Goal: Task Accomplishment & Management: Complete application form

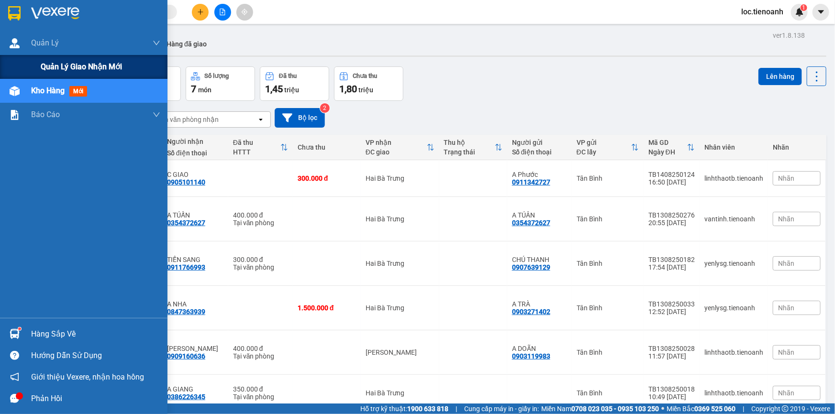
click at [48, 63] on span "Quản lý giao nhận mới" at bounding box center [81, 67] width 81 height 12
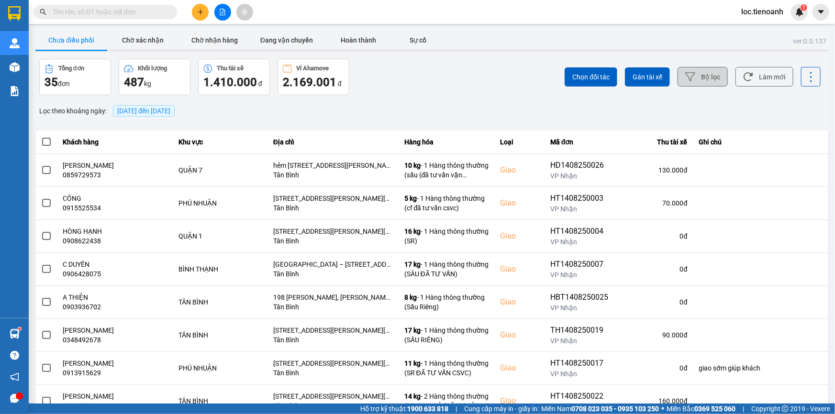
click at [698, 79] on button "Bộ lọc" at bounding box center [702, 77] width 50 height 20
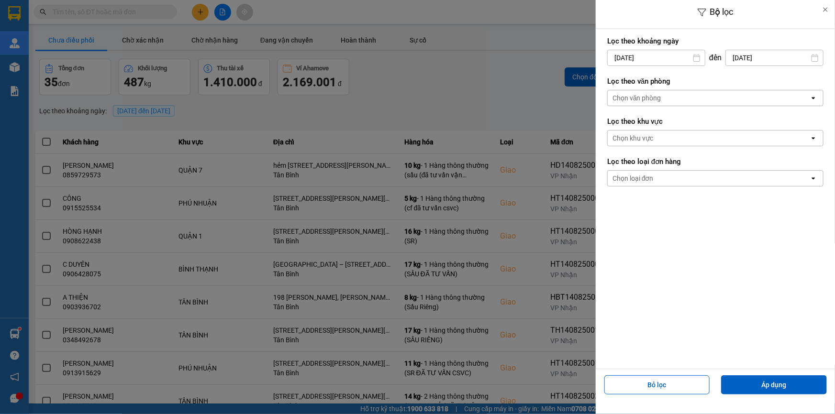
click at [677, 97] on div "Chọn văn phòng" at bounding box center [708, 97] width 202 height 15
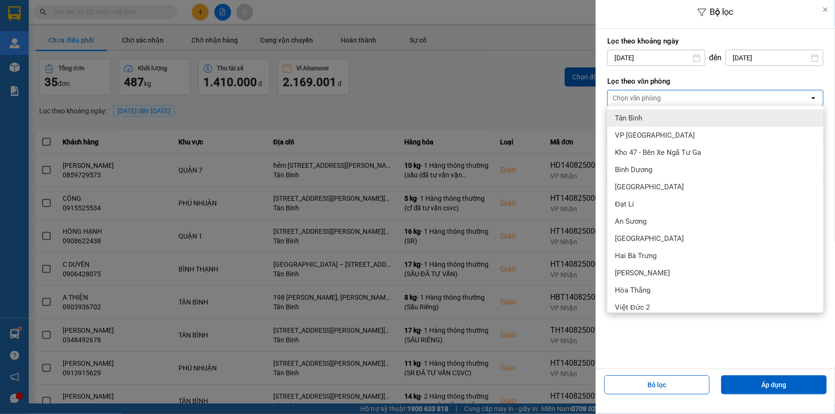
click at [657, 121] on div "Tân Bình" at bounding box center [715, 118] width 216 height 17
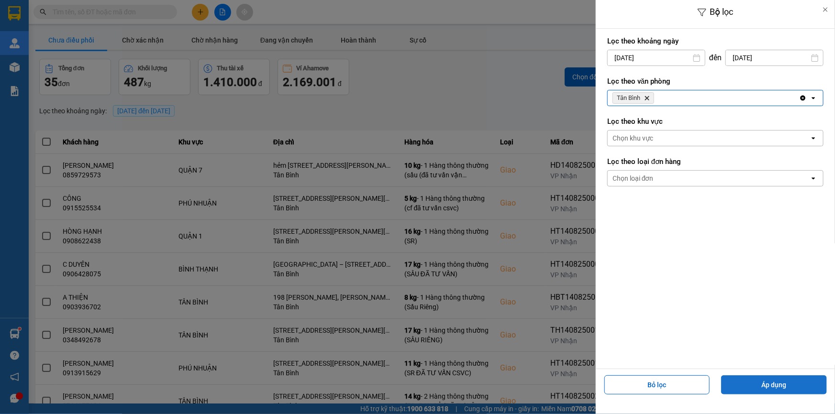
drag, startPoint x: 775, startPoint y: 392, endPoint x: 775, endPoint y: 385, distance: 7.7
click at [775, 386] on div "Bỏ lọc Áp dụng" at bounding box center [715, 389] width 234 height 34
click at [775, 385] on button "Áp dụng" at bounding box center [774, 384] width 106 height 19
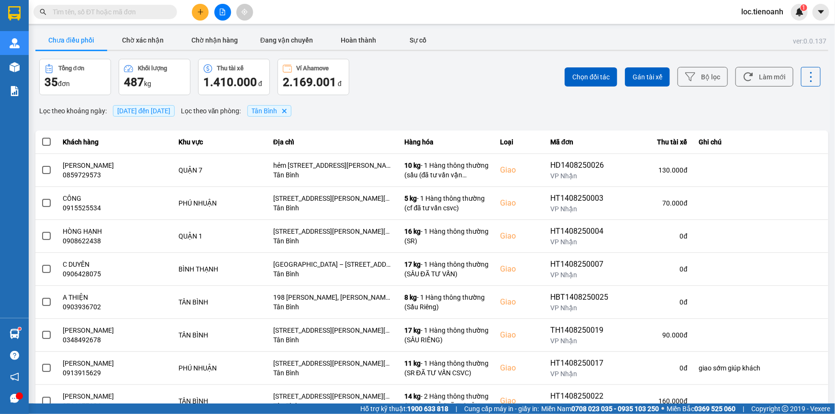
scroll to position [101, 0]
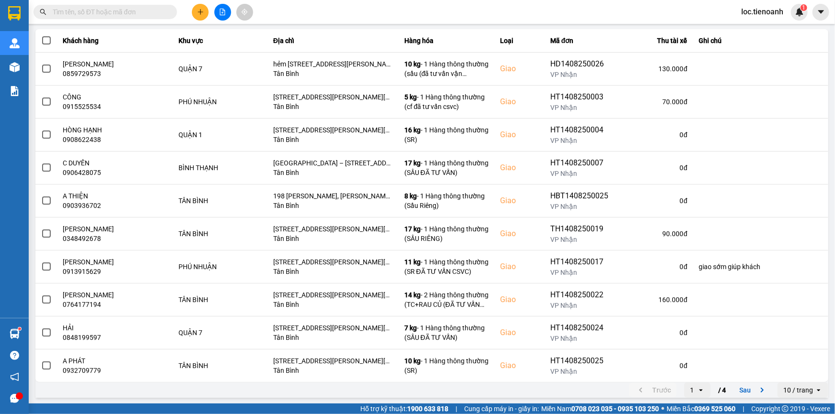
click at [799, 386] on div "10 / trang" at bounding box center [795, 390] width 37 height 15
click at [798, 370] on div "100 / trang" at bounding box center [796, 370] width 35 height 10
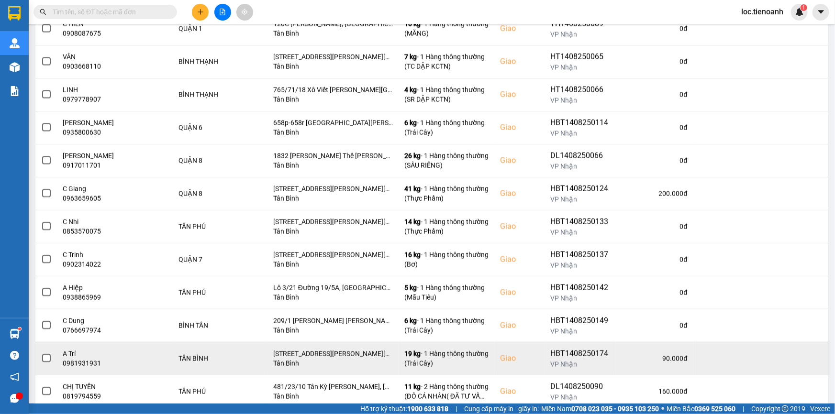
scroll to position [925, 0]
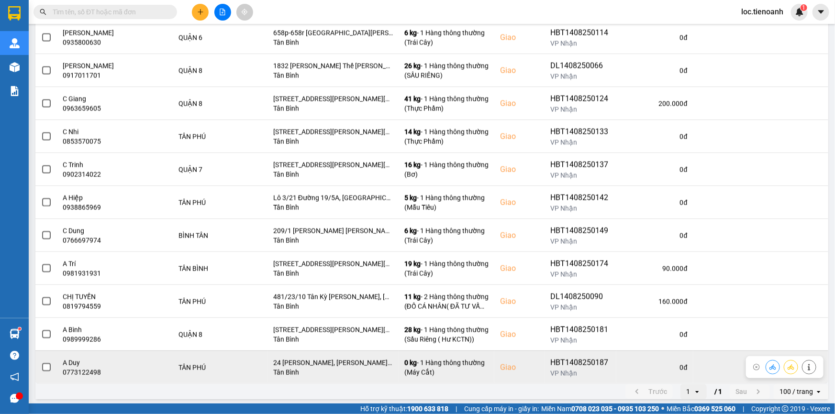
click at [802, 367] on div at bounding box center [809, 367] width 14 height 14
click at [806, 364] on button at bounding box center [808, 367] width 13 height 17
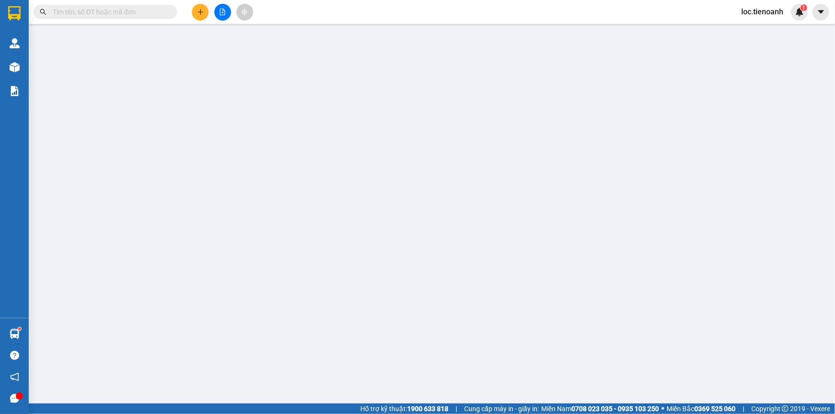
type input "0773122498"
type input "A Duy"
checkbox input "true"
type input "24 [PERSON_NAME], [PERSON_NAME], [PERSON_NAME], [PERSON_NAME]"
type input "0915200014"
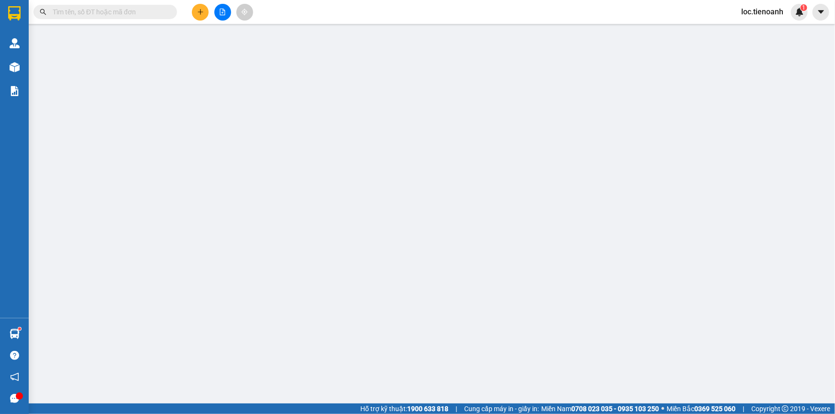
type input "[PERSON_NAME]"
type input "100.000"
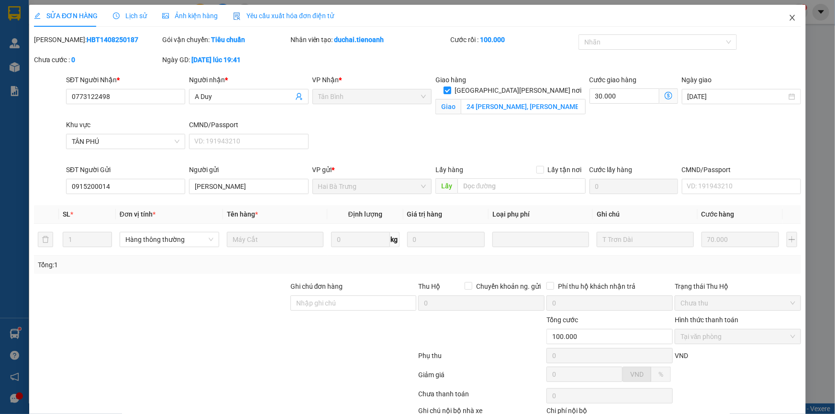
click at [789, 20] on icon "close" at bounding box center [791, 18] width 5 height 6
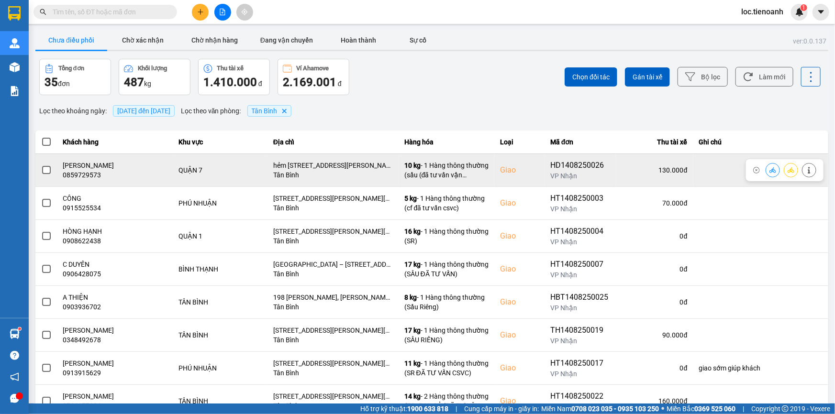
click at [43, 171] on span at bounding box center [46, 170] width 9 height 9
click at [41, 165] on input "checkbox" at bounding box center [41, 165] width 0 height 0
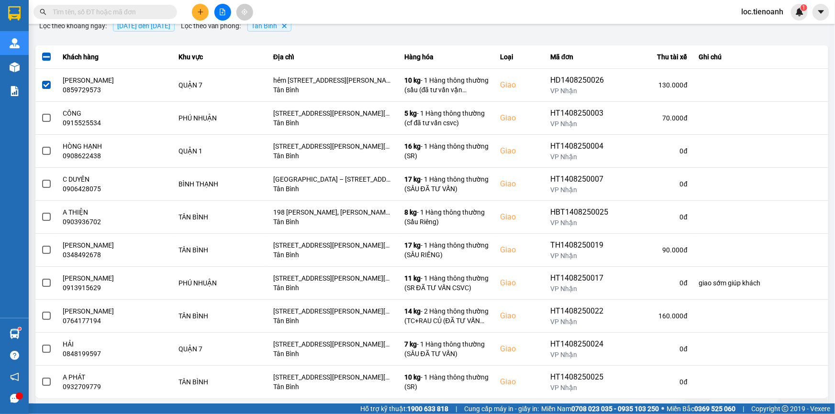
scroll to position [101, 0]
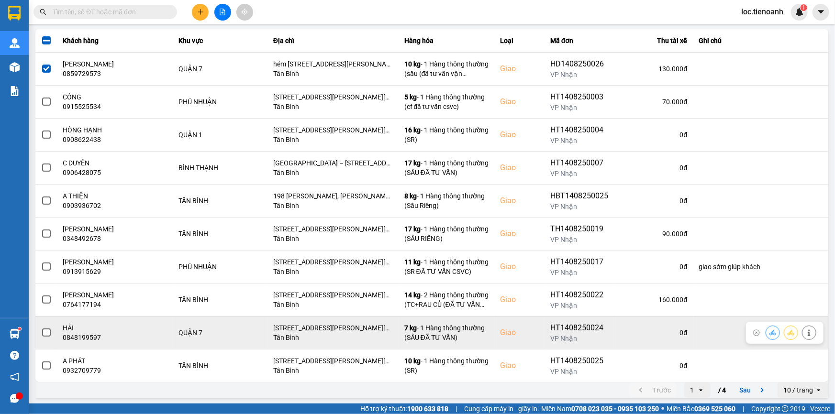
click at [48, 330] on span at bounding box center [46, 333] width 9 height 9
click at [41, 328] on input "checkbox" at bounding box center [41, 328] width 0 height 0
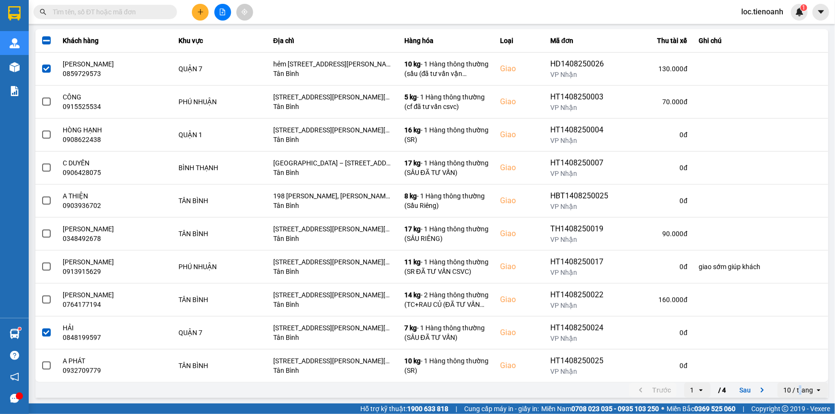
click at [794, 385] on div "10 / trang" at bounding box center [798, 390] width 30 height 10
click at [796, 373] on div "100 / trang" at bounding box center [796, 370] width 35 height 10
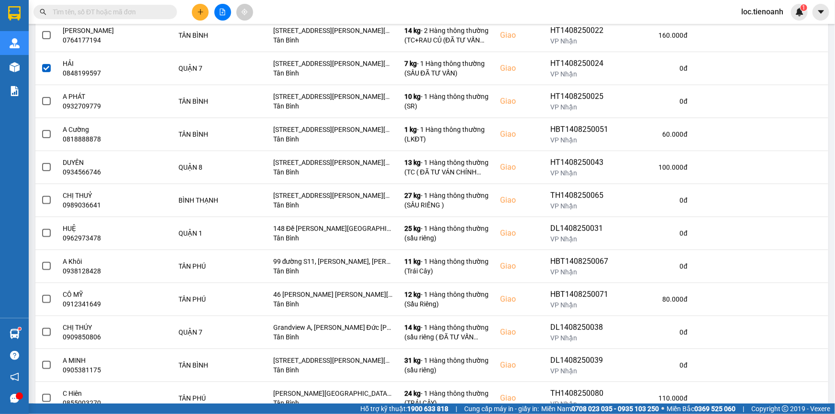
scroll to position [367, 0]
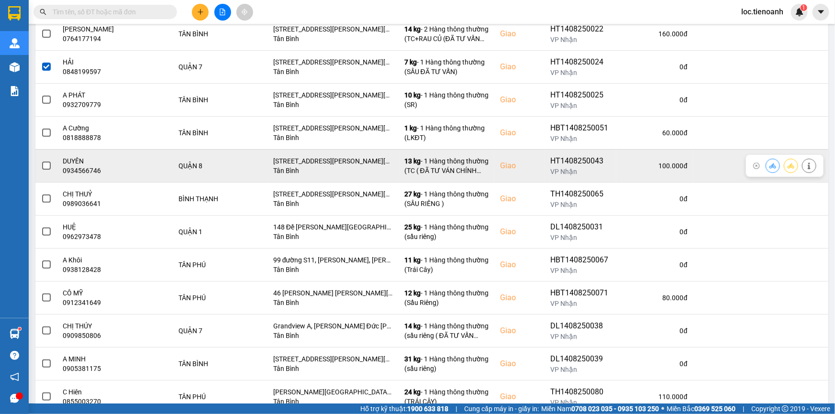
click at [47, 167] on span at bounding box center [46, 166] width 9 height 9
click at [41, 161] on input "checkbox" at bounding box center [41, 161] width 0 height 0
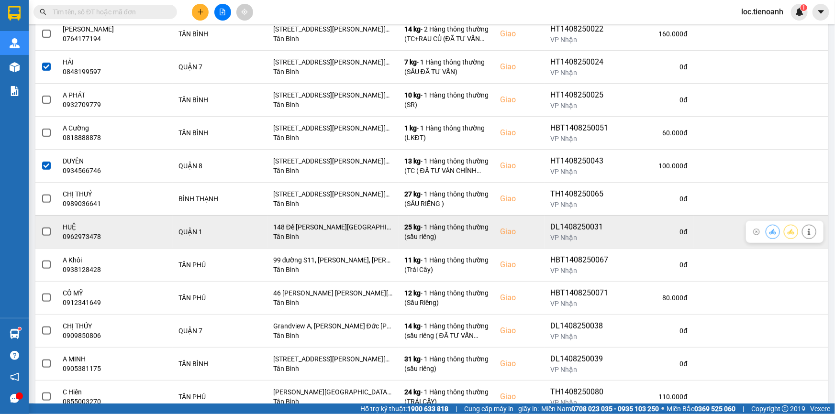
click at [53, 229] on td at bounding box center [46, 231] width 22 height 33
click at [42, 232] on span at bounding box center [46, 232] width 9 height 9
click at [41, 227] on input "checkbox" at bounding box center [41, 227] width 0 height 0
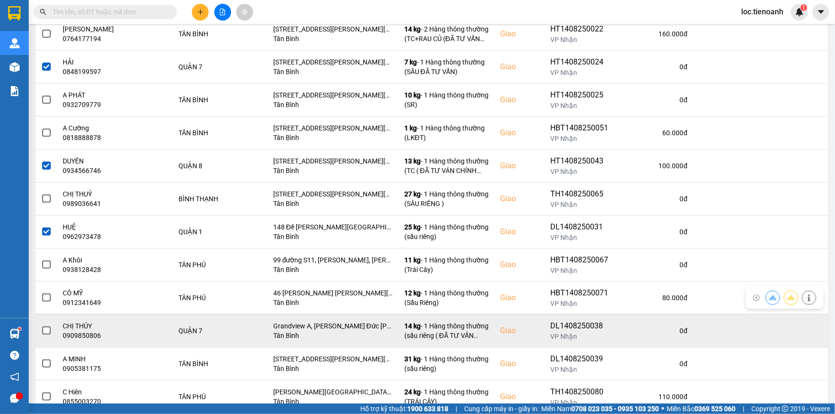
drag, startPoint x: 49, startPoint y: 326, endPoint x: 48, endPoint y: 331, distance: 5.5
click at [48, 331] on td at bounding box center [46, 330] width 22 height 33
click at [43, 329] on span at bounding box center [46, 331] width 9 height 9
click at [41, 326] on input "checkbox" at bounding box center [41, 326] width 0 height 0
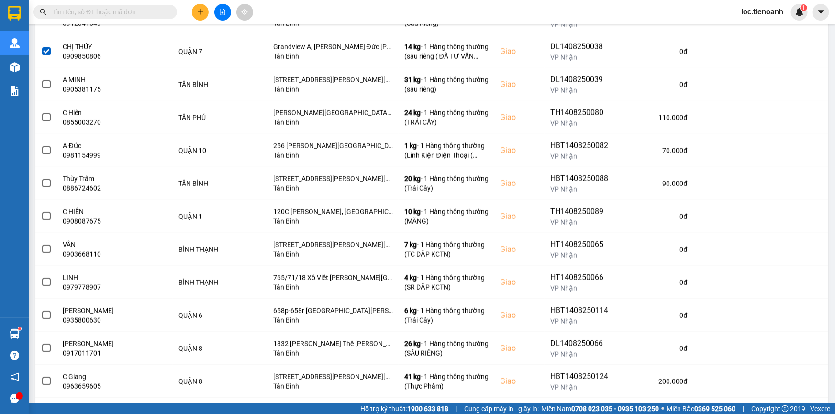
scroll to position [649, 0]
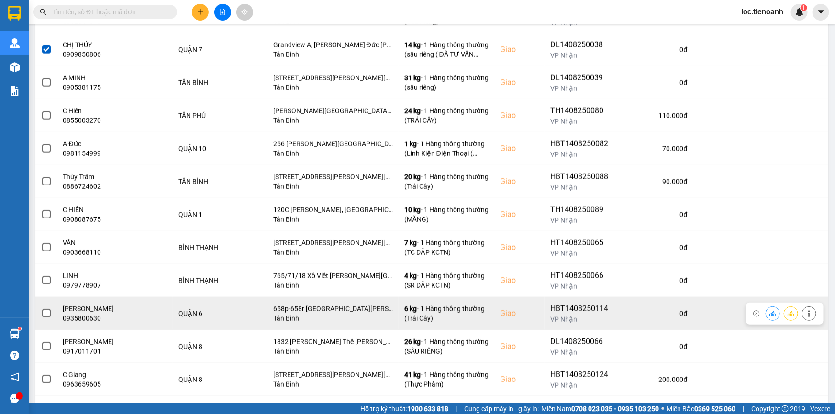
click at [50, 311] on span at bounding box center [46, 313] width 9 height 9
click at [41, 308] on input "checkbox" at bounding box center [41, 308] width 0 height 0
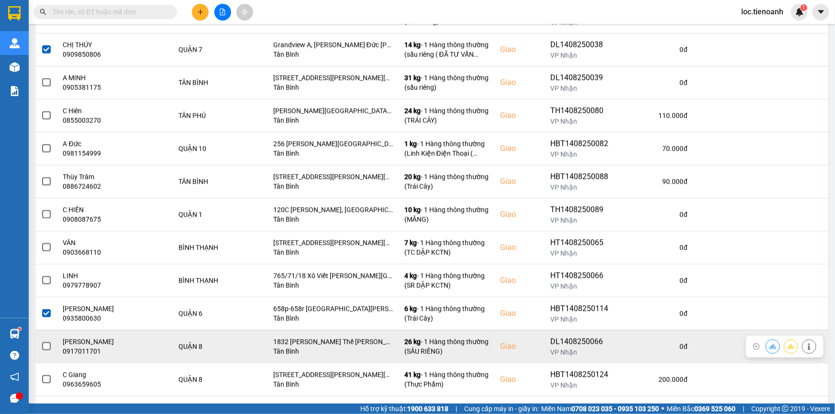
click at [48, 348] on span at bounding box center [46, 346] width 9 height 9
click at [41, 341] on input "checkbox" at bounding box center [41, 341] width 0 height 0
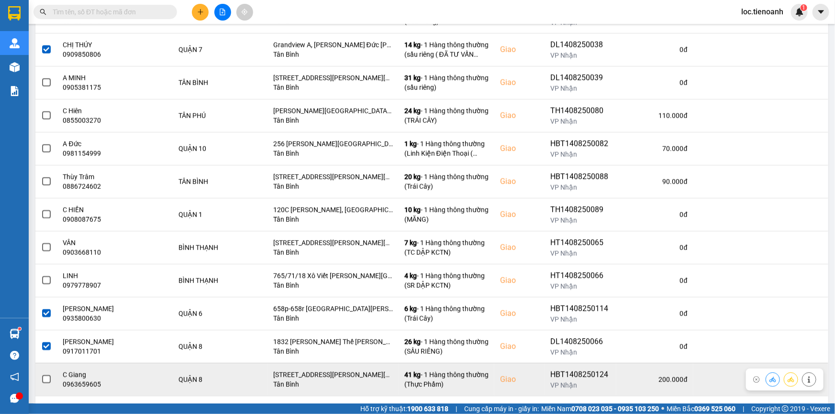
click at [48, 377] on span at bounding box center [46, 379] width 9 height 9
click at [41, 374] on input "checkbox" at bounding box center [41, 374] width 0 height 0
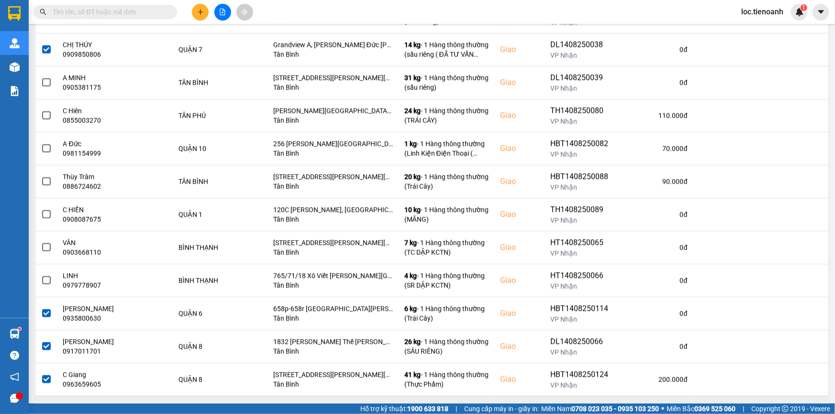
scroll to position [925, 0]
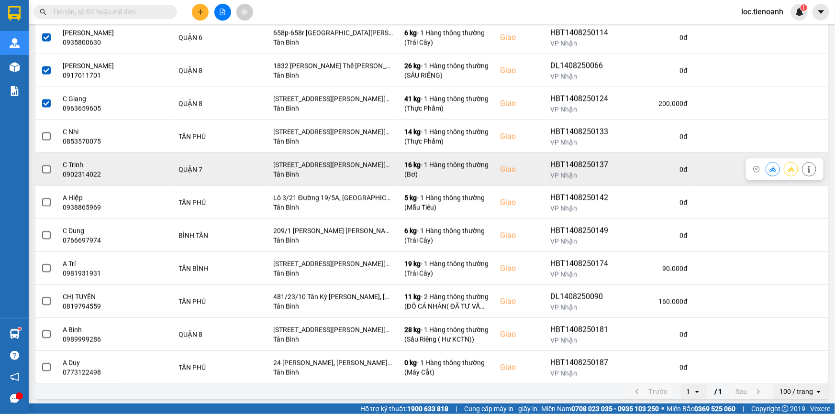
click at [47, 166] on span at bounding box center [46, 169] width 9 height 9
click at [41, 164] on input "checkbox" at bounding box center [41, 164] width 0 height 0
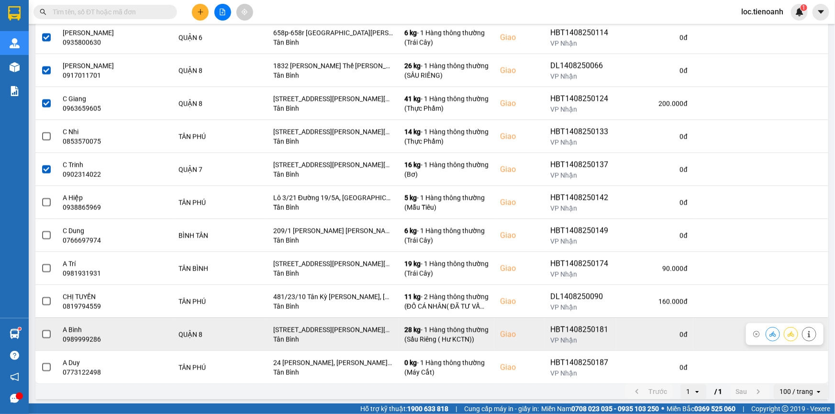
click at [49, 332] on span at bounding box center [46, 334] width 9 height 9
click at [41, 329] on input "checkbox" at bounding box center [41, 329] width 0 height 0
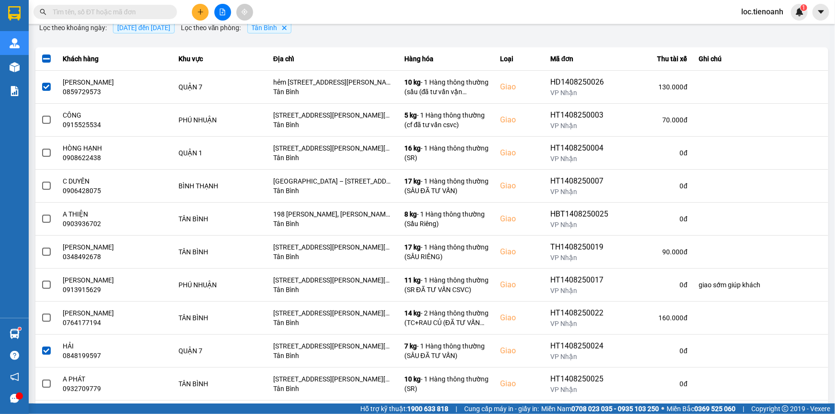
scroll to position [47, 0]
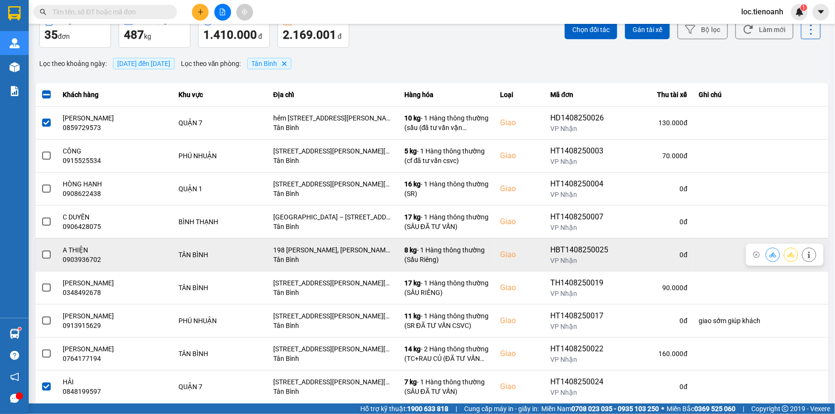
click at [46, 255] on span at bounding box center [46, 255] width 9 height 9
click at [41, 250] on input "checkbox" at bounding box center [41, 250] width 0 height 0
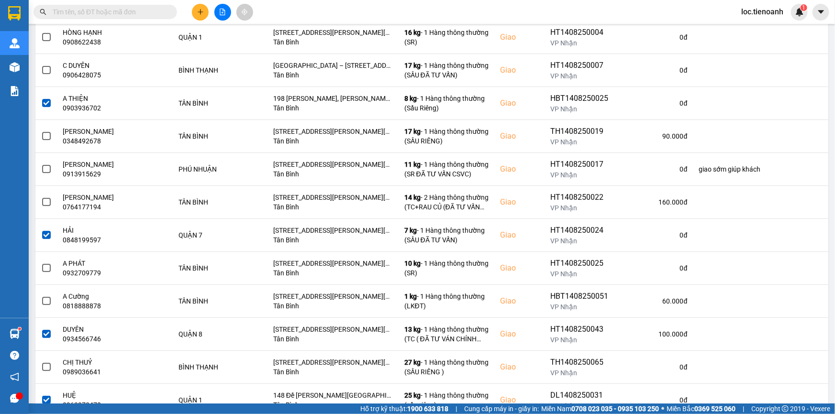
scroll to position [225, 0]
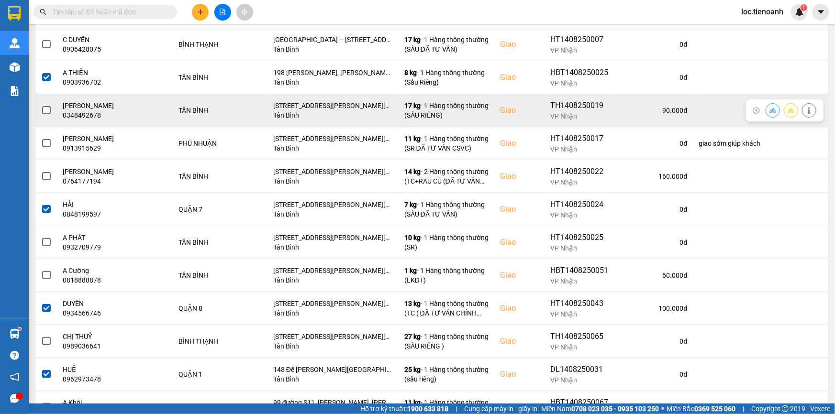
click at [48, 110] on span at bounding box center [46, 110] width 9 height 9
click at [41, 105] on input "checkbox" at bounding box center [41, 105] width 0 height 0
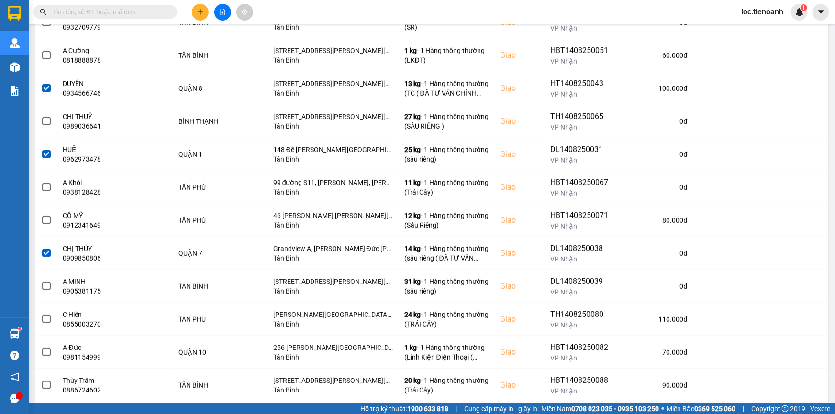
scroll to position [459, 0]
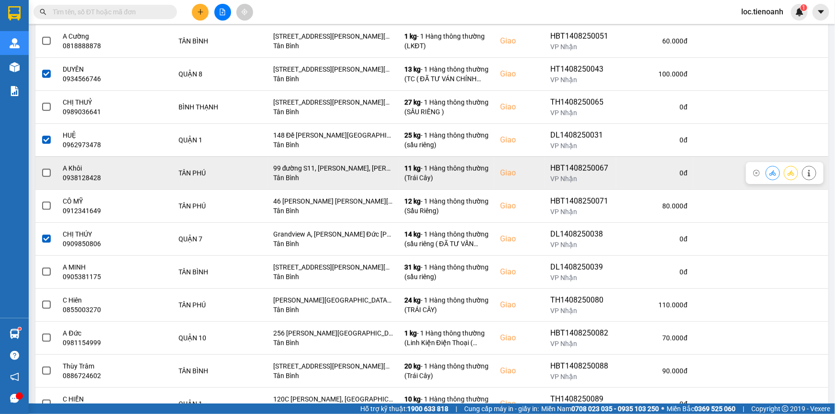
click at [43, 172] on span at bounding box center [46, 173] width 9 height 9
click at [41, 168] on input "checkbox" at bounding box center [41, 168] width 0 height 0
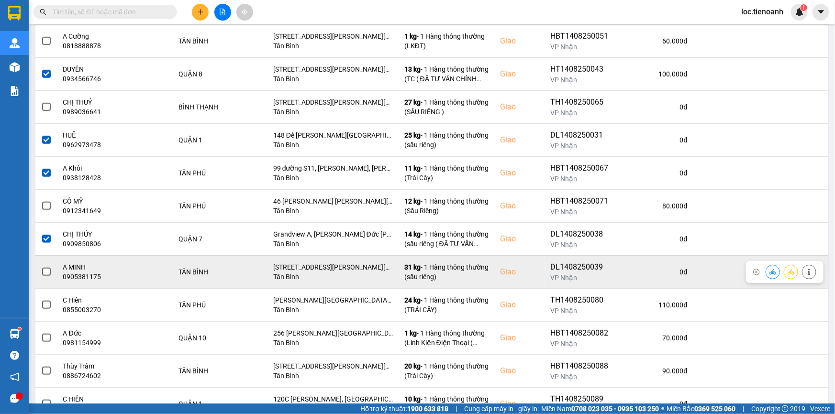
click at [44, 271] on span at bounding box center [46, 272] width 9 height 9
click at [41, 267] on input "checkbox" at bounding box center [41, 267] width 0 height 0
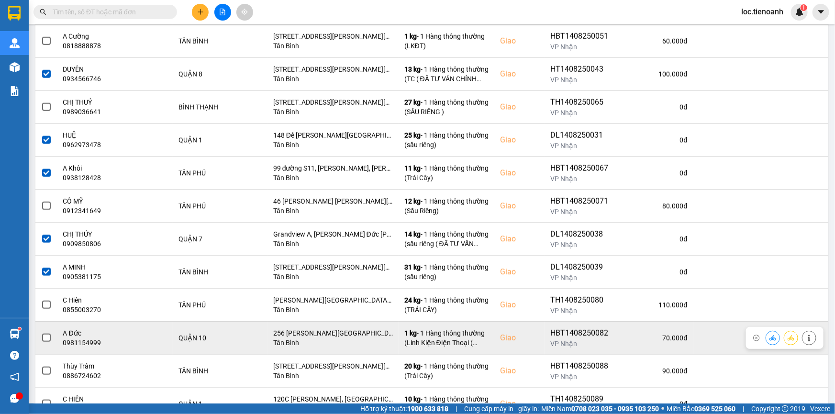
scroll to position [925, 0]
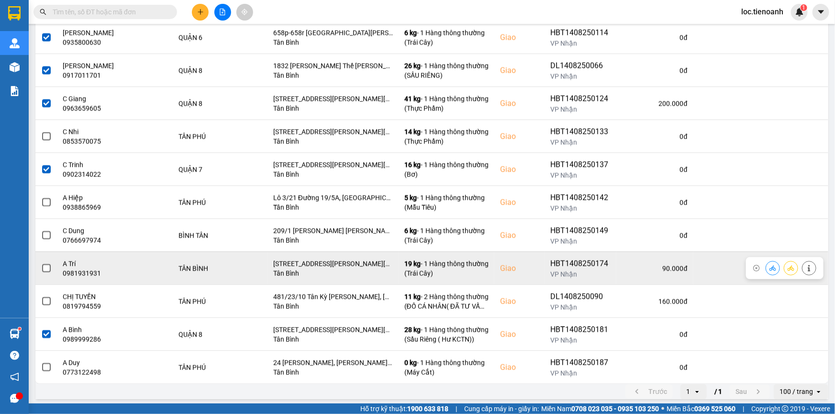
click at [46, 265] on span at bounding box center [46, 268] width 9 height 9
click at [41, 263] on input "checkbox" at bounding box center [41, 263] width 0 height 0
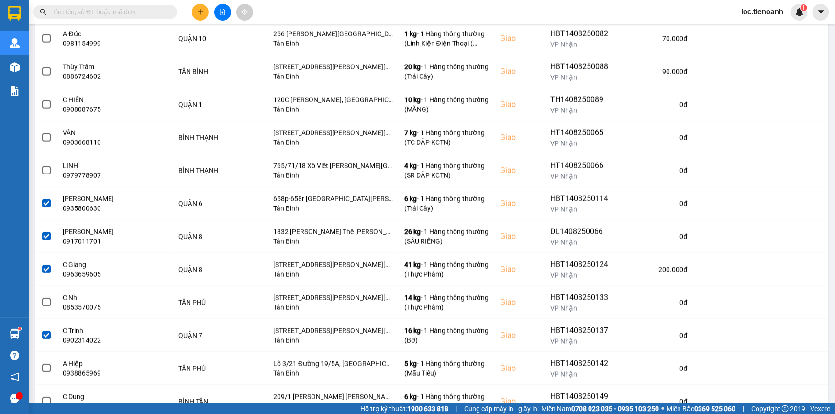
scroll to position [749, 0]
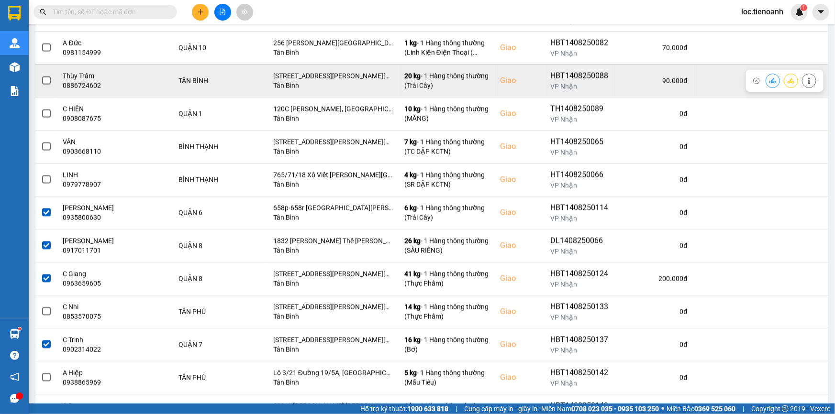
click at [47, 80] on span at bounding box center [46, 81] width 9 height 9
click at [41, 76] on input "checkbox" at bounding box center [41, 76] width 0 height 0
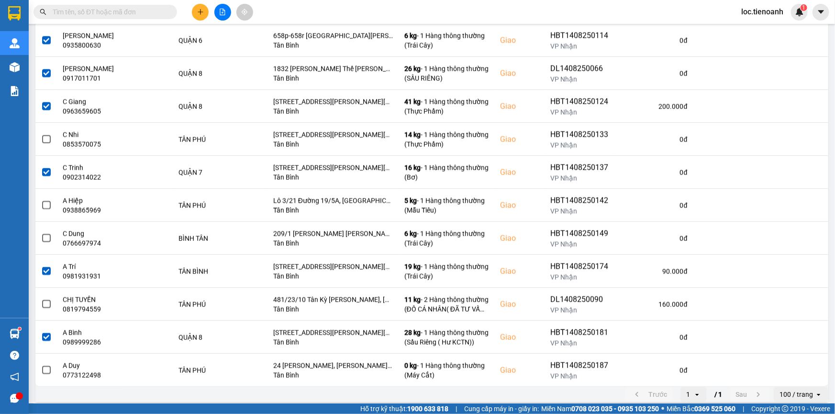
scroll to position [925, 0]
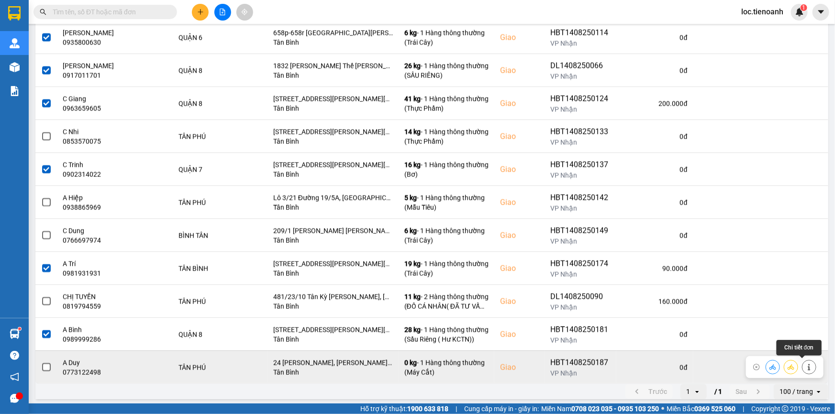
click at [805, 364] on icon at bounding box center [808, 367] width 7 height 7
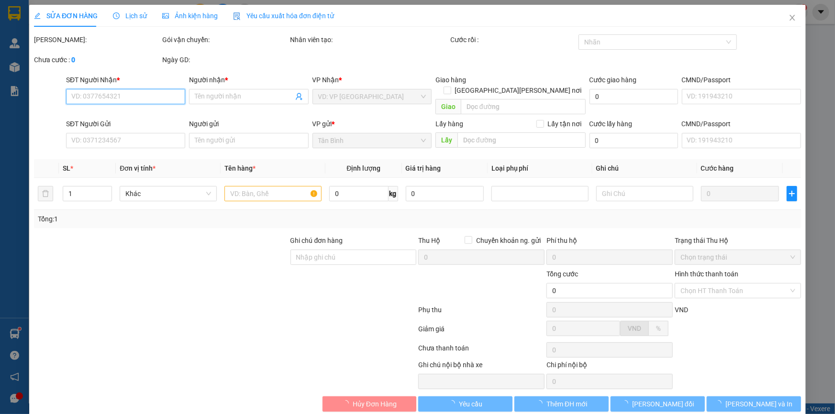
type input "0773122498"
type input "A Duy"
checkbox input "true"
type input "24 [PERSON_NAME], [PERSON_NAME], [PERSON_NAME], [PERSON_NAME]"
type input "0915200014"
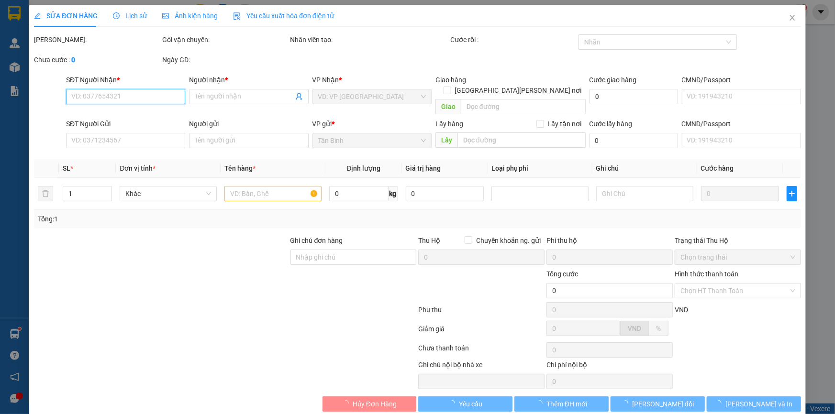
type input "[PERSON_NAME]"
type input "100.000"
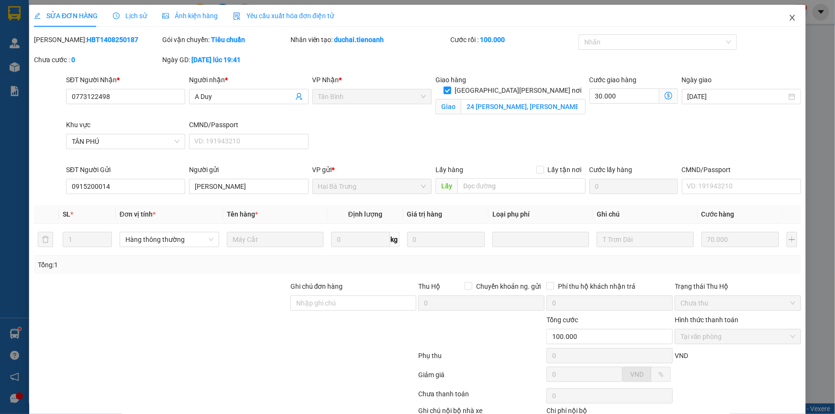
click at [788, 19] on icon "close" at bounding box center [792, 18] width 8 height 8
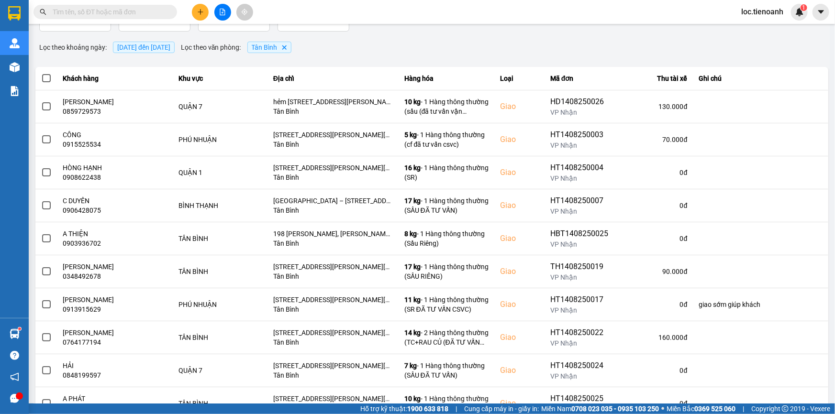
scroll to position [101, 0]
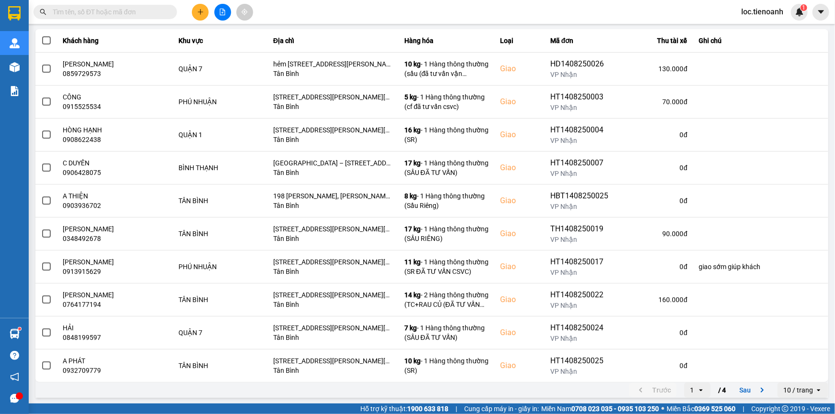
click at [791, 389] on div "10 / trang" at bounding box center [798, 390] width 30 height 10
click at [800, 367] on div "100 / trang" at bounding box center [796, 370] width 35 height 10
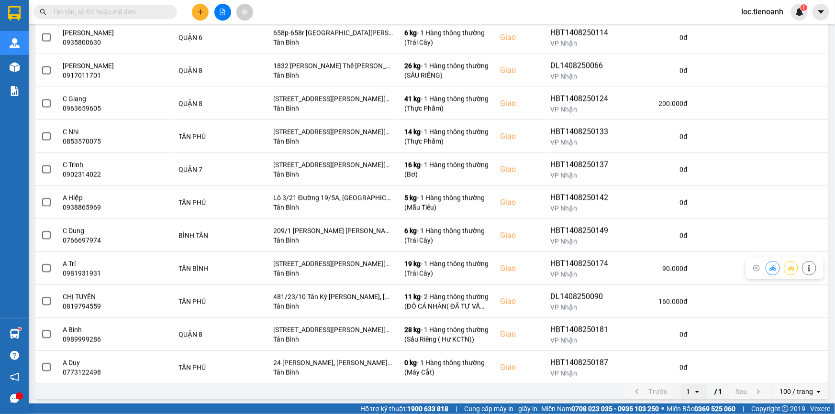
scroll to position [0, 0]
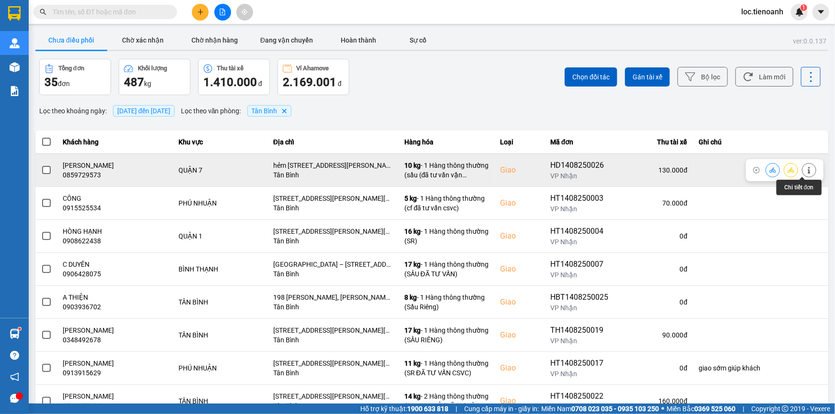
click at [805, 167] on icon at bounding box center [808, 170] width 7 height 7
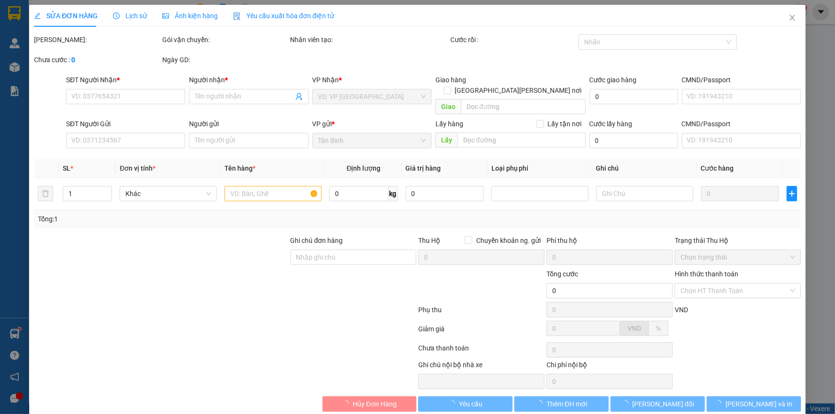
type input "0859729573"
type input "[PERSON_NAME]"
checkbox input "true"
type input "hẻm [STREET_ADDRESS][PERSON_NAME][PERSON_NAME][PERSON_NAME][PERSON_NAME][PERSON…"
type input "0935114383"
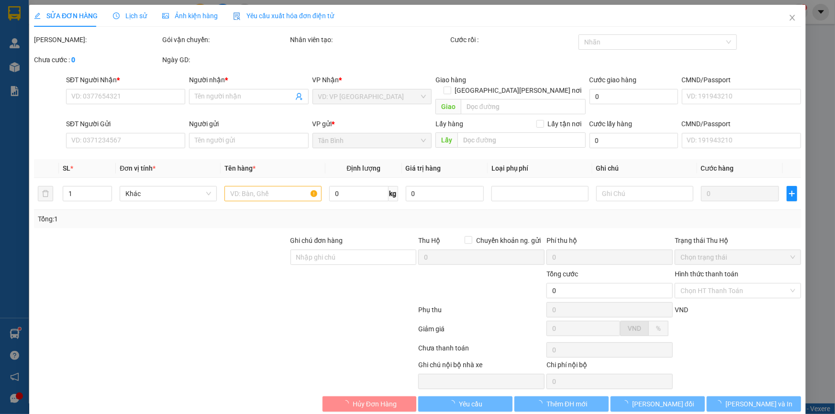
type input "A THUẬN"
type input "130.000"
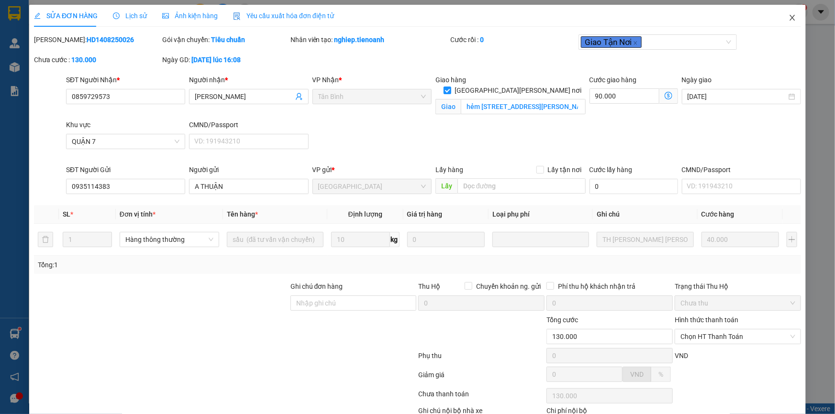
click at [788, 19] on icon "close" at bounding box center [792, 18] width 8 height 8
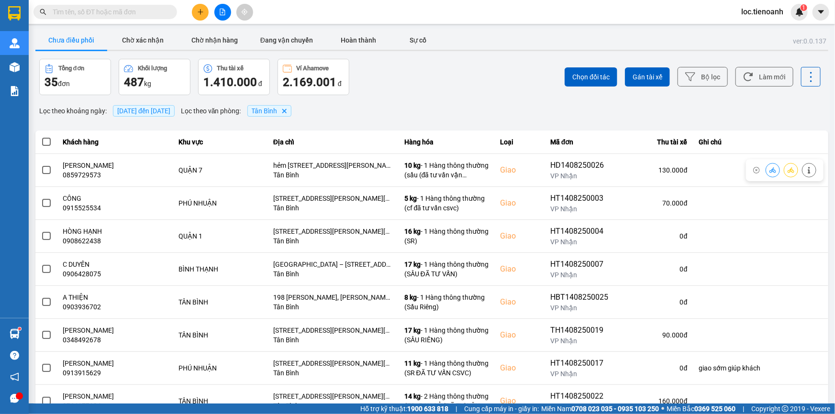
click at [149, 112] on span "[DATE] đến [DATE]" at bounding box center [143, 111] width 53 height 8
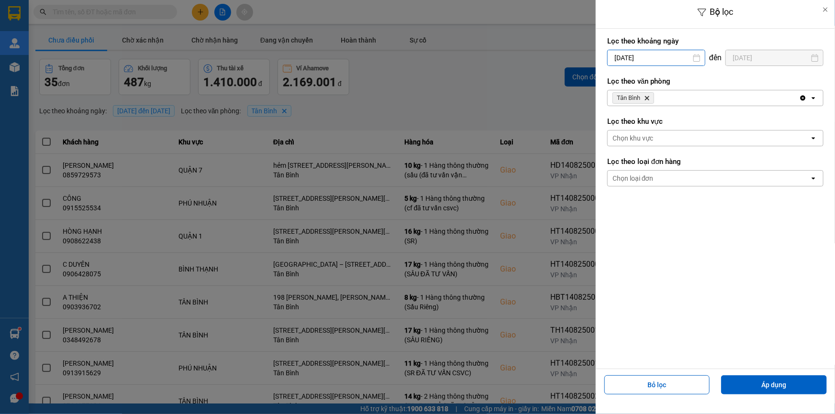
click at [649, 57] on input "[DATE]" at bounding box center [655, 57] width 97 height 15
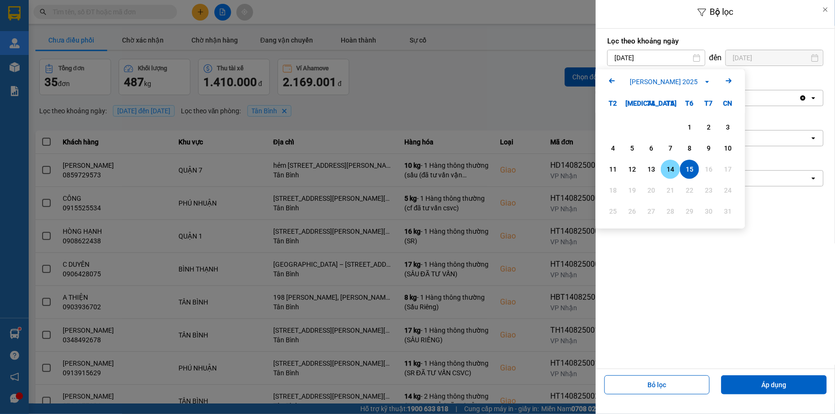
click at [677, 170] on div "14" at bounding box center [669, 169] width 19 height 19
type input "[DATE]"
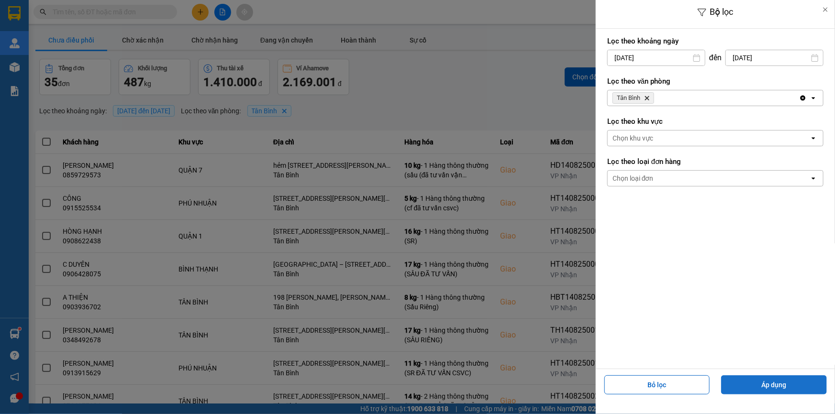
click at [772, 383] on button "Áp dụng" at bounding box center [774, 384] width 106 height 19
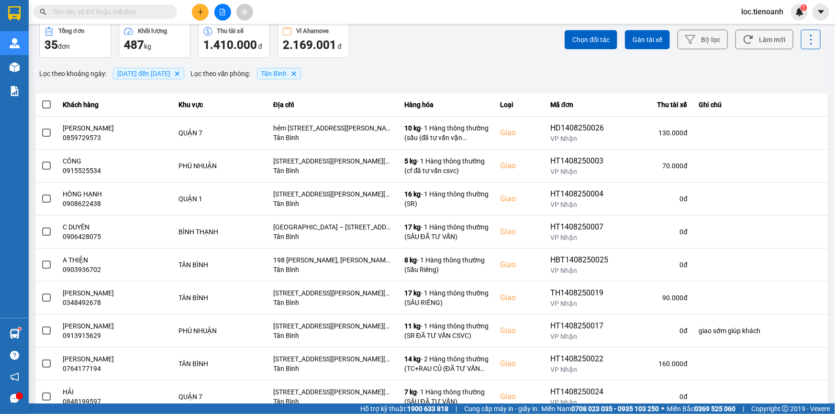
scroll to position [101, 0]
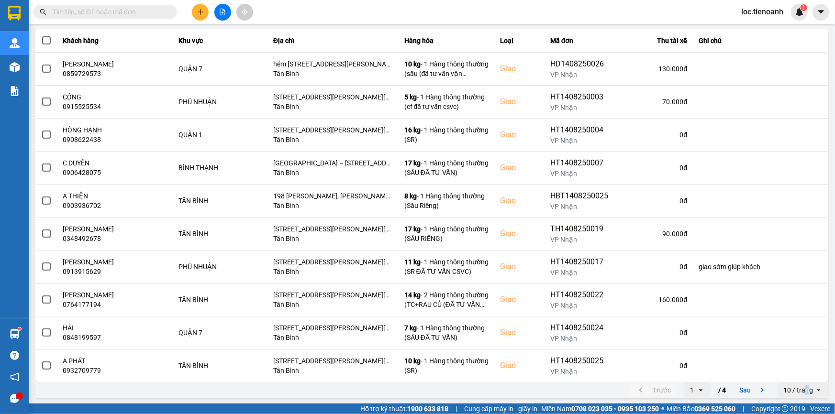
click at [801, 387] on div "10 / trang" at bounding box center [798, 390] width 30 height 10
click at [799, 368] on div "100 / trang" at bounding box center [796, 370] width 35 height 10
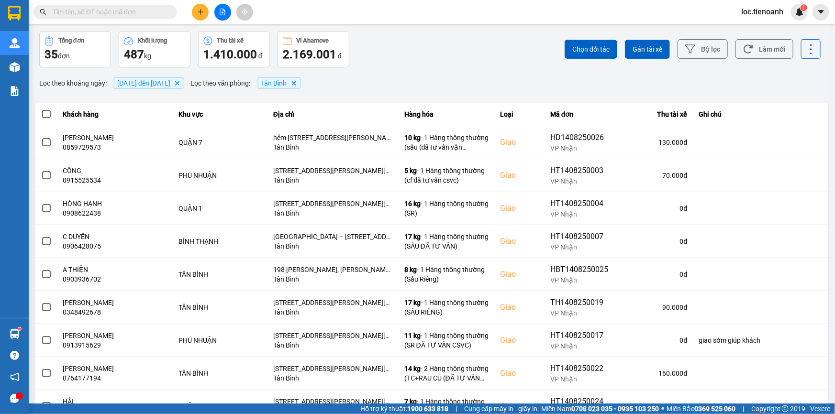
scroll to position [0, 0]
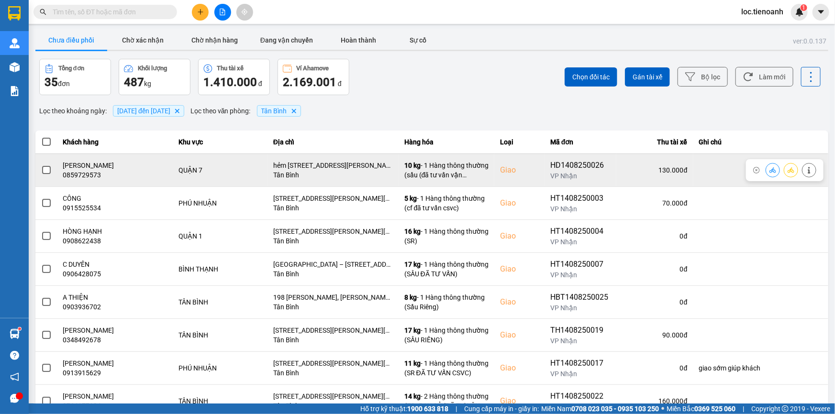
click at [49, 169] on span at bounding box center [46, 170] width 9 height 9
click at [41, 165] on input "checkbox" at bounding box center [41, 165] width 0 height 0
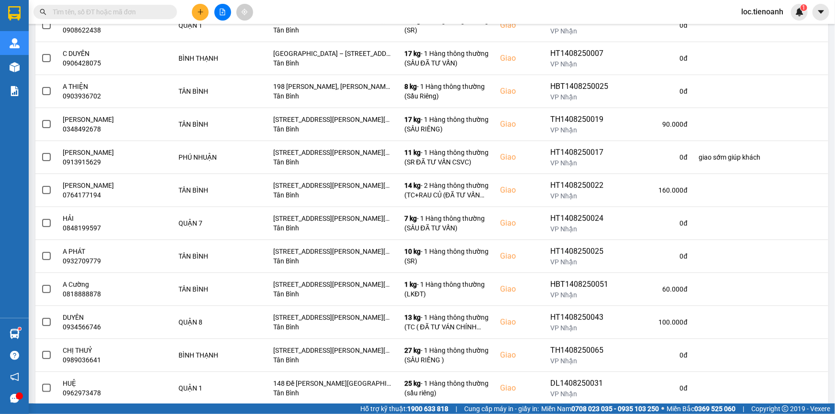
scroll to position [219, 0]
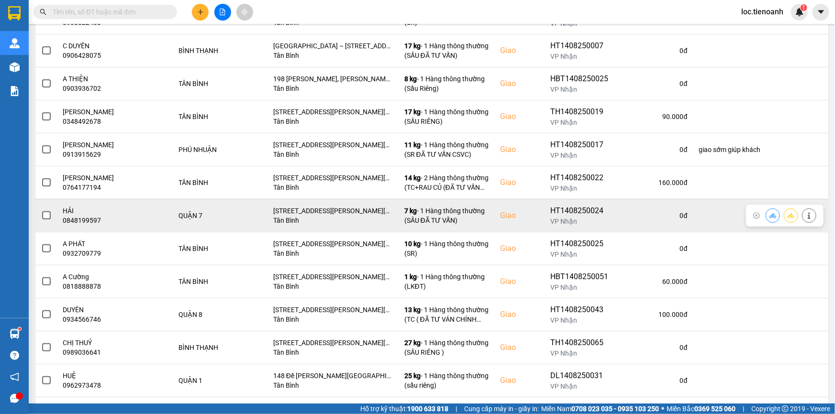
click at [45, 216] on span at bounding box center [46, 215] width 9 height 9
click at [41, 210] on input "checkbox" at bounding box center [41, 210] width 0 height 0
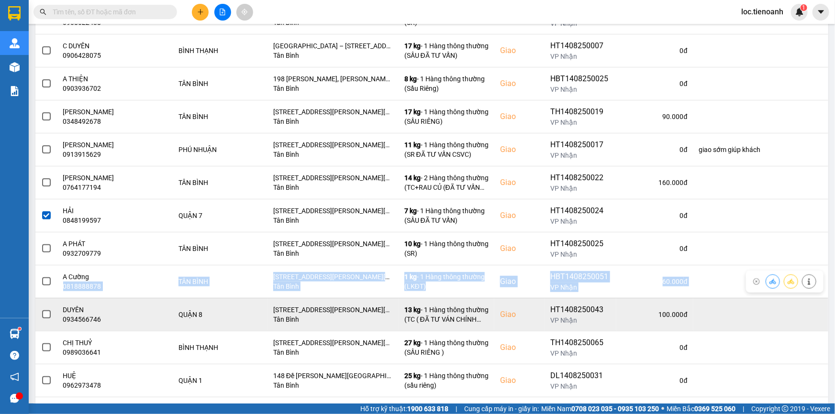
drag, startPoint x: 62, startPoint y: 302, endPoint x: 60, endPoint y: 308, distance: 6.0
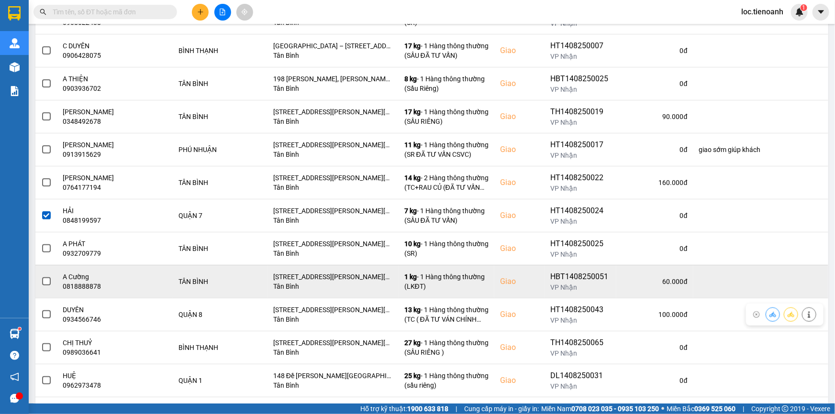
click at [42, 291] on td at bounding box center [46, 281] width 22 height 33
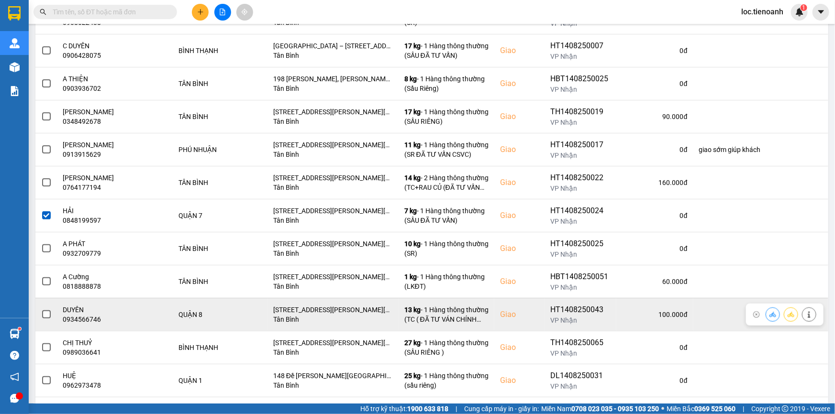
click at [48, 316] on span at bounding box center [46, 314] width 9 height 9
click at [41, 309] on input "checkbox" at bounding box center [41, 309] width 0 height 0
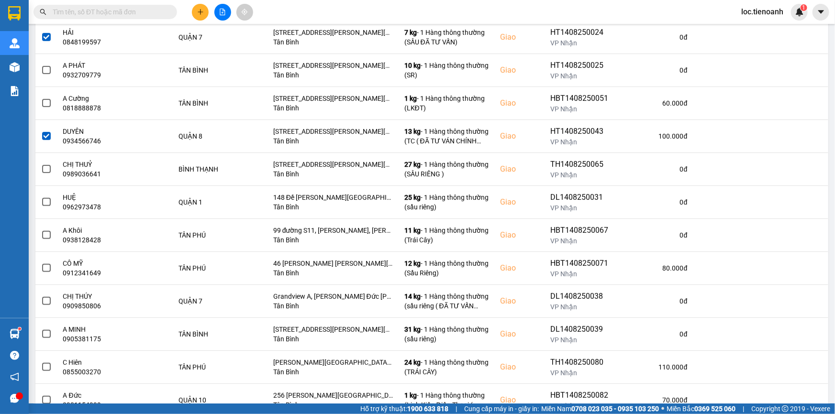
scroll to position [406, 0]
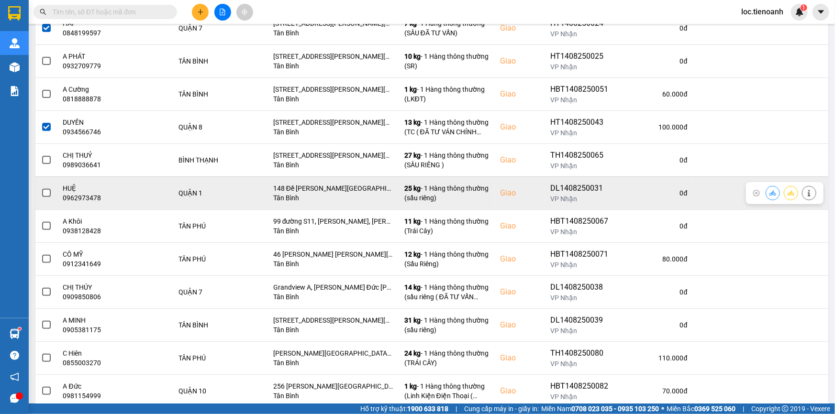
click at [46, 189] on span at bounding box center [46, 193] width 9 height 9
click at [41, 188] on input "checkbox" at bounding box center [41, 188] width 0 height 0
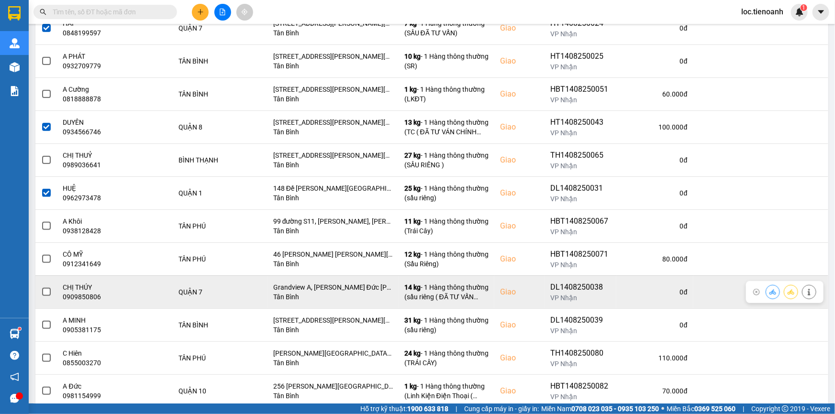
click at [41, 292] on label at bounding box center [46, 292] width 11 height 11
click at [41, 287] on input "checkbox" at bounding box center [41, 287] width 0 height 0
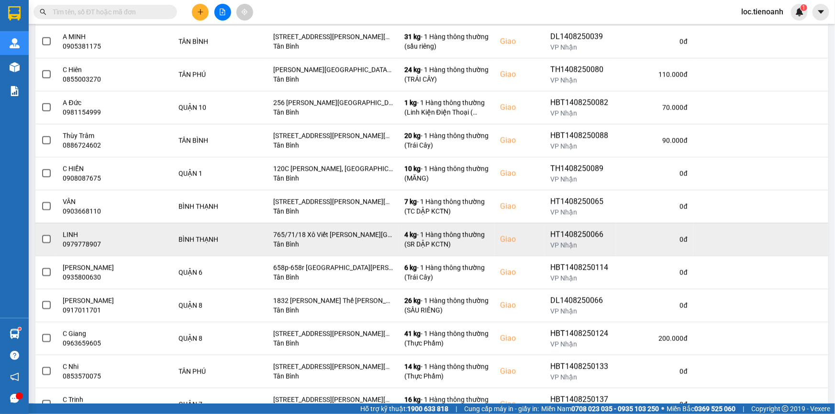
scroll to position [689, 0]
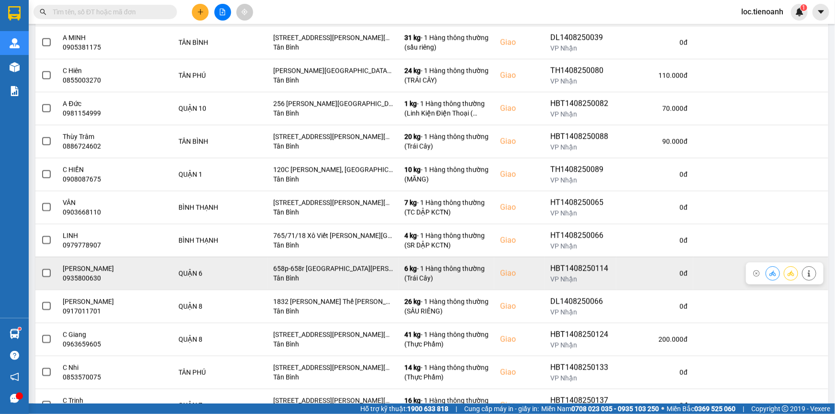
click at [46, 273] on span at bounding box center [46, 273] width 9 height 9
click at [41, 268] on input "checkbox" at bounding box center [41, 268] width 0 height 0
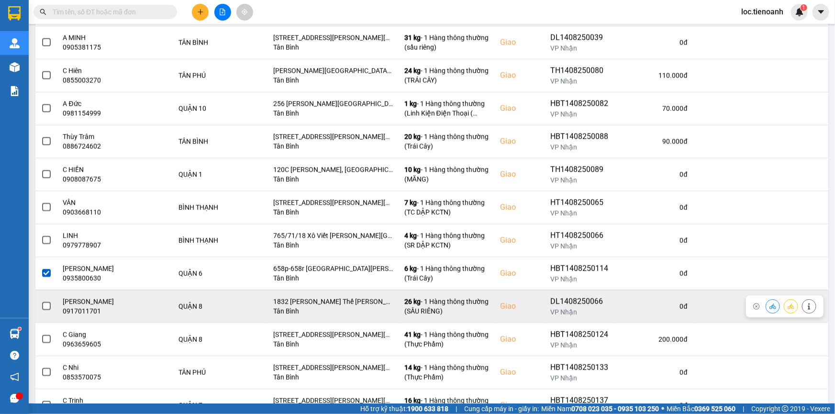
click at [47, 303] on span at bounding box center [46, 306] width 9 height 9
click at [41, 301] on input "checkbox" at bounding box center [41, 301] width 0 height 0
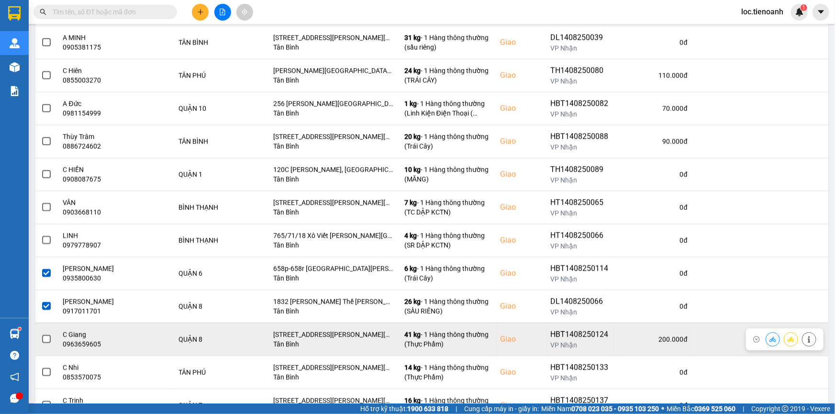
click at [48, 340] on span at bounding box center [46, 339] width 9 height 9
click at [41, 334] on input "checkbox" at bounding box center [41, 334] width 0 height 0
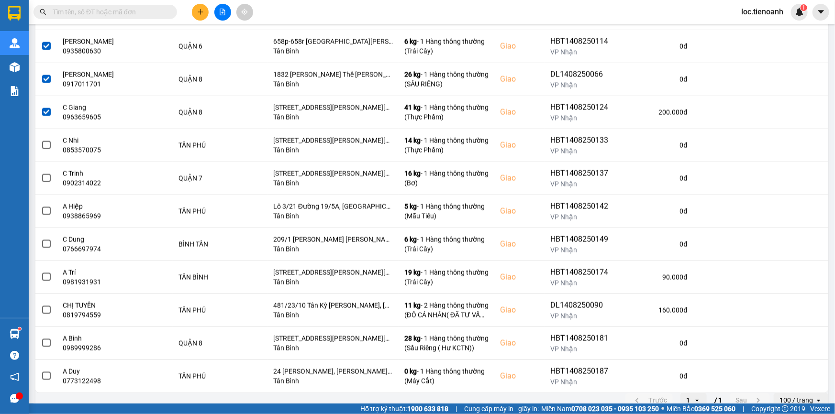
scroll to position [925, 0]
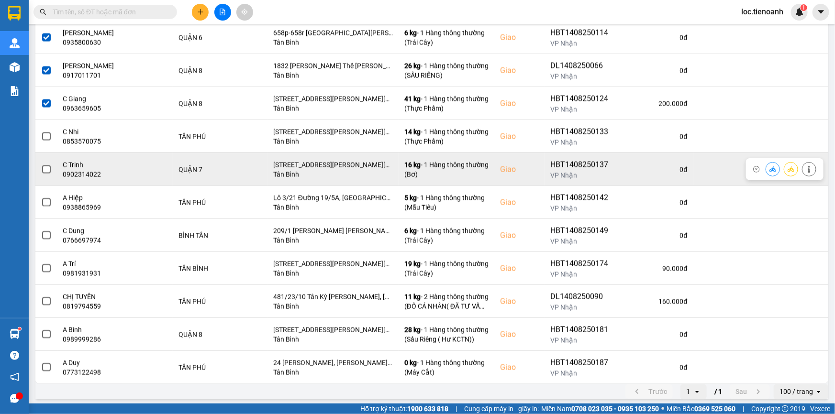
click at [48, 167] on span at bounding box center [46, 169] width 9 height 9
click at [41, 164] on input "checkbox" at bounding box center [41, 164] width 0 height 0
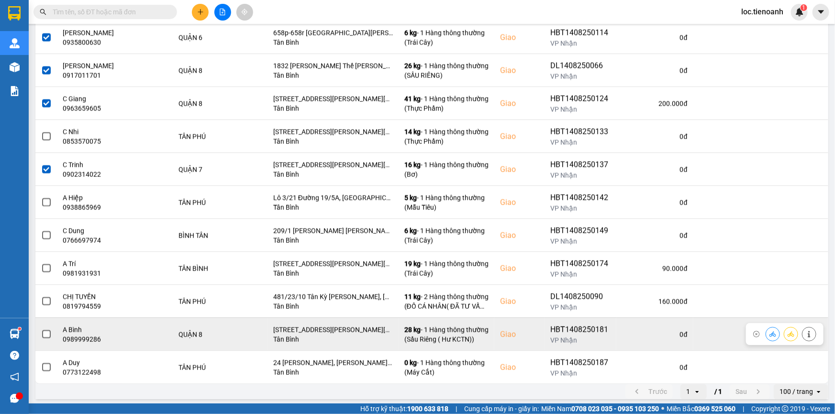
click at [46, 331] on span at bounding box center [46, 334] width 9 height 9
click at [41, 329] on input "checkbox" at bounding box center [41, 329] width 0 height 0
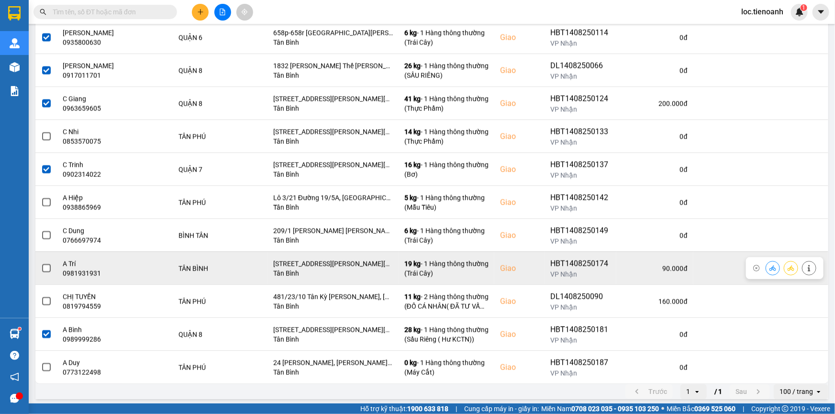
click at [43, 268] on span at bounding box center [46, 268] width 9 height 9
click at [41, 263] on input "checkbox" at bounding box center [41, 263] width 0 height 0
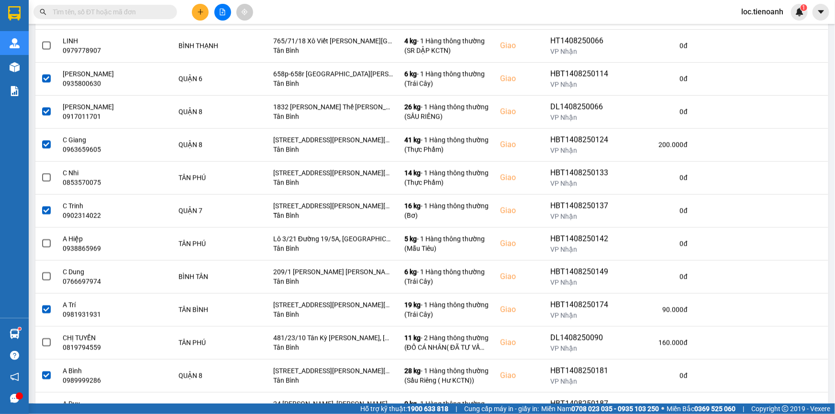
scroll to position [882, 0]
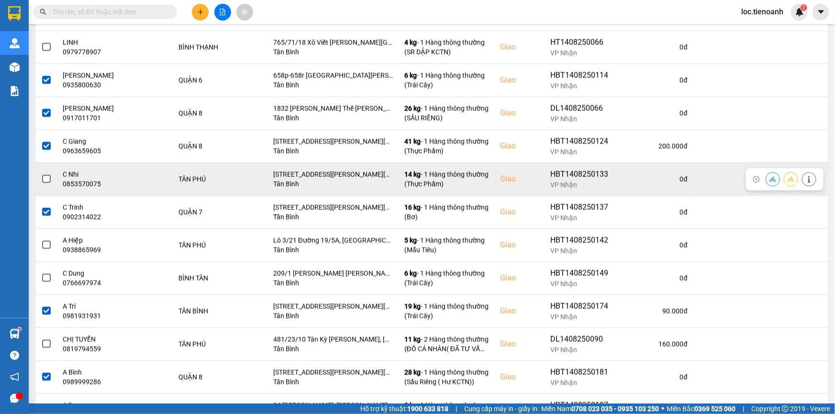
click at [48, 176] on span at bounding box center [46, 179] width 9 height 9
click at [41, 174] on input "checkbox" at bounding box center [41, 174] width 0 height 0
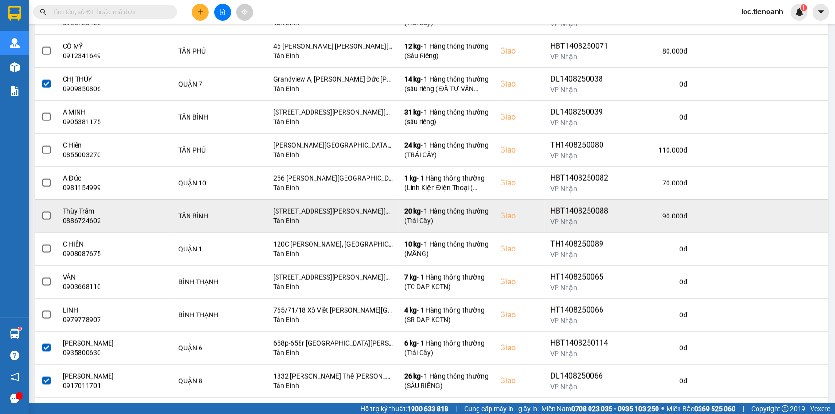
scroll to position [610, 0]
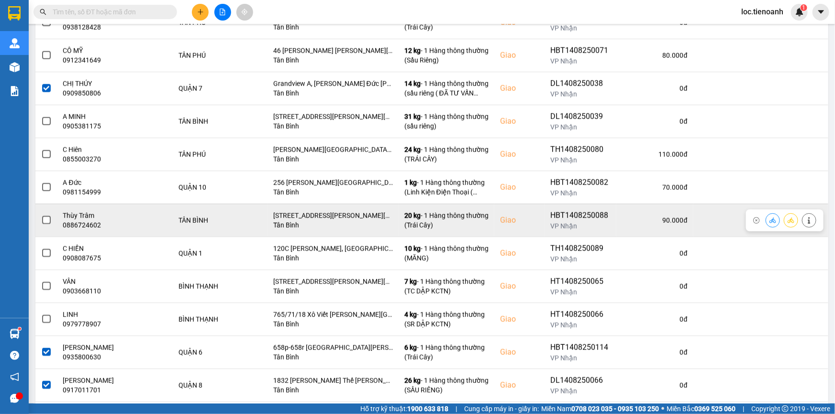
click at [45, 217] on span at bounding box center [46, 220] width 9 height 9
click at [41, 215] on input "checkbox" at bounding box center [41, 215] width 0 height 0
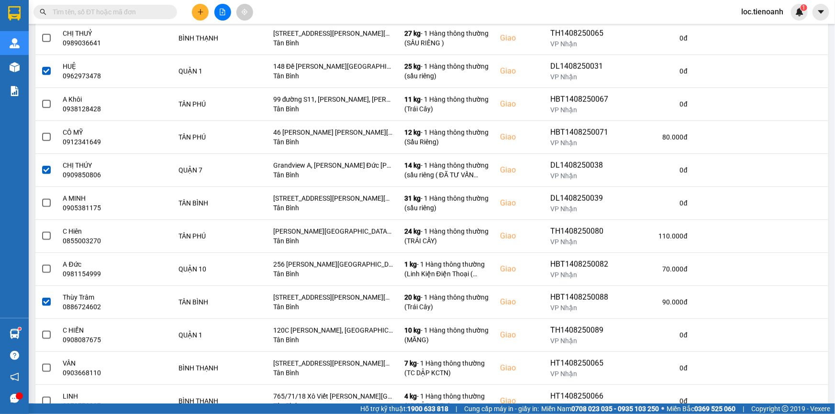
scroll to position [520, 0]
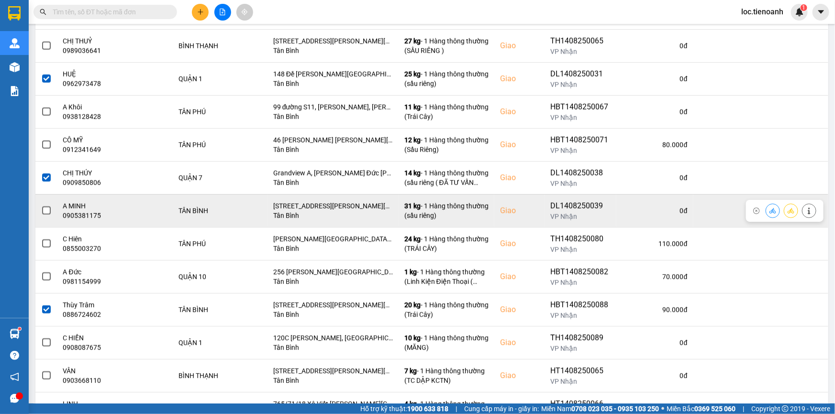
click at [48, 210] on span at bounding box center [46, 211] width 9 height 9
click at [41, 206] on input "checkbox" at bounding box center [41, 206] width 0 height 0
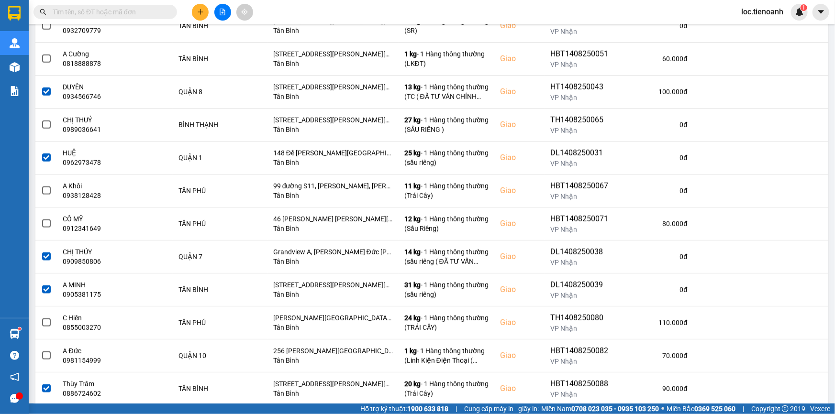
scroll to position [435, 0]
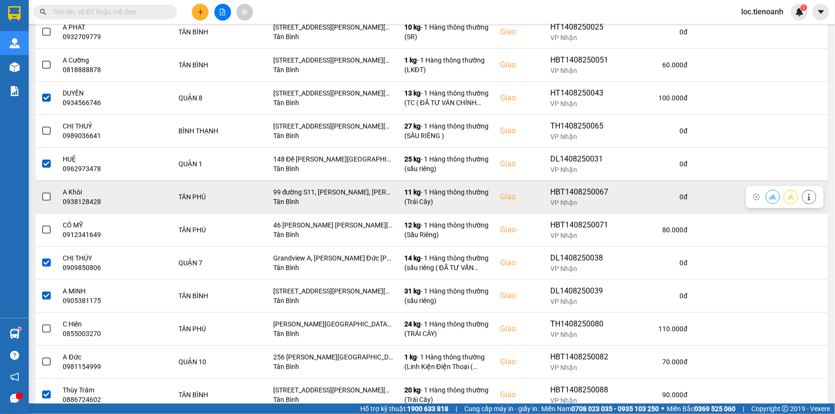
click at [47, 193] on span at bounding box center [46, 197] width 9 height 9
click at [41, 192] on input "checkbox" at bounding box center [41, 192] width 0 height 0
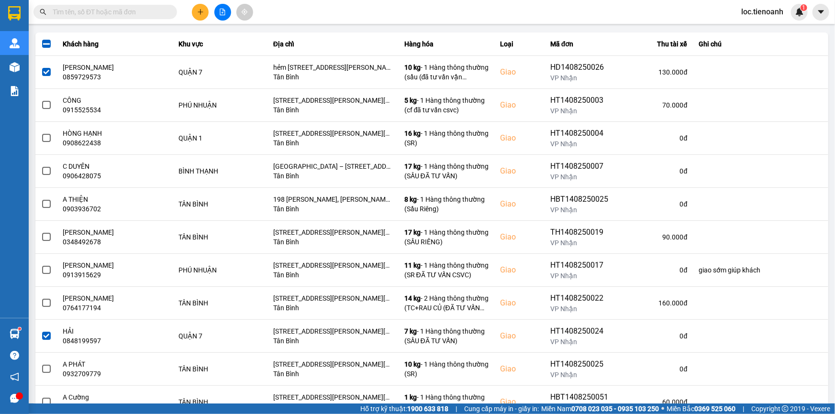
scroll to position [86, 0]
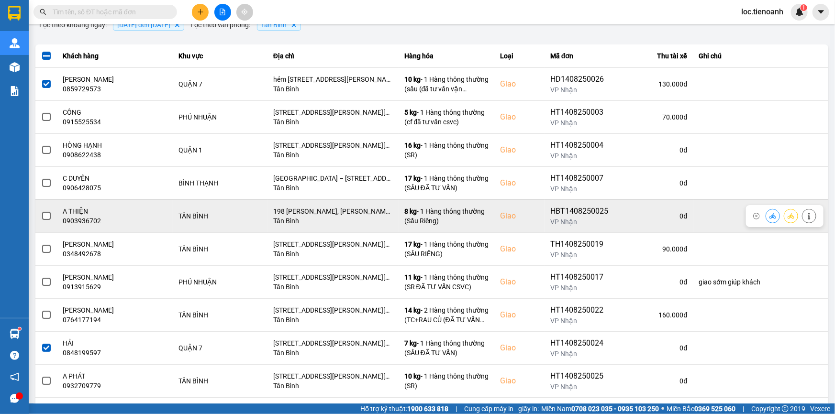
click at [47, 212] on span at bounding box center [46, 216] width 9 height 9
click at [41, 211] on input "checkbox" at bounding box center [41, 211] width 0 height 0
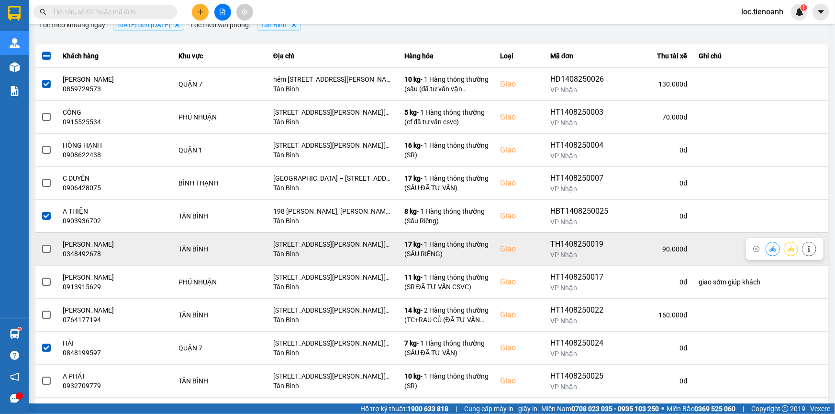
click at [40, 249] on td at bounding box center [46, 248] width 22 height 33
click at [44, 249] on span at bounding box center [46, 249] width 9 height 9
click at [41, 244] on input "checkbox" at bounding box center [41, 244] width 0 height 0
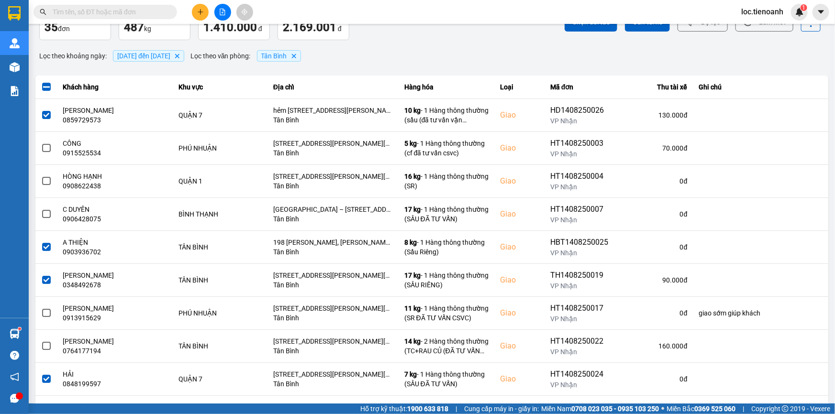
scroll to position [47, 0]
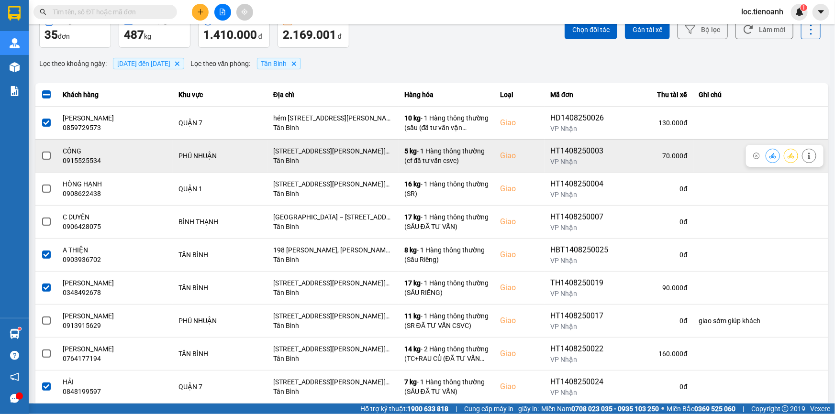
click at [48, 154] on span at bounding box center [46, 156] width 9 height 9
click at [41, 151] on input "checkbox" at bounding box center [41, 151] width 0 height 0
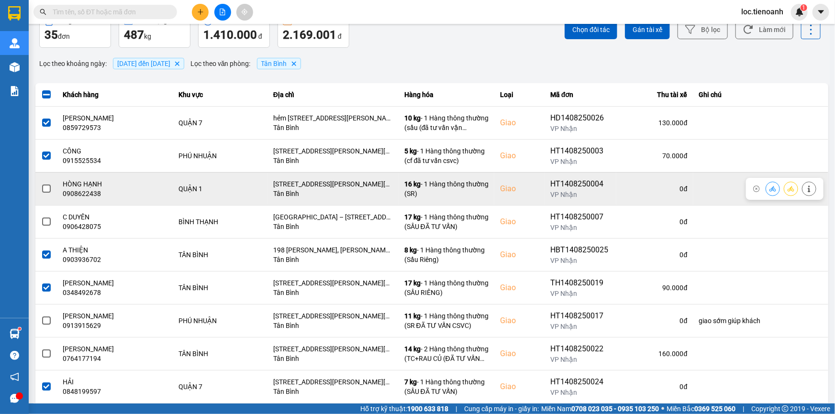
click at [46, 187] on span at bounding box center [46, 189] width 9 height 9
click at [41, 184] on input "checkbox" at bounding box center [41, 184] width 0 height 0
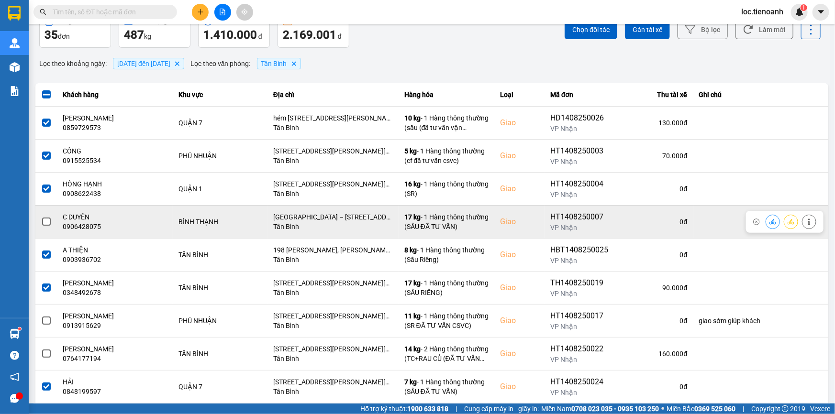
click at [47, 221] on span at bounding box center [46, 222] width 9 height 9
click at [41, 217] on input "checkbox" at bounding box center [41, 217] width 0 height 0
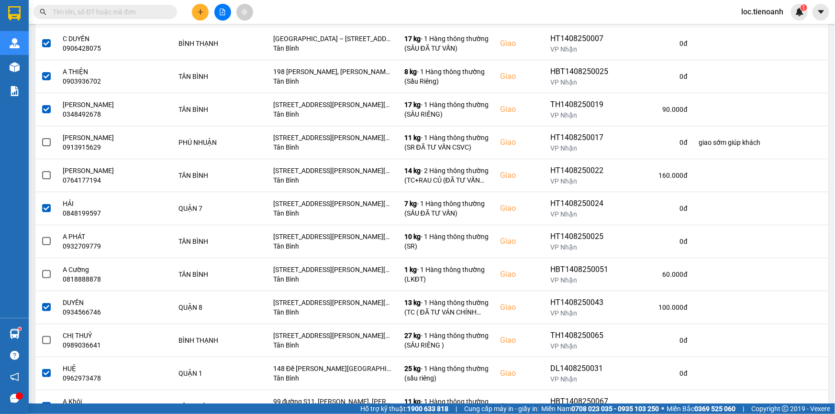
scroll to position [241, 0]
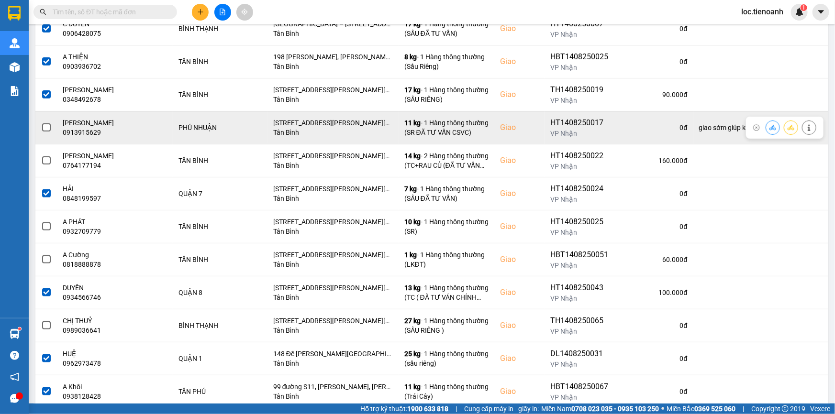
click at [46, 123] on span at bounding box center [46, 127] width 9 height 9
click at [41, 122] on input "checkbox" at bounding box center [41, 122] width 0 height 0
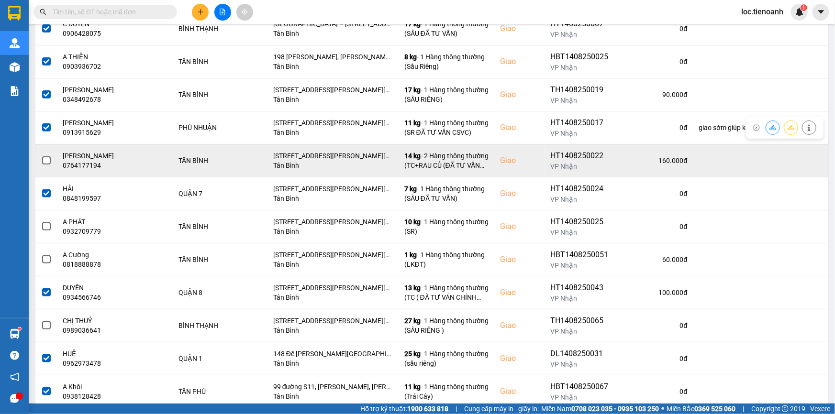
click at [48, 162] on span at bounding box center [46, 160] width 9 height 9
click at [41, 155] on input "checkbox" at bounding box center [41, 155] width 0 height 0
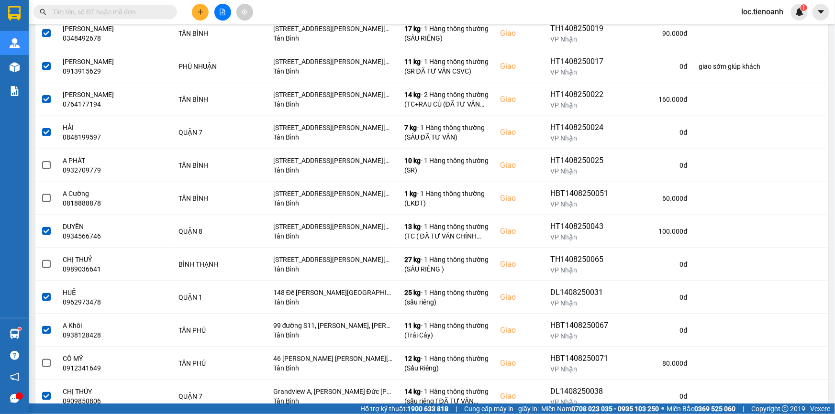
scroll to position [303, 0]
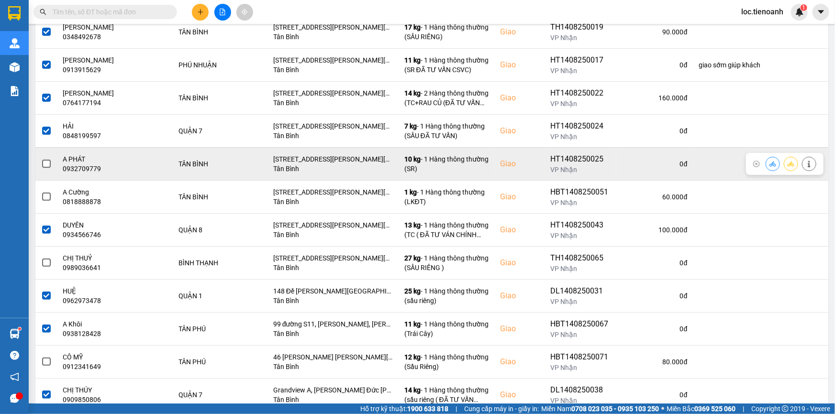
click at [48, 163] on span at bounding box center [46, 164] width 9 height 9
click at [41, 159] on input "checkbox" at bounding box center [41, 159] width 0 height 0
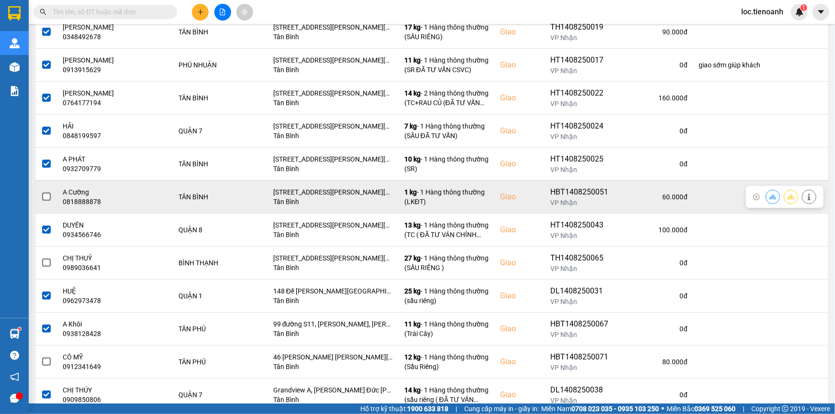
click at [48, 198] on span at bounding box center [46, 197] width 9 height 9
click at [41, 192] on input "checkbox" at bounding box center [41, 192] width 0 height 0
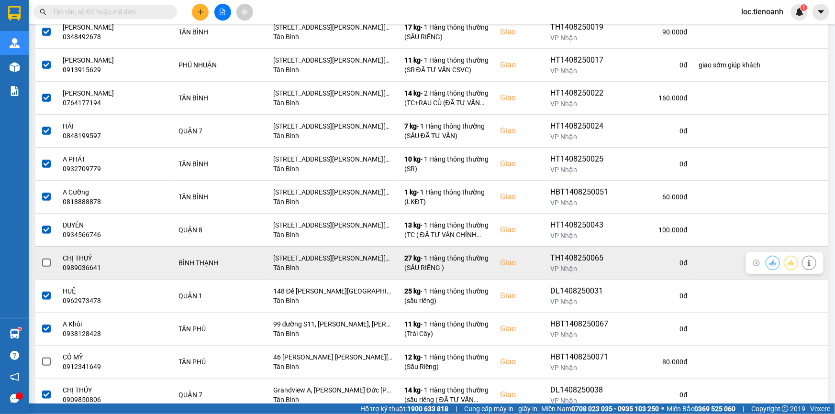
click at [43, 264] on span at bounding box center [46, 263] width 9 height 9
click at [41, 258] on input "checkbox" at bounding box center [41, 258] width 0 height 0
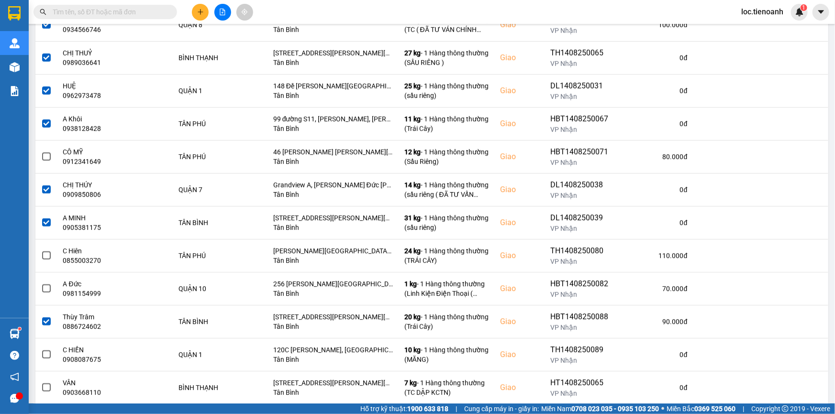
scroll to position [515, 0]
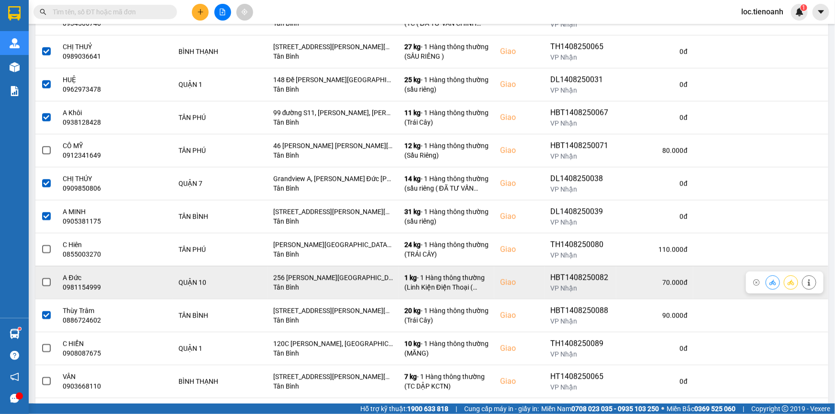
click at [47, 279] on span at bounding box center [46, 282] width 9 height 9
click at [41, 277] on input "checkbox" at bounding box center [41, 277] width 0 height 0
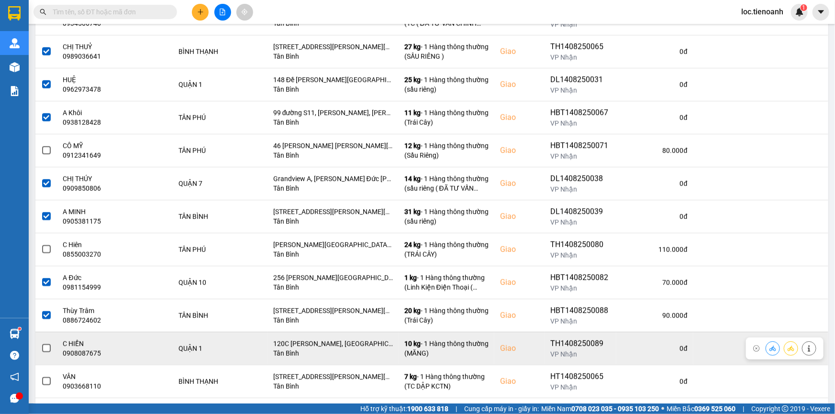
click at [44, 348] on span at bounding box center [46, 348] width 9 height 9
click at [41, 343] on input "checkbox" at bounding box center [41, 343] width 0 height 0
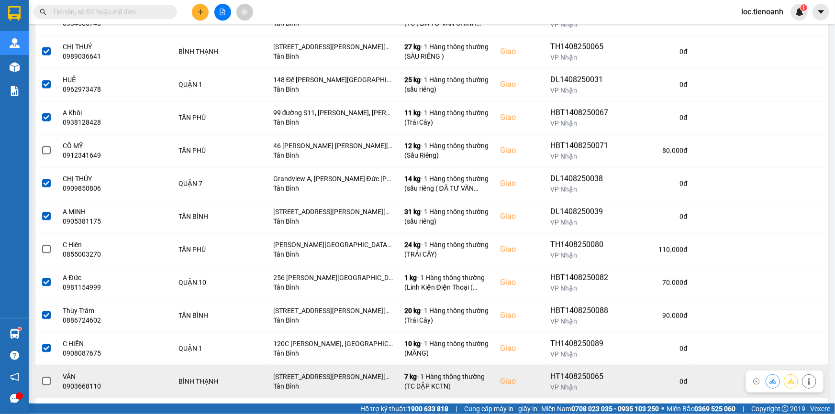
click at [48, 381] on span at bounding box center [46, 381] width 9 height 9
click at [41, 376] on input "checkbox" at bounding box center [41, 376] width 0 height 0
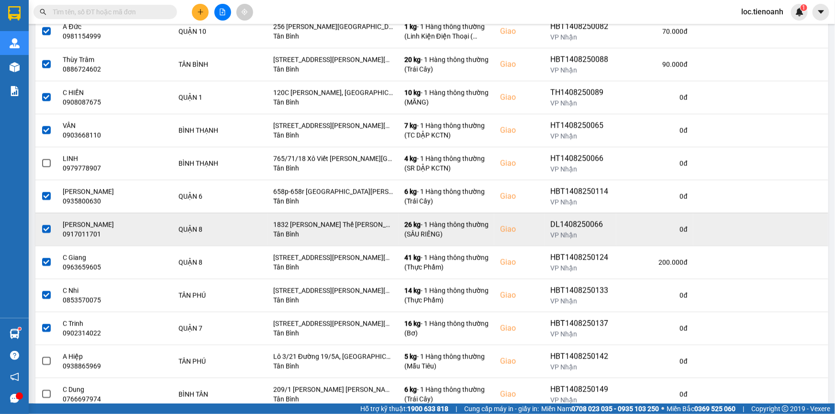
scroll to position [765, 0]
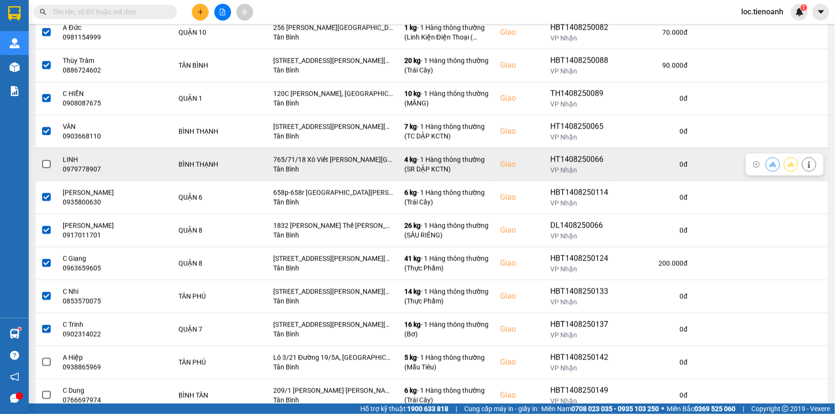
click at [44, 162] on span at bounding box center [46, 164] width 9 height 9
click at [41, 159] on input "checkbox" at bounding box center [41, 159] width 0 height 0
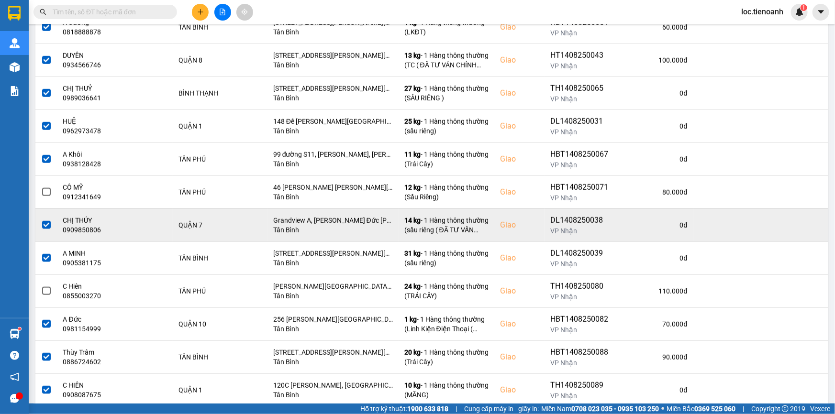
scroll to position [472, 0]
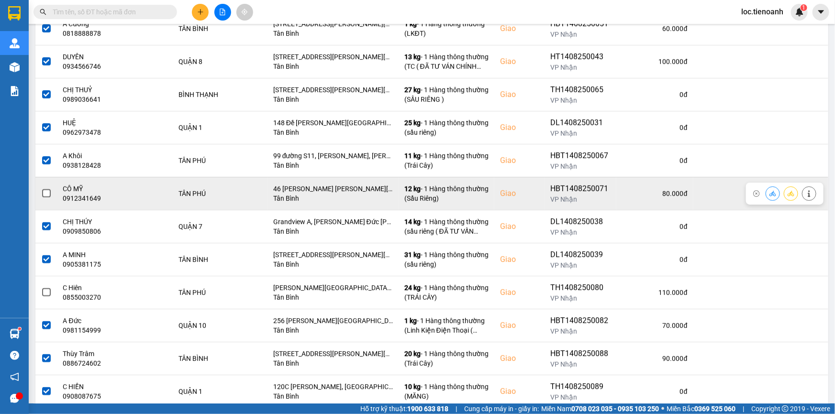
click at [46, 192] on span at bounding box center [46, 193] width 9 height 9
click at [41, 188] on input "checkbox" at bounding box center [41, 188] width 0 height 0
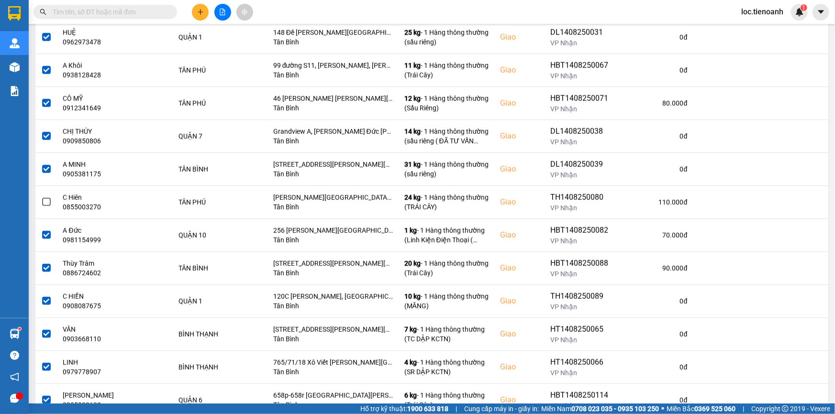
scroll to position [569, 0]
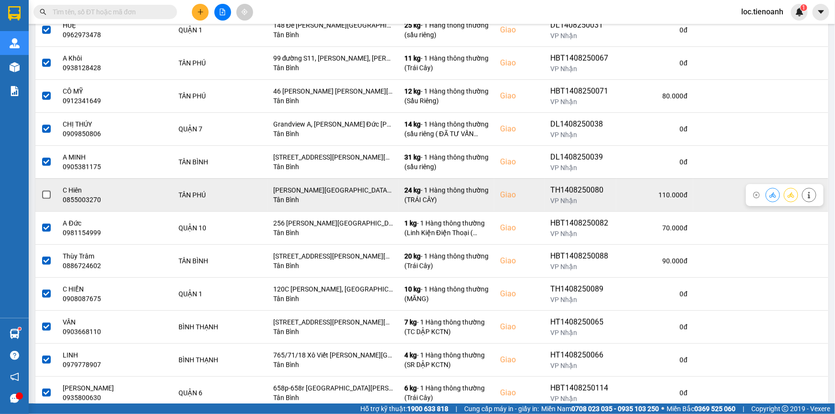
click at [47, 195] on span at bounding box center [46, 195] width 9 height 9
click at [41, 190] on input "checkbox" at bounding box center [41, 190] width 0 height 0
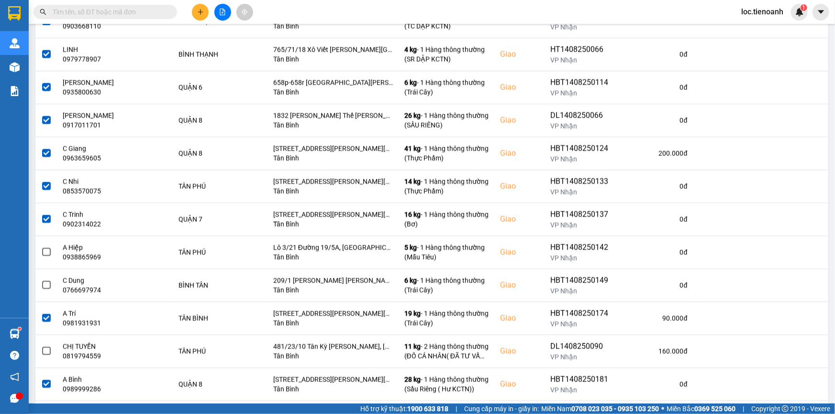
scroll to position [882, 0]
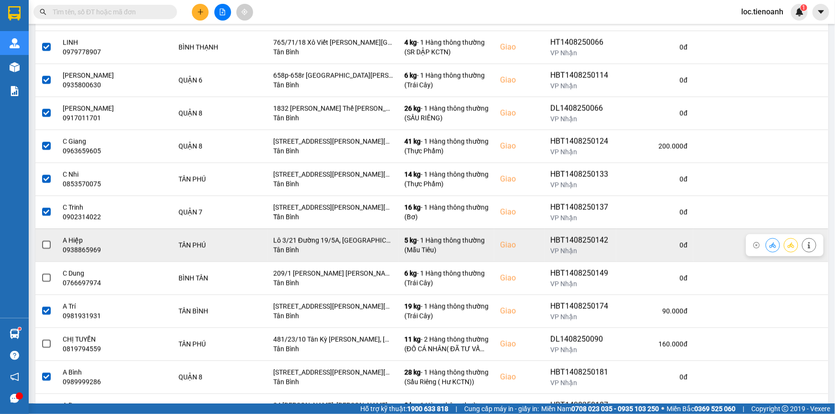
click at [46, 243] on span at bounding box center [46, 245] width 9 height 9
click at [41, 240] on input "checkbox" at bounding box center [41, 240] width 0 height 0
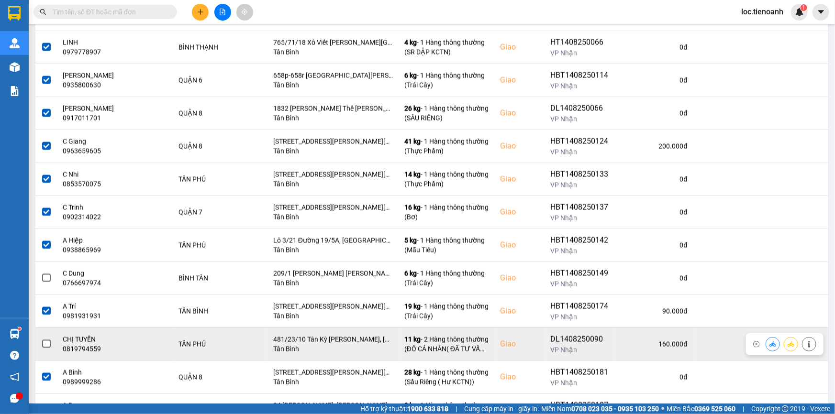
click at [48, 342] on span at bounding box center [46, 344] width 9 height 9
click at [41, 339] on input "checkbox" at bounding box center [41, 339] width 0 height 0
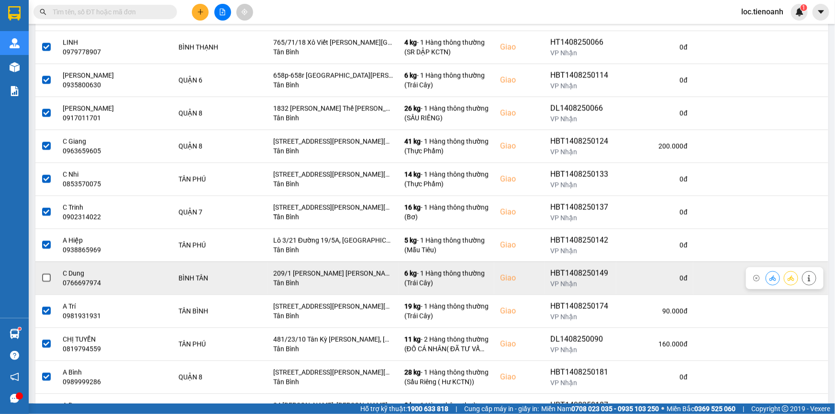
click at [46, 276] on span at bounding box center [46, 278] width 9 height 9
click at [41, 273] on input "checkbox" at bounding box center [41, 273] width 0 height 0
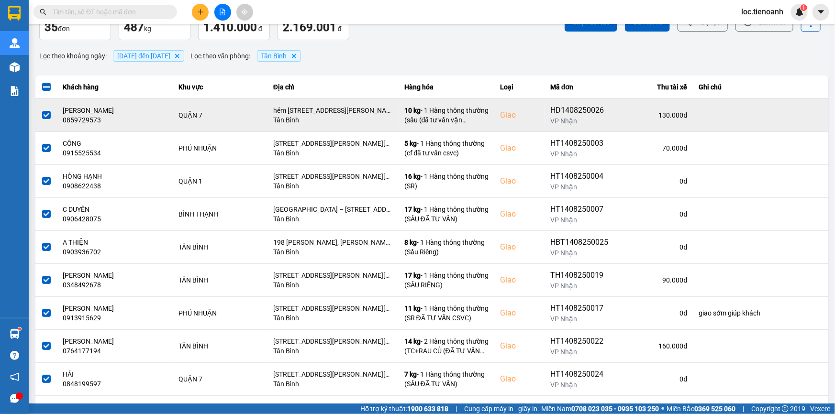
scroll to position [42, 0]
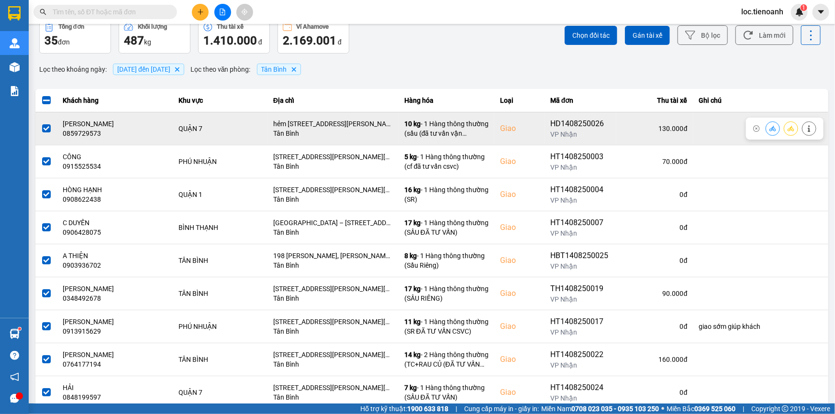
click at [805, 125] on icon at bounding box center [808, 128] width 7 height 7
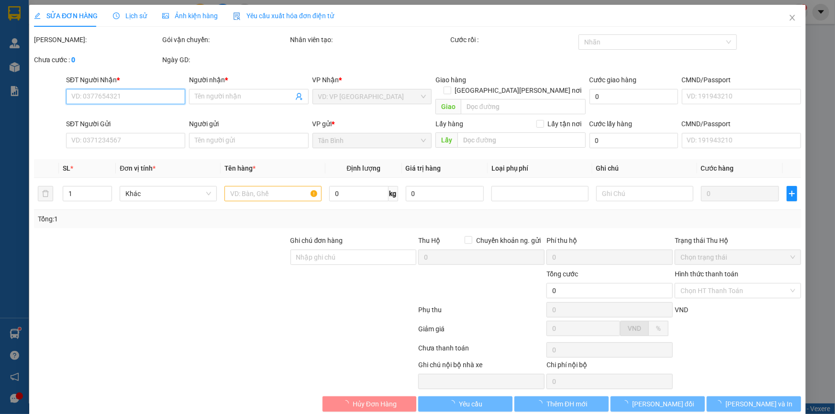
type input "0859729573"
type input "[PERSON_NAME]"
checkbox input "true"
type input "hẻm [STREET_ADDRESS][PERSON_NAME][PERSON_NAME][PERSON_NAME][PERSON_NAME][PERSON…"
type input "0935114383"
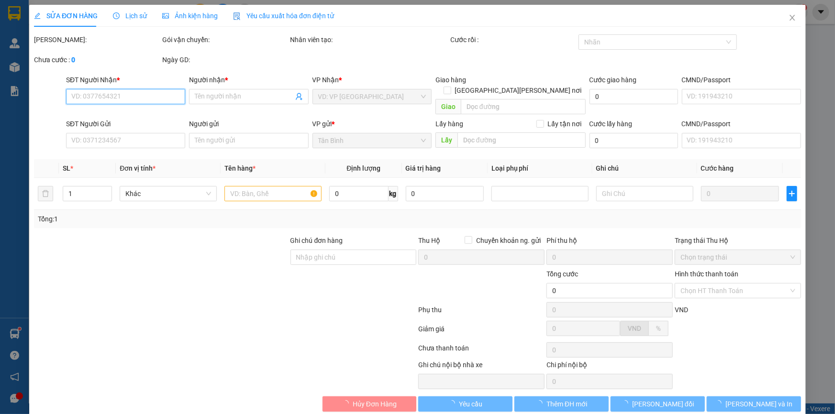
type input "A THUẬN"
type input "130.000"
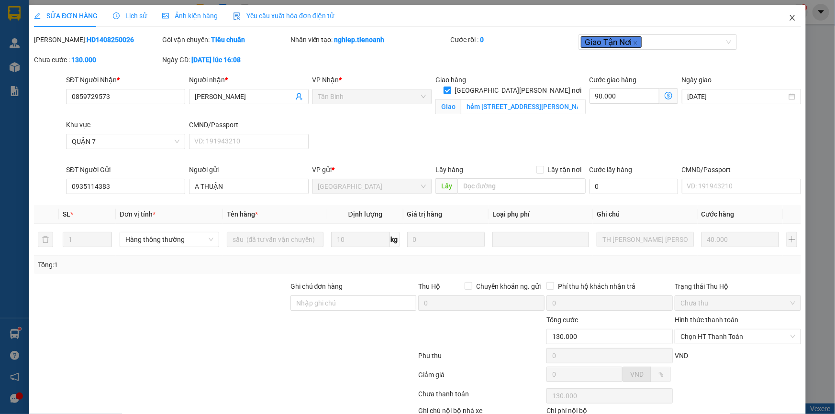
click at [788, 17] on icon "close" at bounding box center [792, 18] width 8 height 8
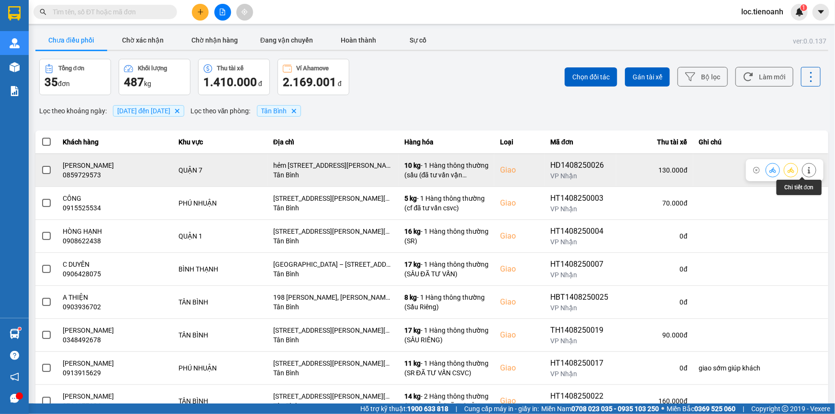
click at [807, 169] on button at bounding box center [808, 170] width 13 height 17
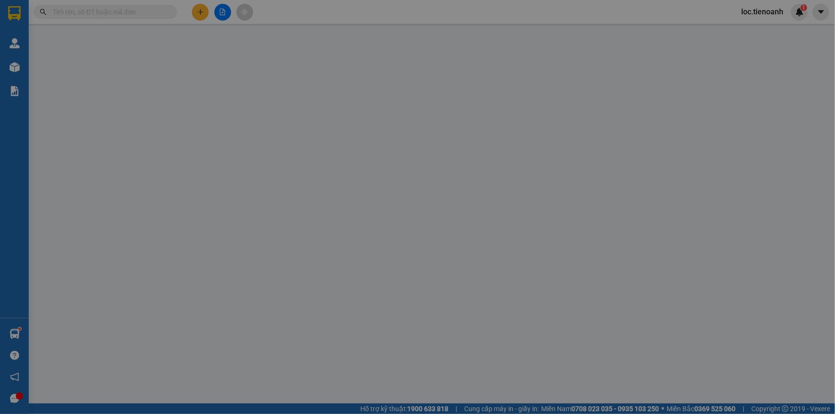
type input "0859729573"
type input "[PERSON_NAME]"
checkbox input "true"
type input "hẻm [STREET_ADDRESS][PERSON_NAME][PERSON_NAME][PERSON_NAME][PERSON_NAME][PERSON…"
type input "0935114383"
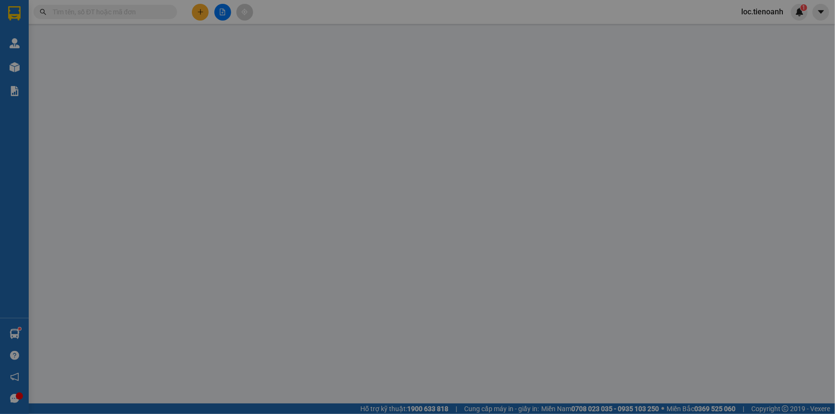
type input "A THUẬN"
type input "130.000"
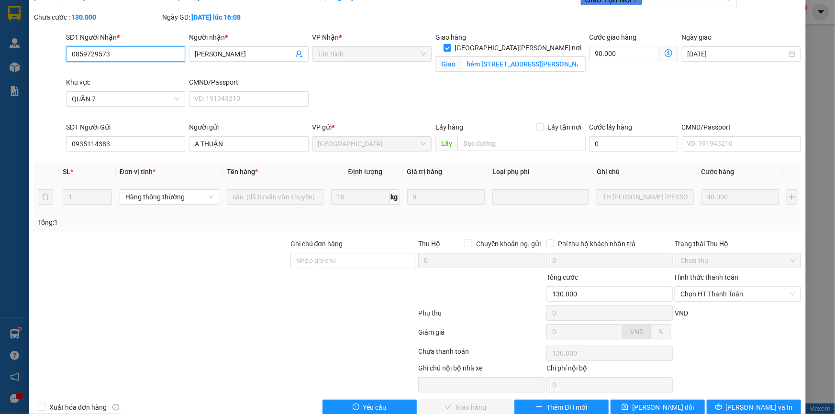
scroll to position [61, 0]
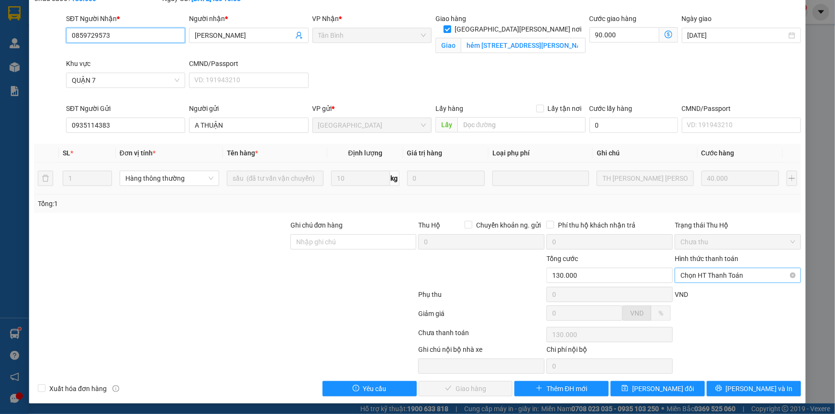
click at [690, 271] on span "Chọn HT Thanh Toán" at bounding box center [737, 275] width 115 height 14
click at [725, 294] on div "Tại văn phòng" at bounding box center [732, 294] width 114 height 11
type input "0"
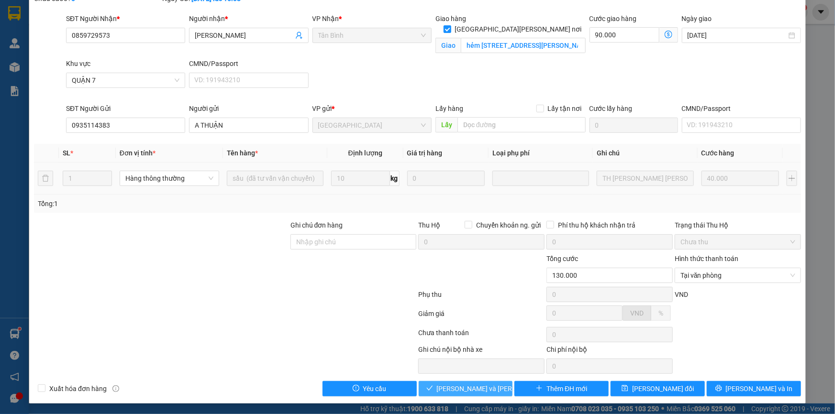
click at [479, 384] on span "[PERSON_NAME] và [PERSON_NAME] hàng" at bounding box center [501, 389] width 129 height 11
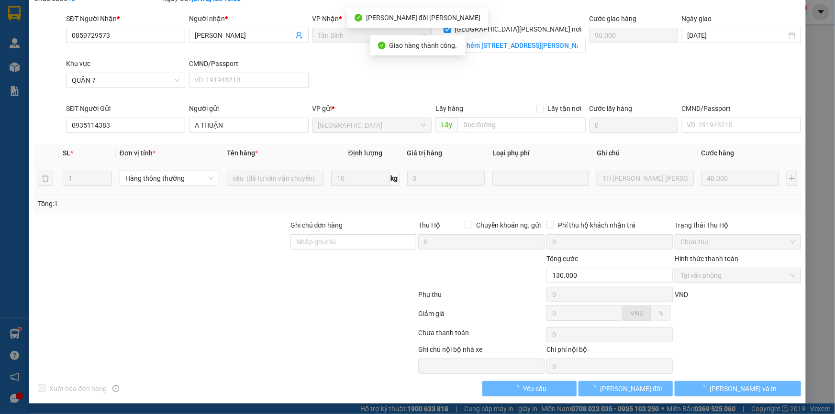
scroll to position [0, 0]
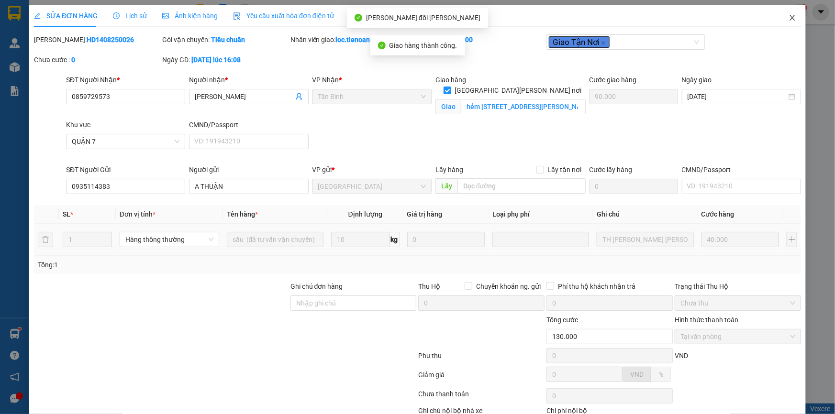
click at [788, 21] on icon "close" at bounding box center [792, 18] width 8 height 8
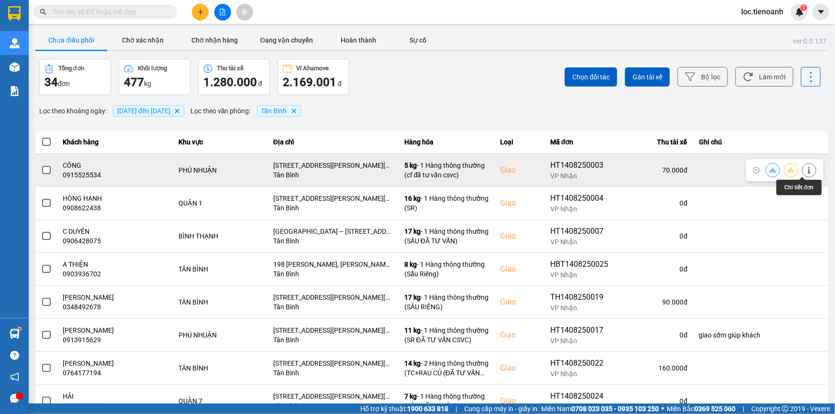
click at [805, 168] on icon at bounding box center [808, 170] width 7 height 7
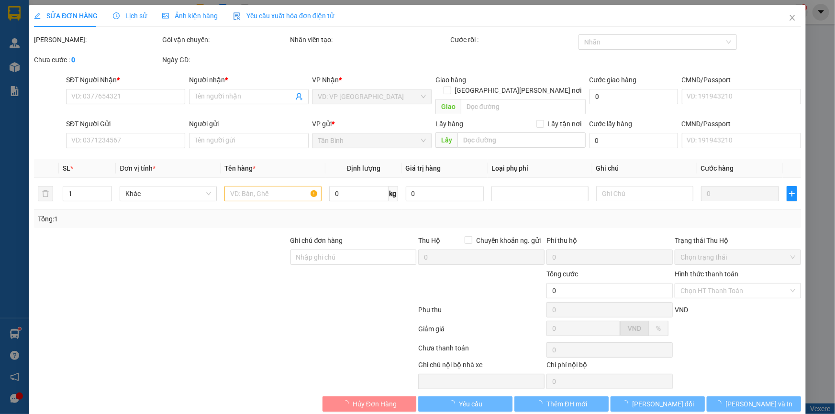
type input "0915525534"
type input "CÔNG"
checkbox input "true"
type input "[STREET_ADDRESS][PERSON_NAME][PERSON_NAME][PERSON_NAME][PERSON_NAME]"
type input "0828247578"
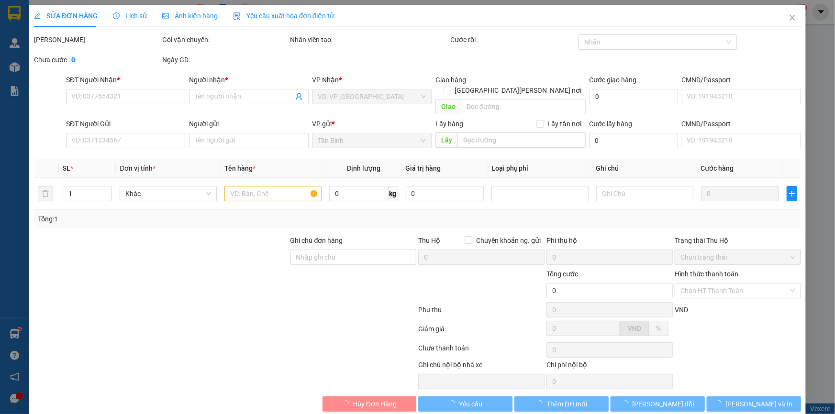
type input "TRANG"
type input "2417772557"
type input "70.000"
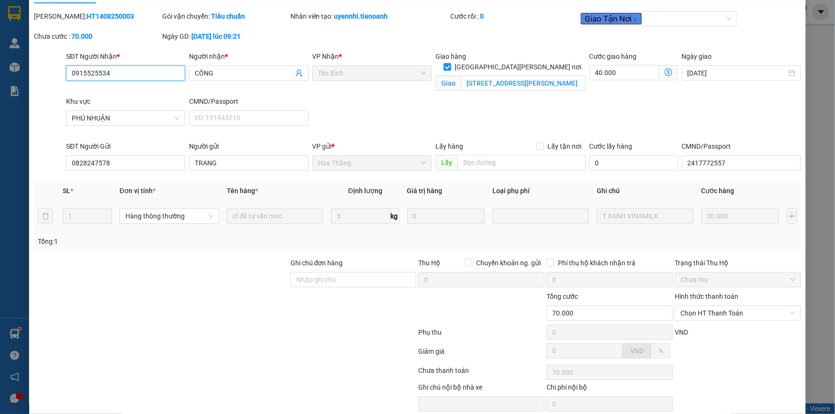
scroll to position [61, 0]
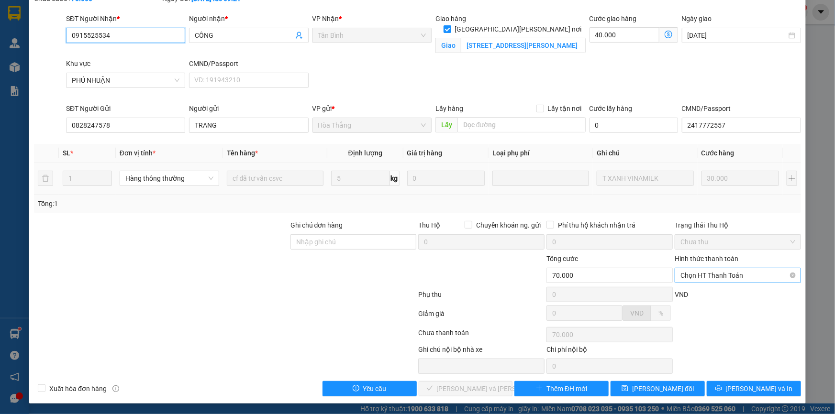
click at [725, 278] on span "Chọn HT Thanh Toán" at bounding box center [737, 275] width 115 height 14
click at [717, 294] on div "Tại văn phòng" at bounding box center [732, 294] width 114 height 11
type input "0"
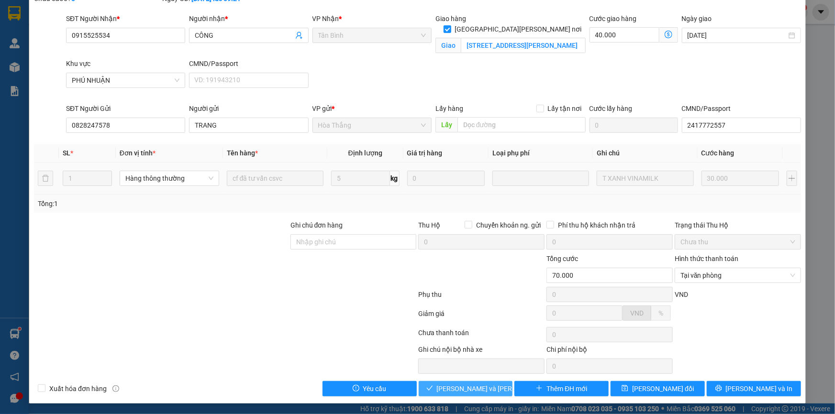
drag, startPoint x: 449, startPoint y: 391, endPoint x: 533, endPoint y: 253, distance: 161.0
click at [451, 389] on span "[PERSON_NAME] và [PERSON_NAME] hàng" at bounding box center [501, 389] width 129 height 11
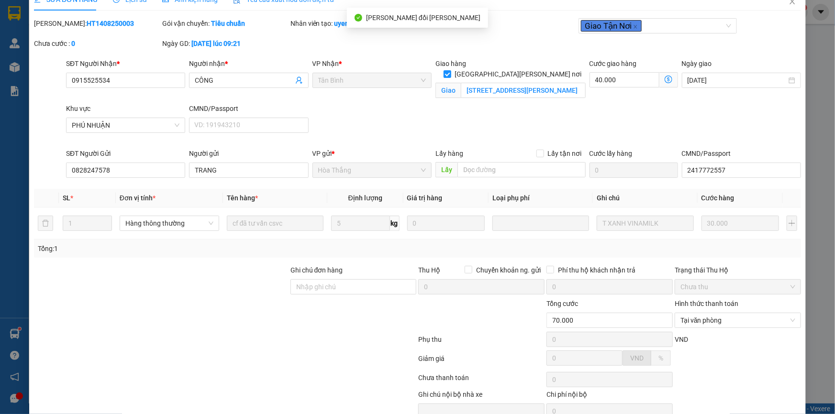
scroll to position [0, 0]
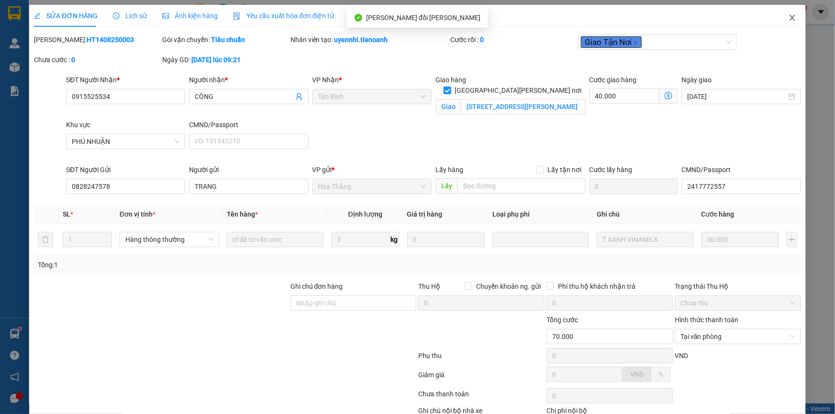
click at [789, 20] on icon "close" at bounding box center [791, 18] width 5 height 6
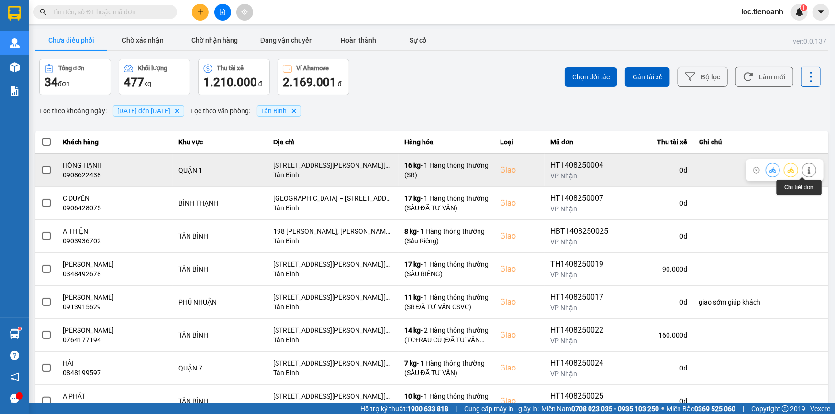
click at [805, 170] on icon at bounding box center [808, 170] width 7 height 7
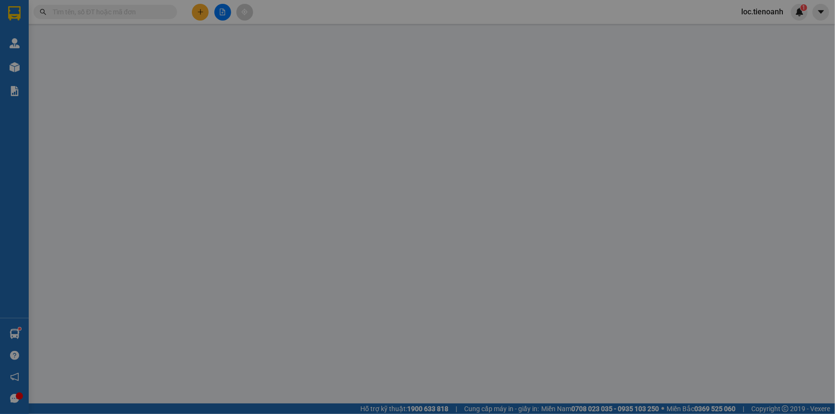
type input "0908622438"
type input "HÒNG HẠNH"
checkbox input "true"
type input "[STREET_ADDRESS][PERSON_NAME][PERSON_NAME][PERSON_NAME][PERSON_NAME]"
type input "0914593337"
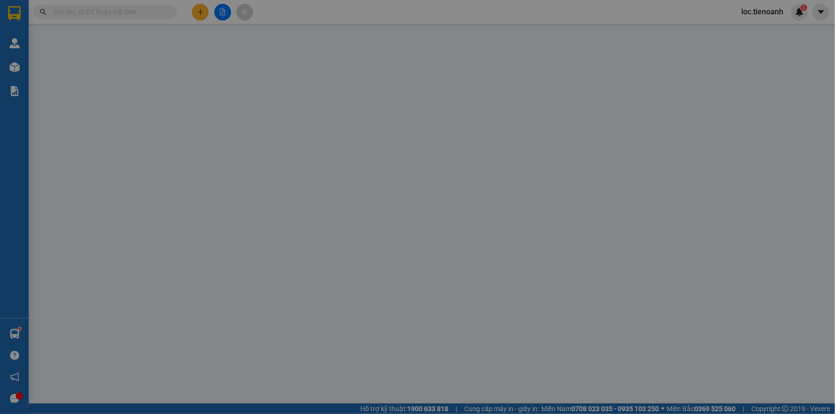
type input "QUẾ"
type input "110.000"
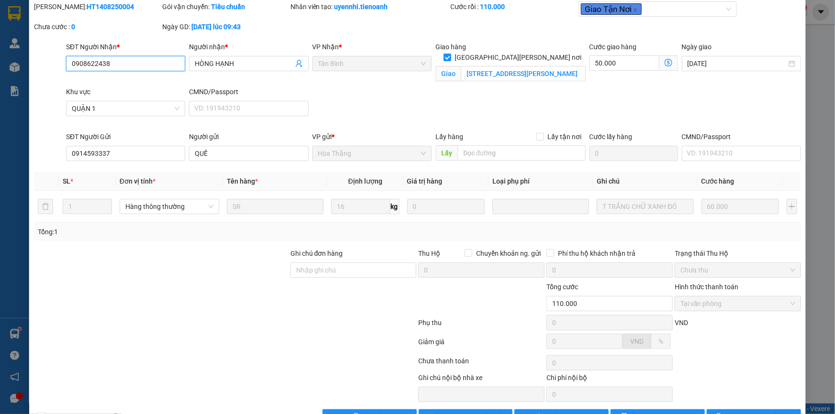
scroll to position [61, 0]
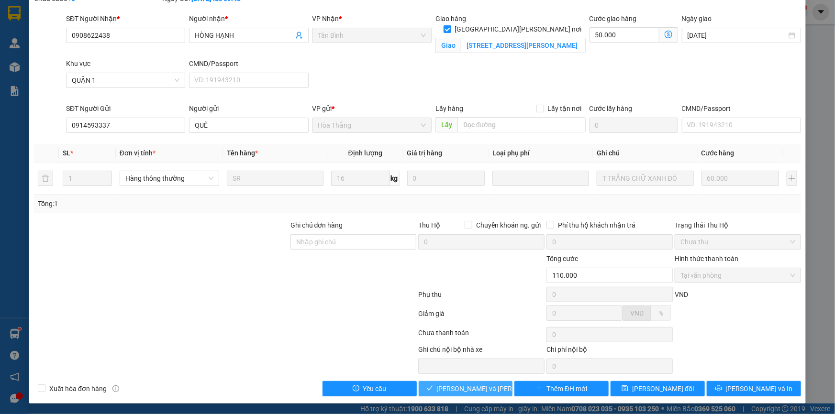
click at [488, 384] on span "[PERSON_NAME] và [PERSON_NAME] hàng" at bounding box center [501, 389] width 129 height 11
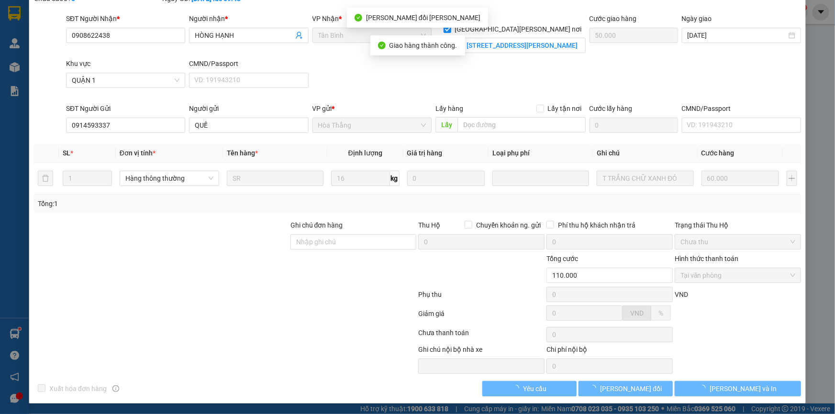
scroll to position [0, 0]
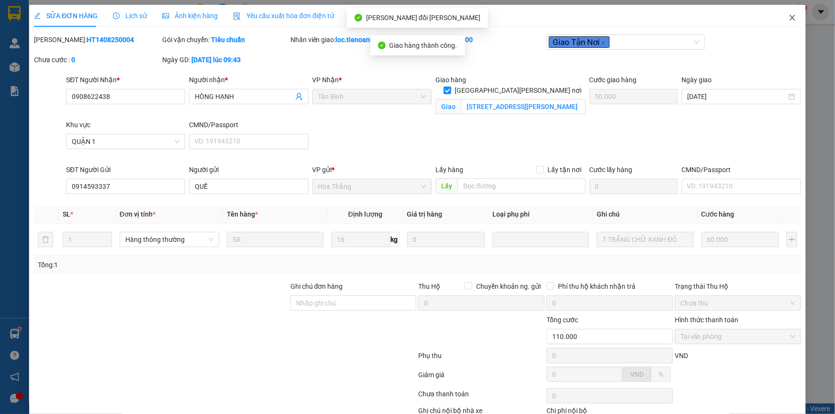
click at [788, 17] on icon "close" at bounding box center [792, 18] width 8 height 8
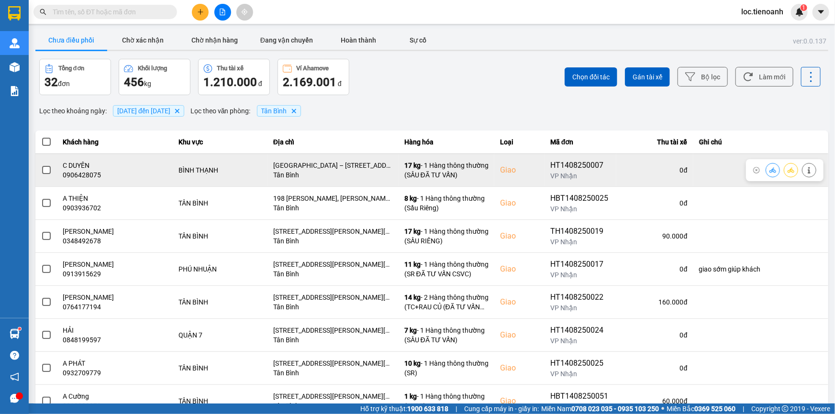
click at [806, 171] on button at bounding box center [808, 170] width 13 height 17
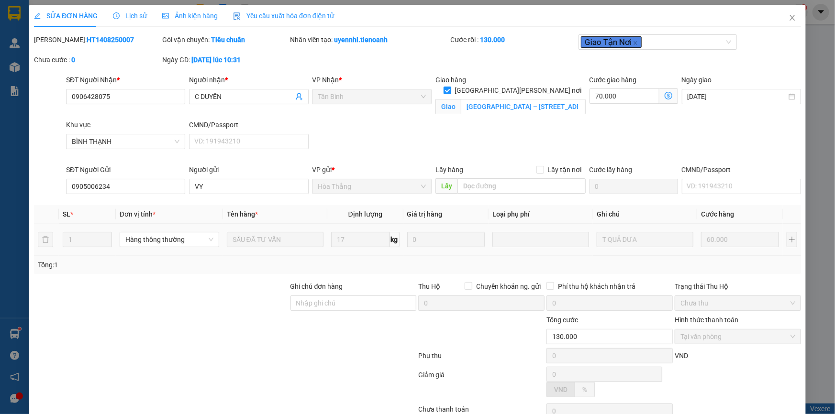
type input "0906428075"
type input "C DUYÊN"
checkbox input "true"
type input "[GEOGRAPHIC_DATA] – [STREET_ADDRESS][PERSON_NAME][PERSON_NAME][PERSON_NAME]"
type input "0905006234"
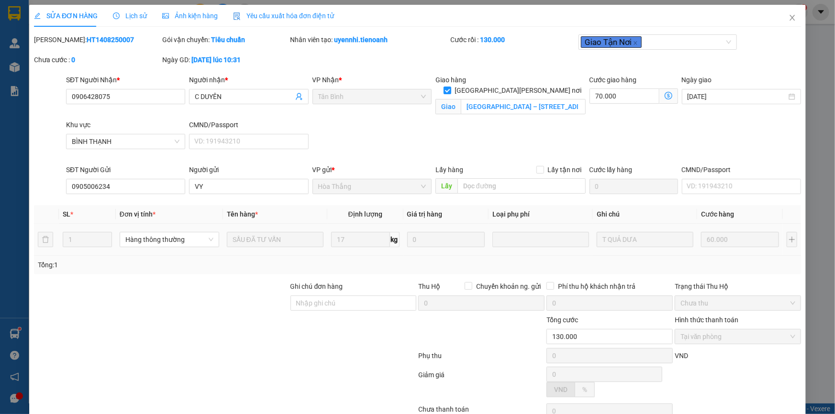
type input "VY"
type input "130.000"
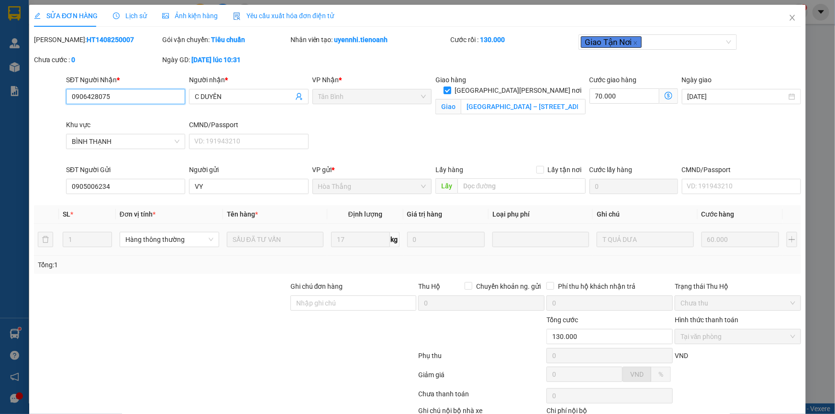
scroll to position [61, 0]
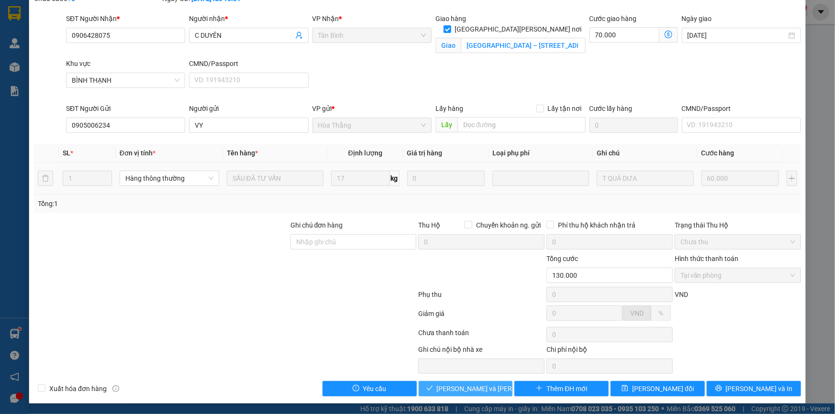
drag, startPoint x: 463, startPoint y: 387, endPoint x: 522, endPoint y: 347, distance: 71.5
click at [464, 387] on span "[PERSON_NAME] và [PERSON_NAME] hàng" at bounding box center [501, 389] width 129 height 11
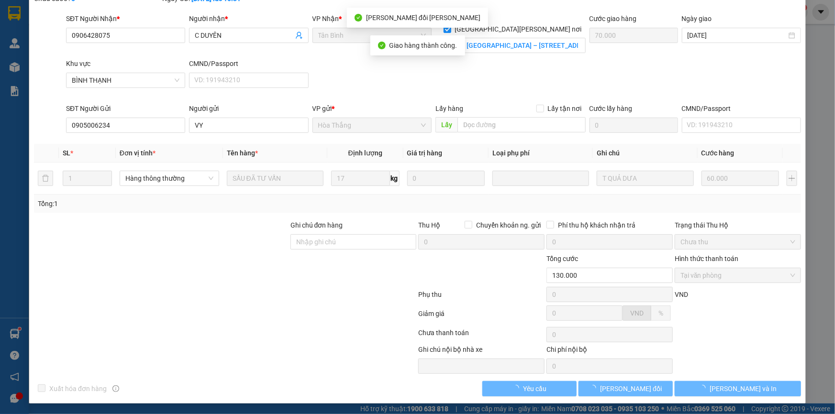
scroll to position [0, 0]
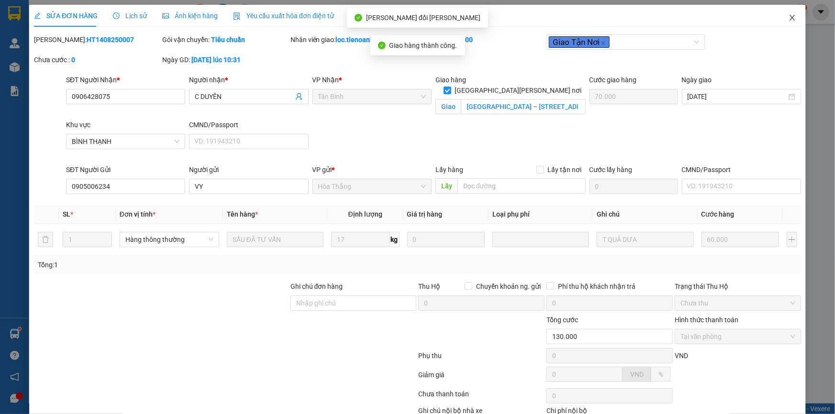
click at [788, 15] on icon "close" at bounding box center [792, 18] width 8 height 8
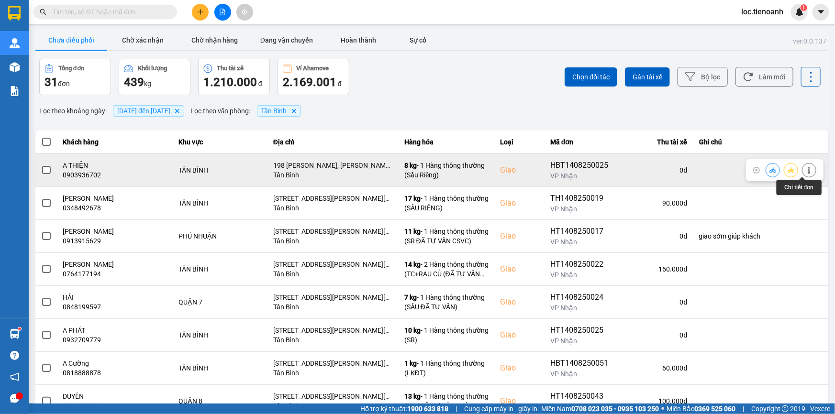
click at [802, 168] on button at bounding box center [808, 170] width 13 height 17
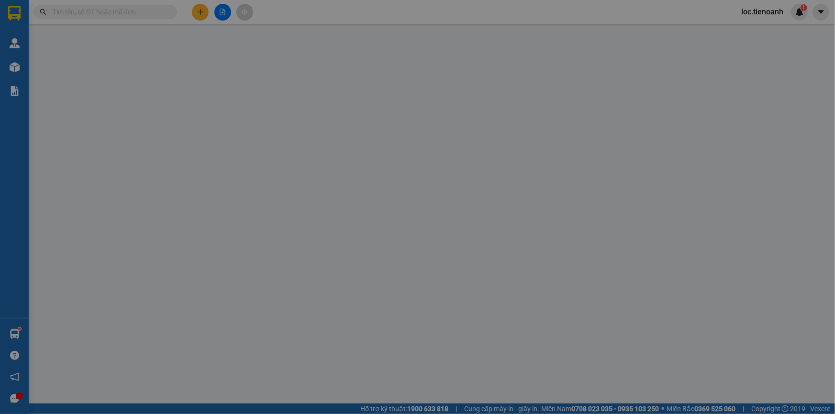
type input "0903936702"
type input "A THIỆN"
checkbox input "true"
type input "198 [PERSON_NAME], [PERSON_NAME] 14, [PERSON_NAME], [PERSON_NAME]"
type input "0947755513"
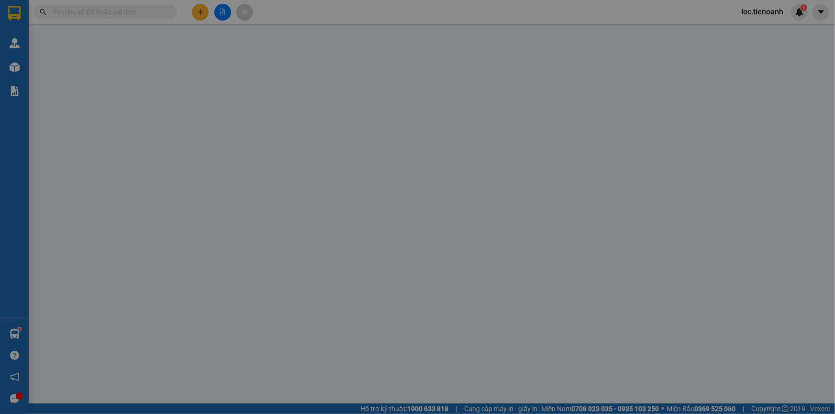
type input "C Lan"
type input "80.000"
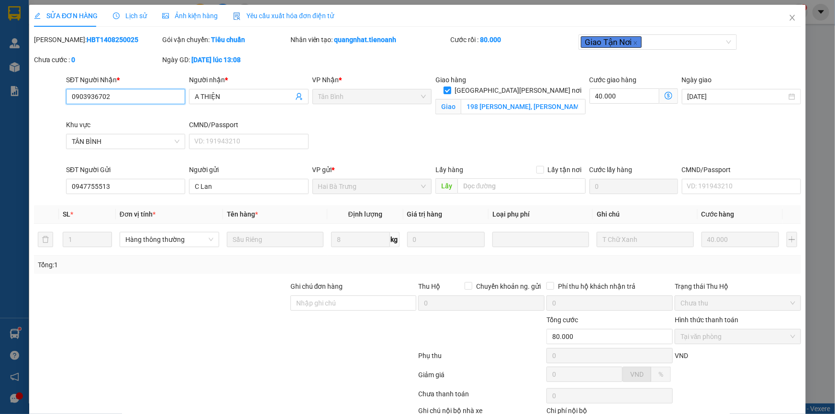
scroll to position [61, 0]
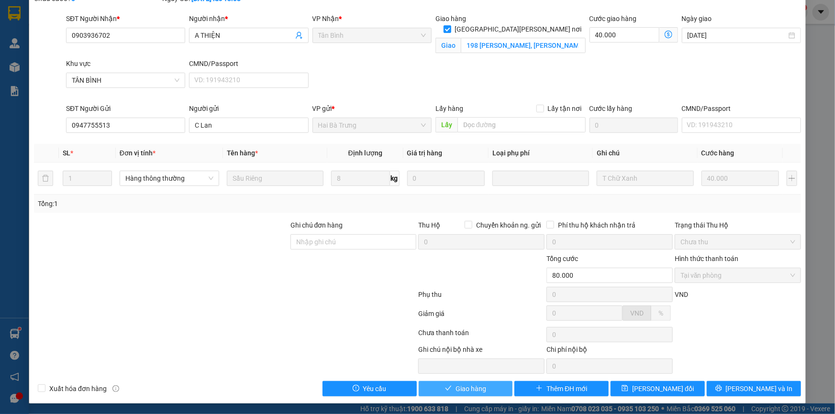
click at [478, 385] on span "Giao hàng" at bounding box center [470, 389] width 31 height 11
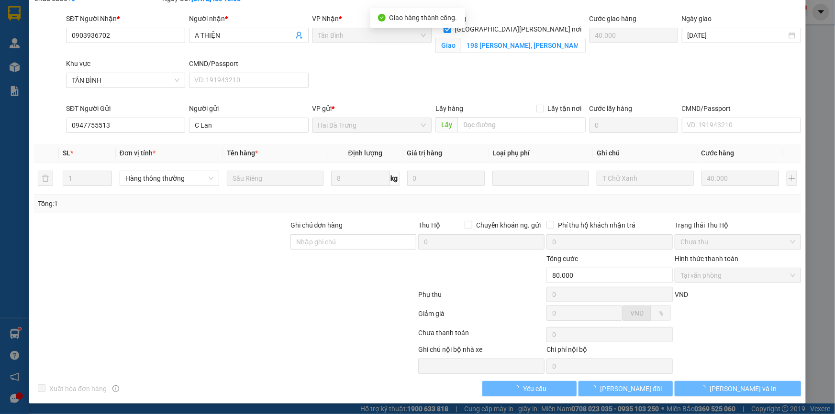
scroll to position [0, 0]
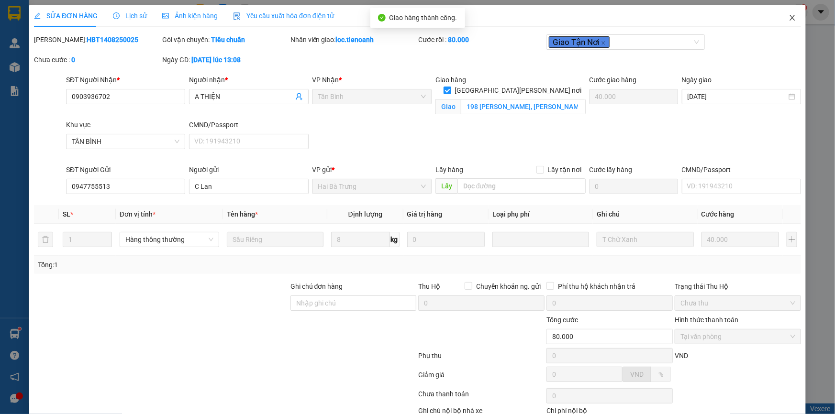
click at [789, 19] on icon "close" at bounding box center [791, 18] width 5 height 6
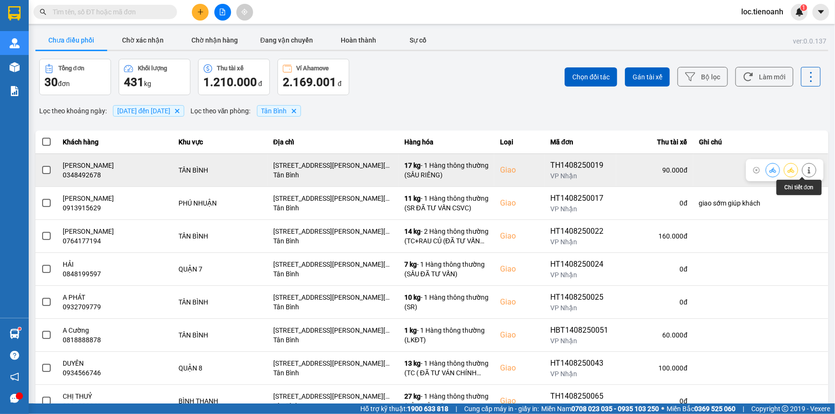
click at [805, 171] on icon at bounding box center [808, 170] width 7 height 7
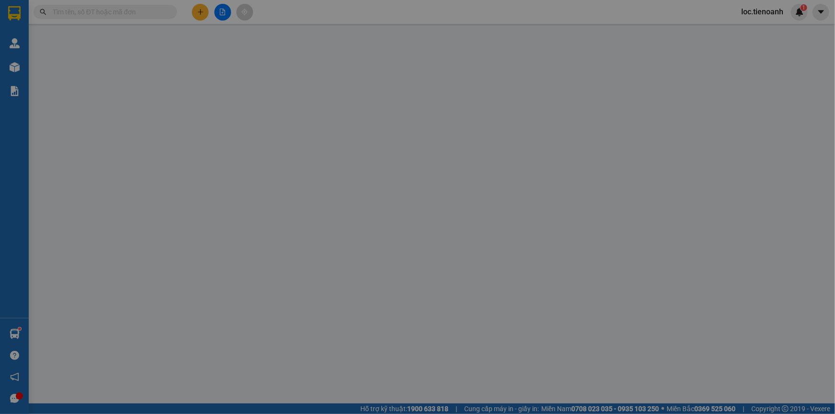
type input "0348492678"
type input "[PERSON_NAME]"
checkbox input "true"
type input "[STREET_ADDRESS][PERSON_NAME][PERSON_NAME][PERSON_NAME]"
type input "0336212082"
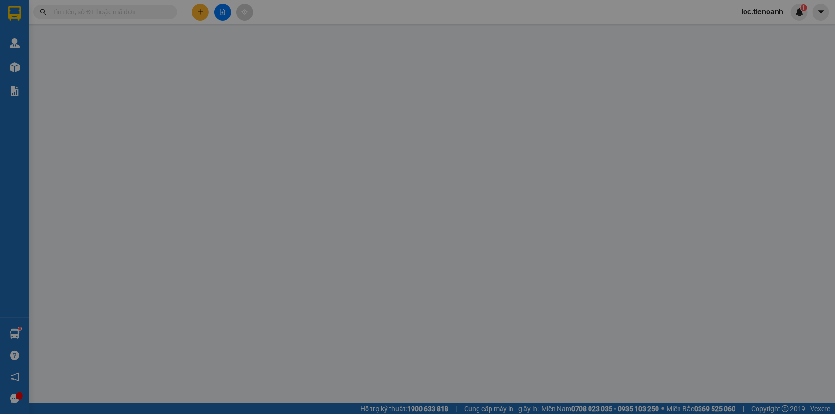
type input "90.000"
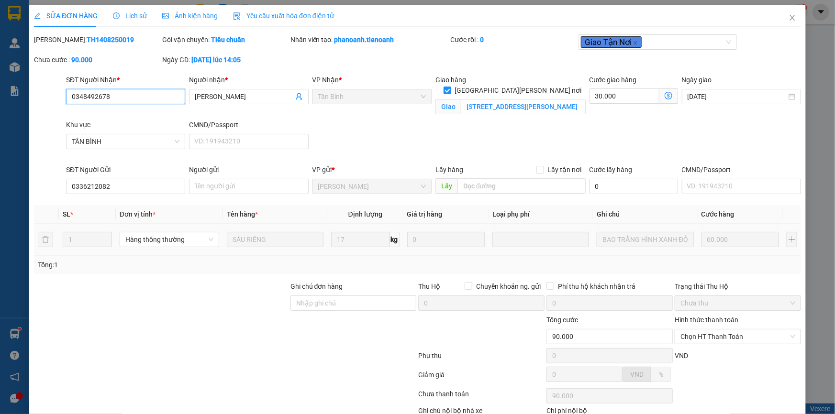
scroll to position [61, 0]
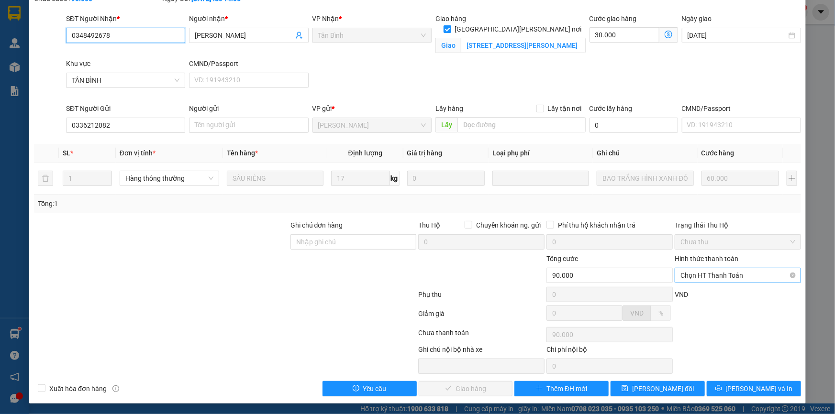
click at [718, 273] on span "Chọn HT Thanh Toán" at bounding box center [737, 275] width 115 height 14
click at [717, 292] on div "Tại văn phòng" at bounding box center [732, 294] width 114 height 11
type input "0"
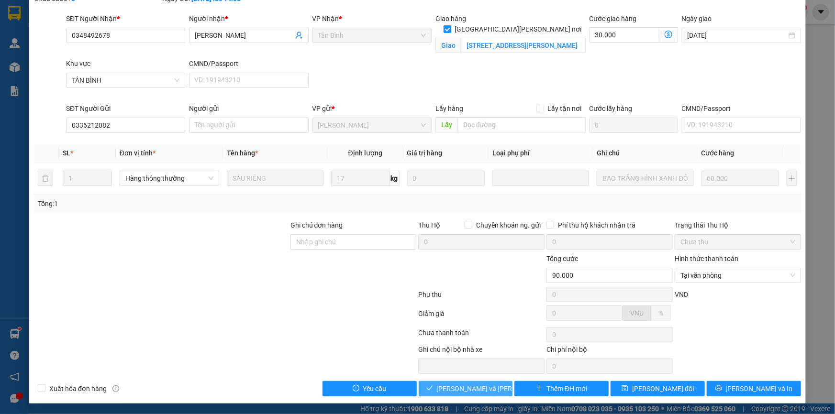
drag, startPoint x: 475, startPoint y: 383, endPoint x: 536, endPoint y: 326, distance: 82.9
click at [482, 381] on button "[PERSON_NAME] và [PERSON_NAME] hàng" at bounding box center [465, 388] width 94 height 15
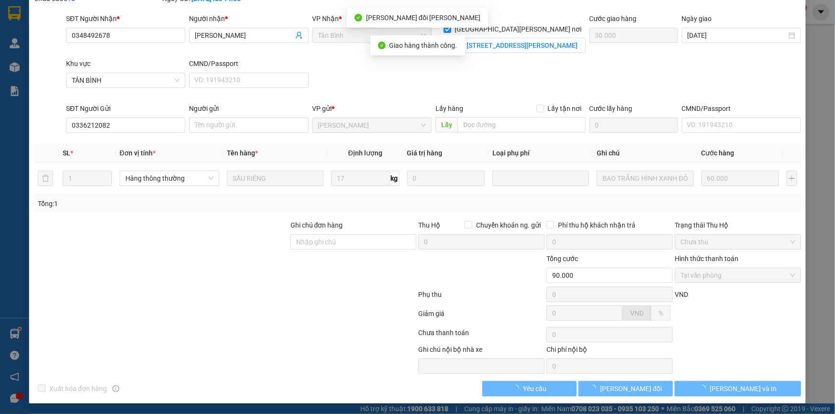
scroll to position [0, 0]
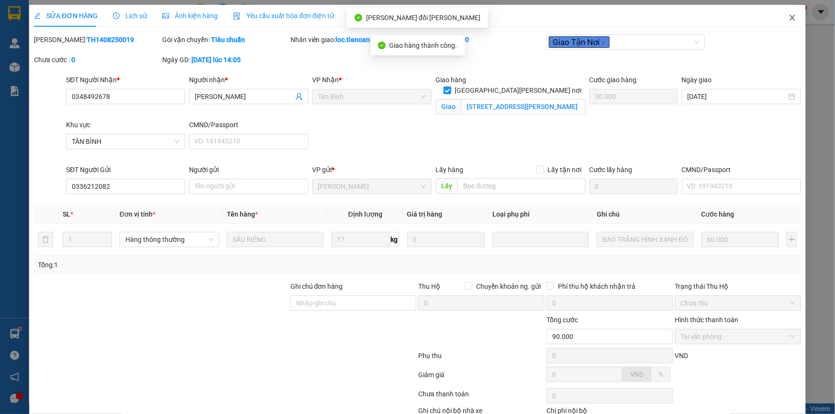
click at [789, 19] on icon "close" at bounding box center [791, 18] width 5 height 6
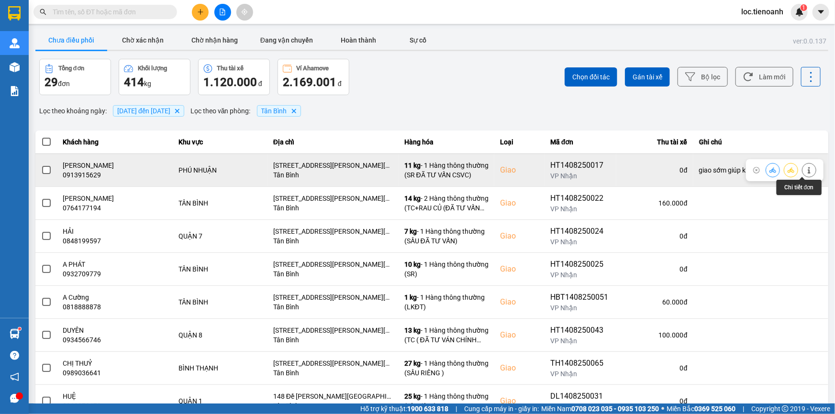
click at [802, 170] on button at bounding box center [808, 170] width 13 height 17
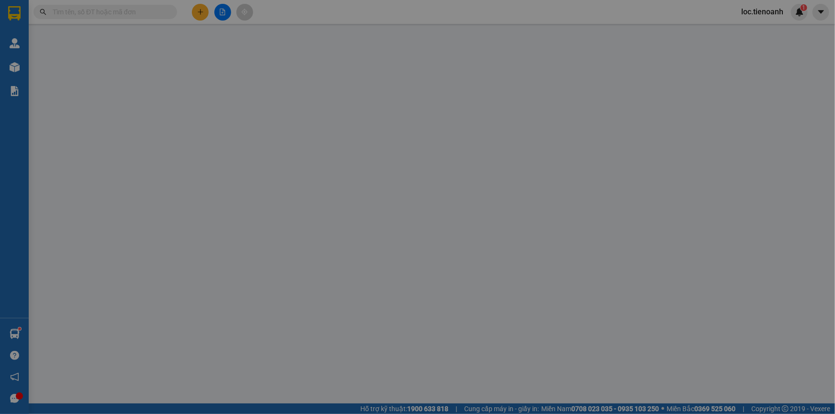
type input "0913915629"
type input "[PERSON_NAME]"
checkbox input "true"
type input "[STREET_ADDRESS][PERSON_NAME][PERSON_NAME][PERSON_NAME][PERSON_NAME][PERSON_NAM…"
type input "0789232345"
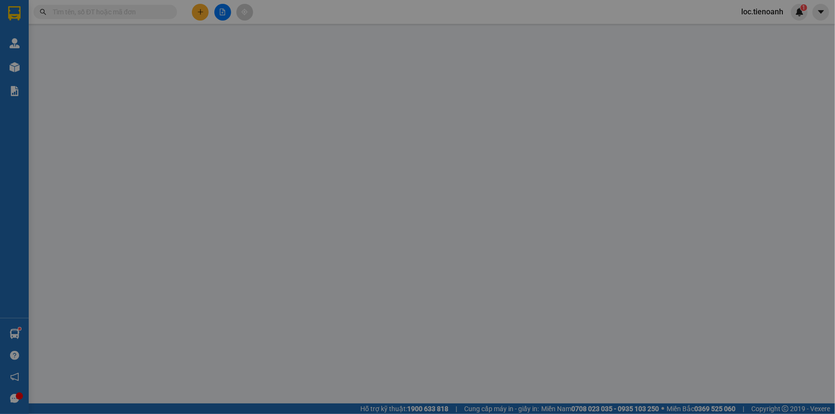
type input "A TRÍ"
type input "giao sớm giúp khách"
type input "100.000"
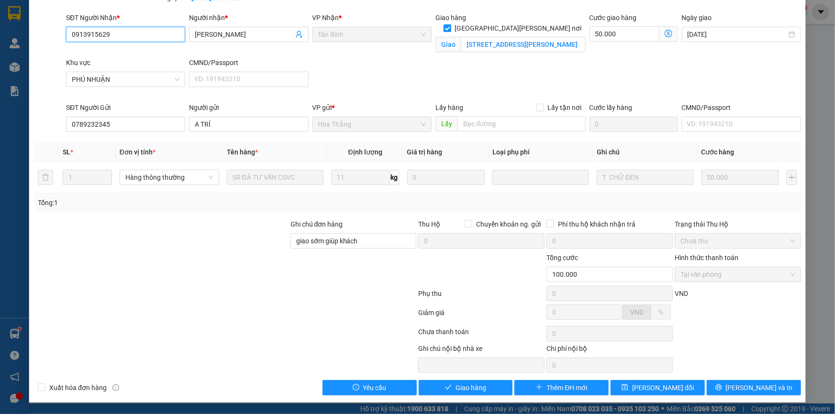
scroll to position [61, 0]
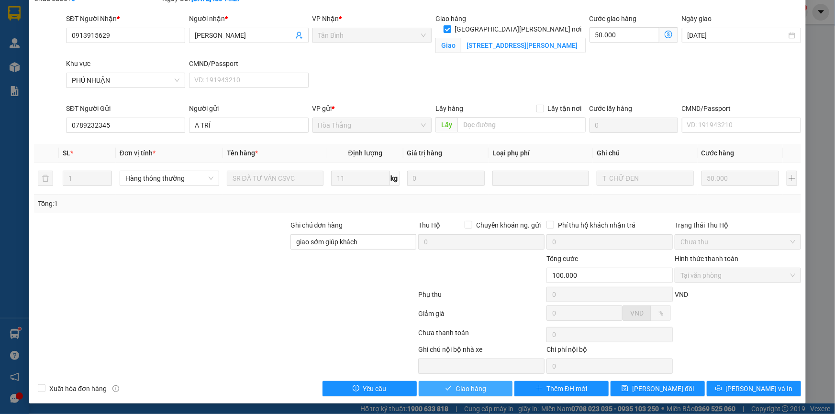
drag, startPoint x: 467, startPoint y: 389, endPoint x: 625, endPoint y: 316, distance: 174.0
click at [481, 385] on span "Giao hàng" at bounding box center [470, 389] width 31 height 11
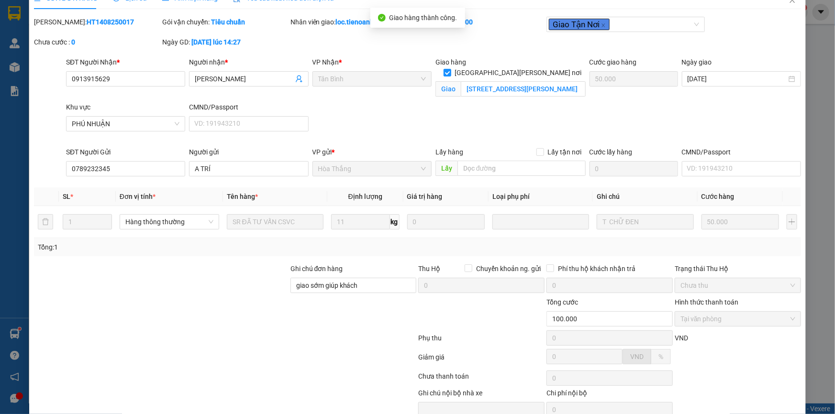
scroll to position [0, 0]
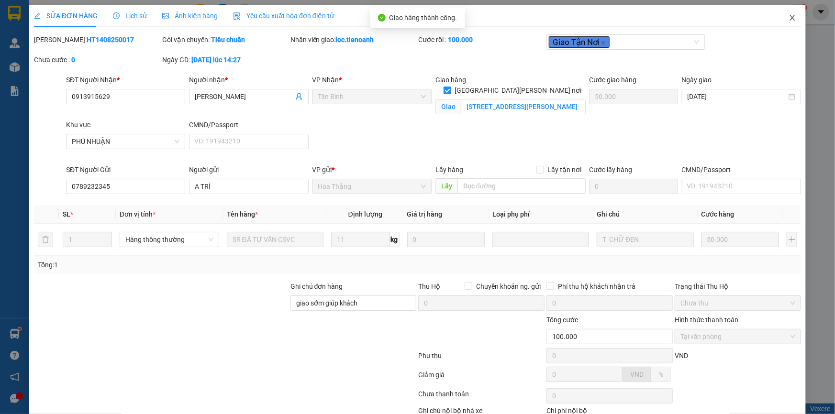
click at [788, 16] on icon "close" at bounding box center [792, 18] width 8 height 8
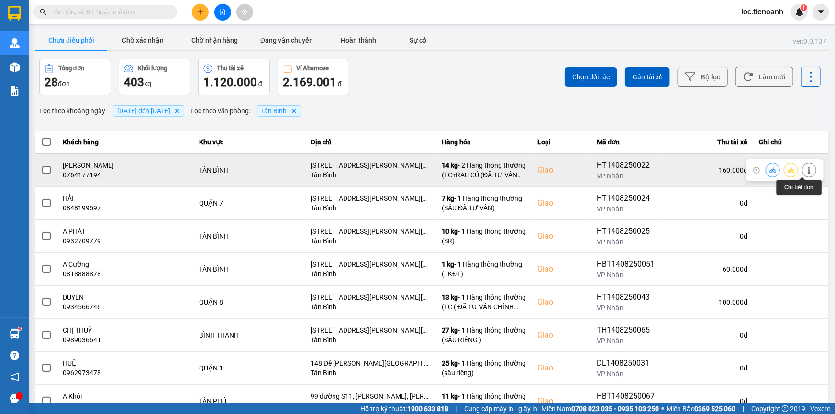
click at [805, 171] on icon at bounding box center [808, 170] width 7 height 7
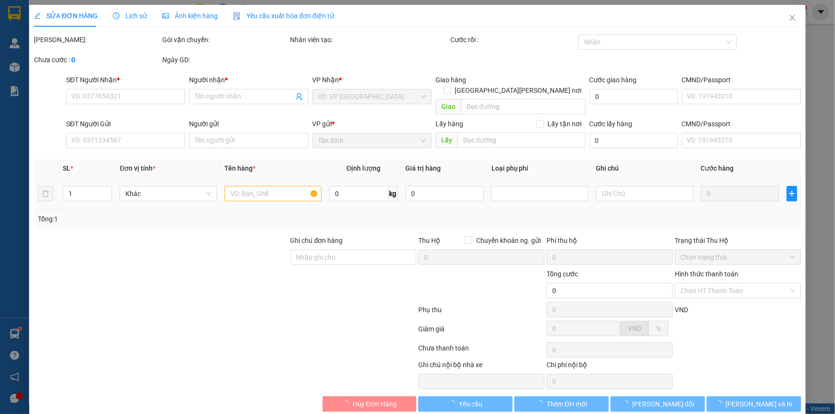
type input "0764177194"
type input "[PERSON_NAME]"
checkbox input "true"
type input "[STREET_ADDRESS][PERSON_NAME][PERSON_NAME][PERSON_NAME]"
type input "0905537760"
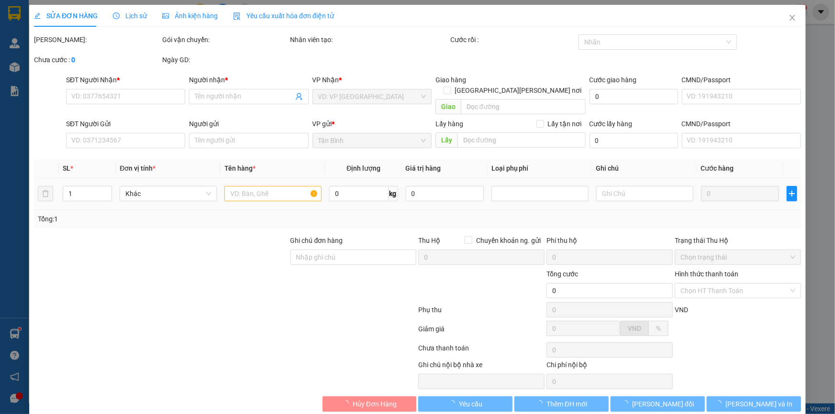
type input "PHÚC"
type input "160.000"
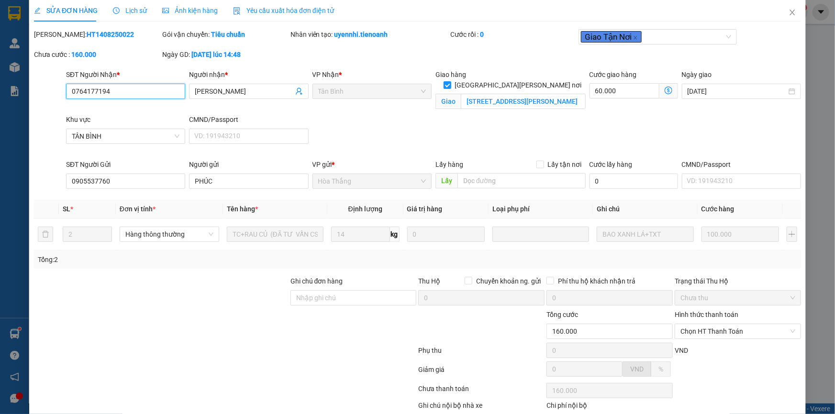
scroll to position [61, 0]
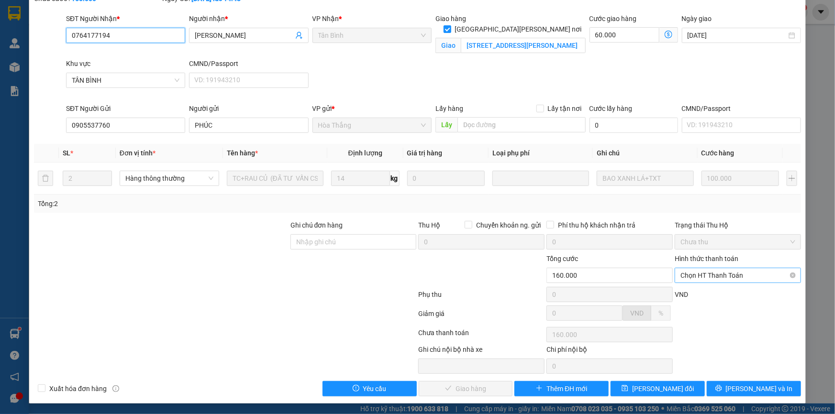
click at [697, 277] on span "Chọn HT Thanh Toán" at bounding box center [737, 275] width 115 height 14
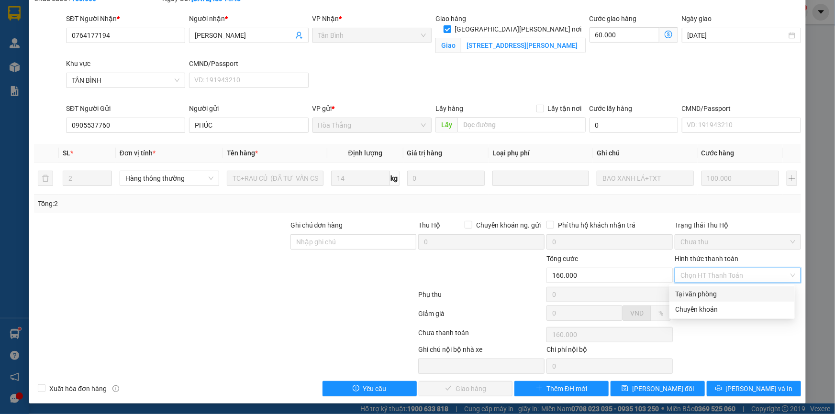
click at [708, 293] on div "Tại văn phòng" at bounding box center [732, 294] width 114 height 11
type input "0"
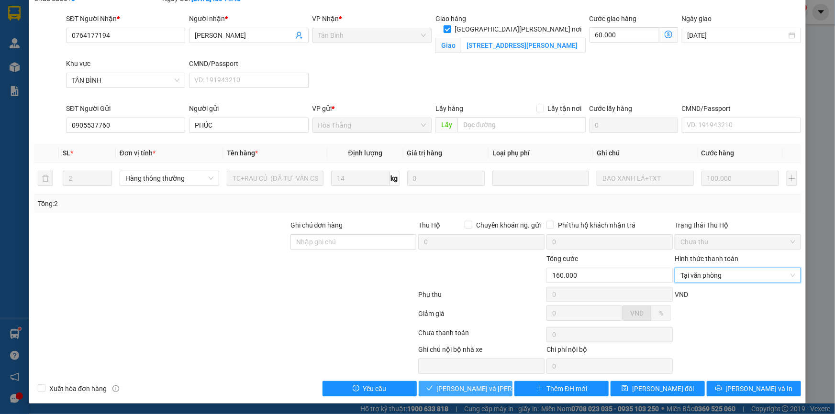
drag, startPoint x: 455, startPoint y: 388, endPoint x: 494, endPoint y: 337, distance: 63.9
click at [459, 384] on span "[PERSON_NAME] và [PERSON_NAME] hàng" at bounding box center [501, 389] width 129 height 11
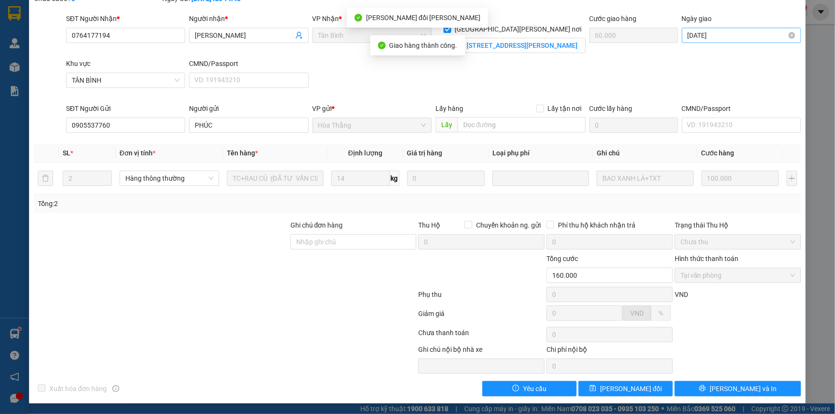
scroll to position [0, 0]
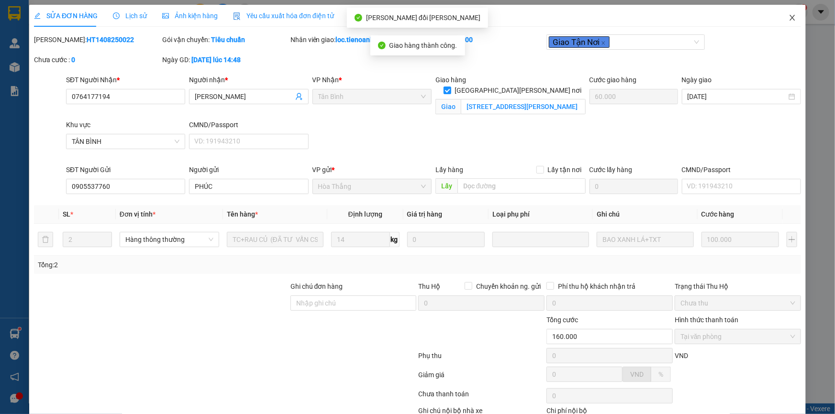
click at [788, 15] on icon "close" at bounding box center [792, 18] width 8 height 8
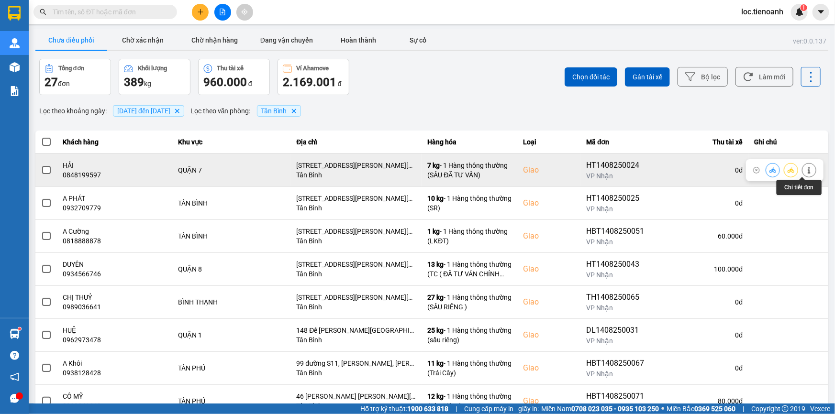
click at [802, 167] on button at bounding box center [808, 170] width 13 height 17
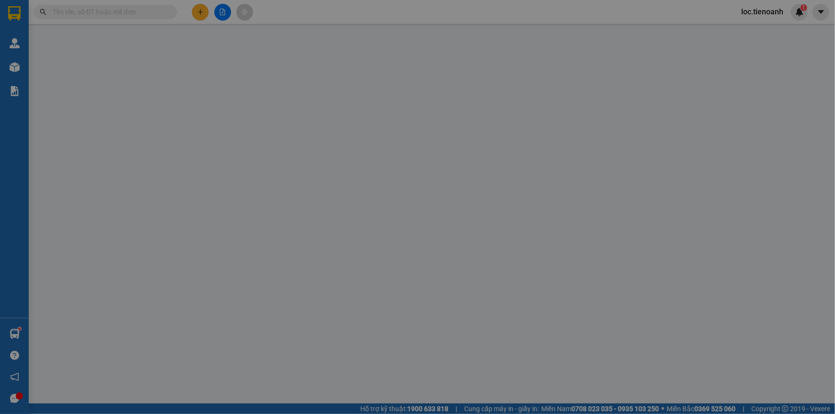
type input "0848199597"
type input "HẢI"
checkbox input "true"
type input "[STREET_ADDRESS][PERSON_NAME][PERSON_NAME][PERSON_NAME][PERSON_NAME]"
type input "0935893030"
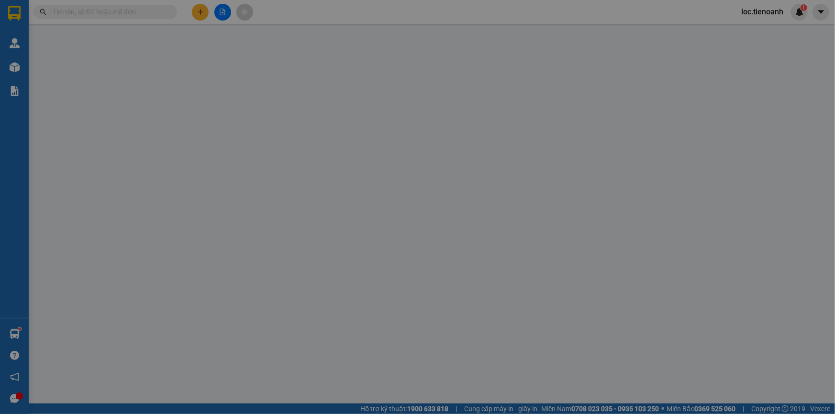
type input "CHÚ HỢI"
type input "042071013870"
type input "120.000"
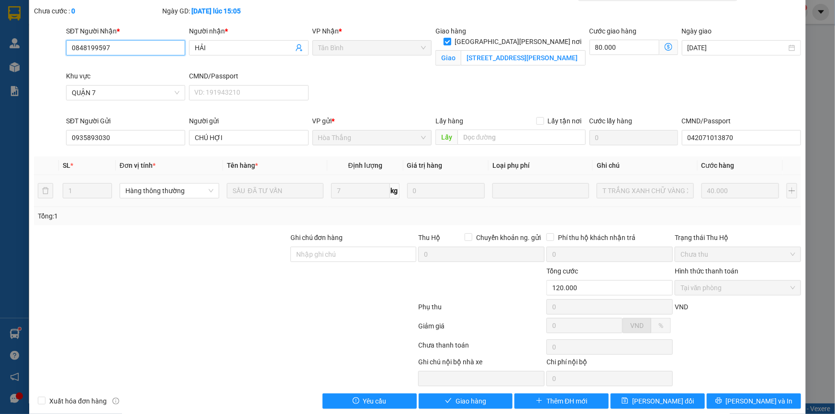
scroll to position [61, 0]
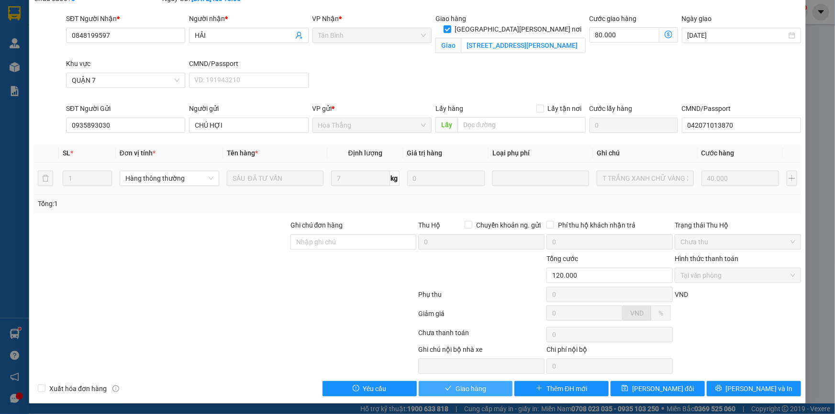
drag, startPoint x: 467, startPoint y: 387, endPoint x: 477, endPoint y: 371, distance: 19.4
click at [467, 386] on span "Giao hàng" at bounding box center [470, 389] width 31 height 11
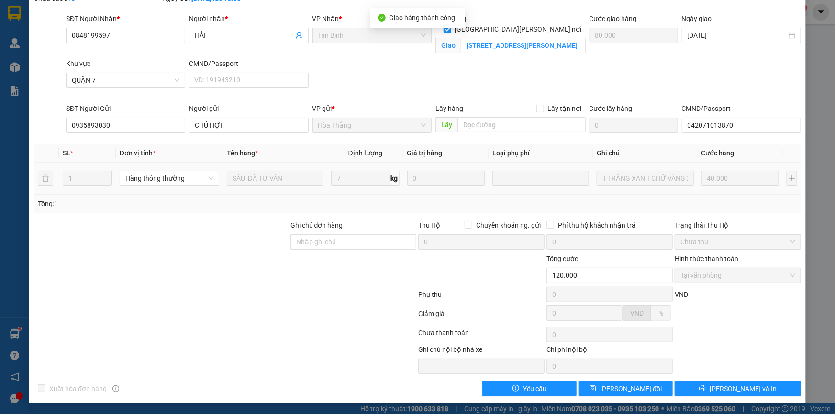
scroll to position [0, 0]
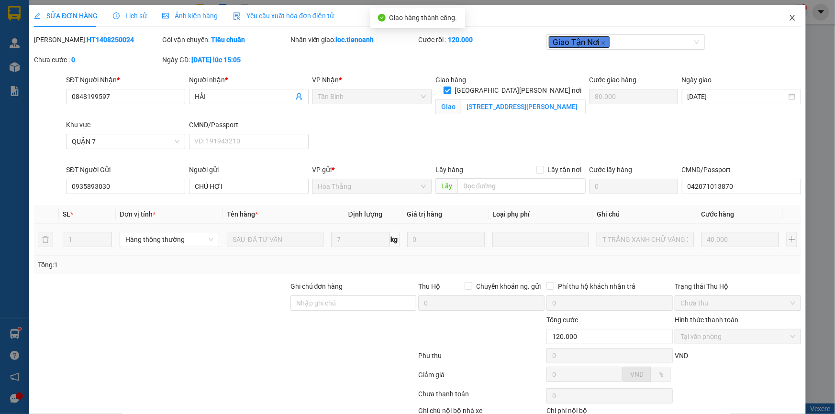
click at [788, 15] on icon "close" at bounding box center [792, 18] width 8 height 8
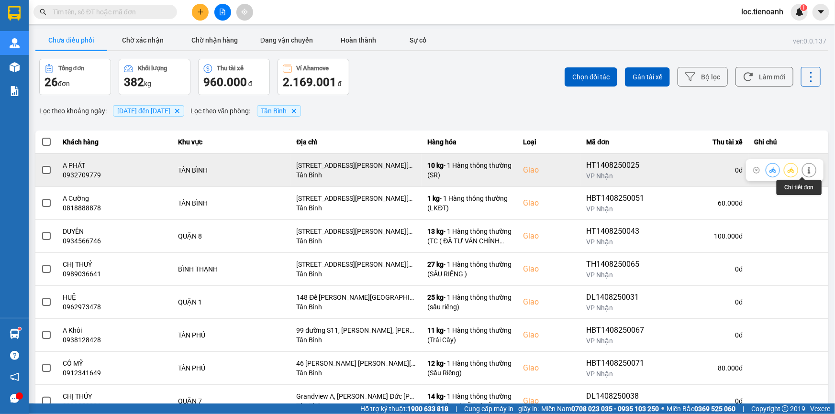
click at [802, 165] on button at bounding box center [808, 170] width 13 height 17
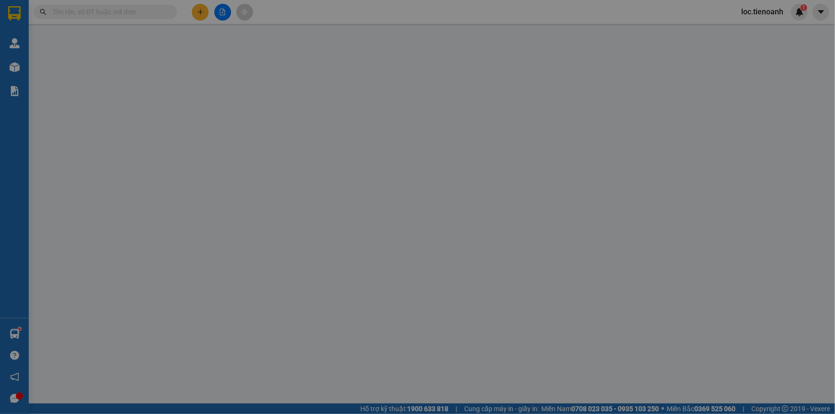
type input "0932709779"
type input "A PHÁT"
checkbox input "true"
type input "[STREET_ADDRESS][PERSON_NAME][PERSON_NAME][PERSON_NAME][PERSON_NAME]"
type input "0903810392"
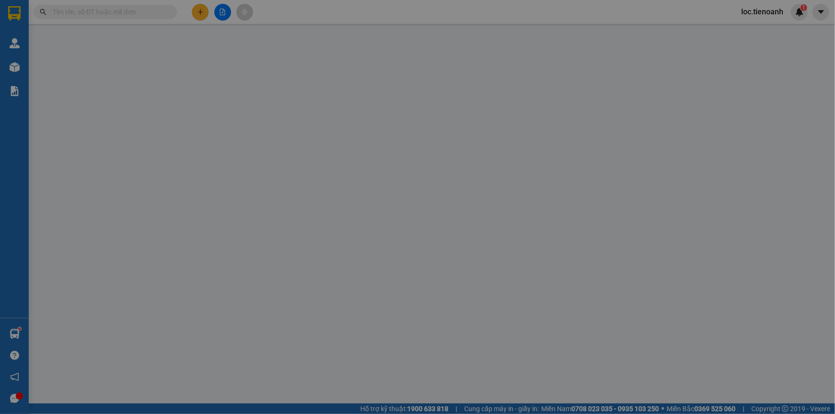
type input "[PERSON_NAME]"
type input "80.000"
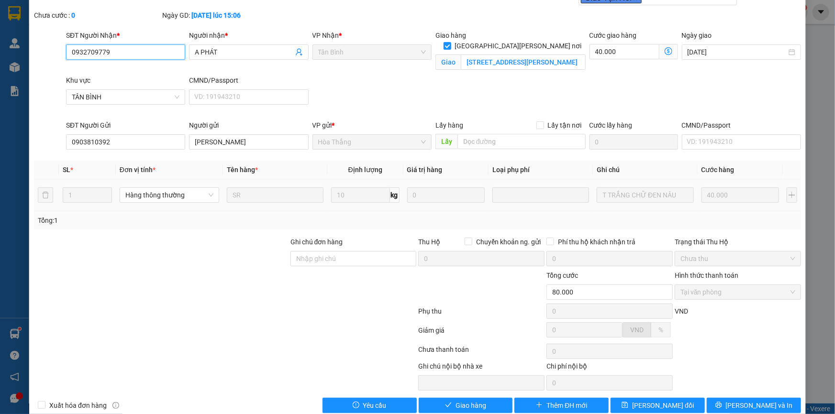
scroll to position [61, 0]
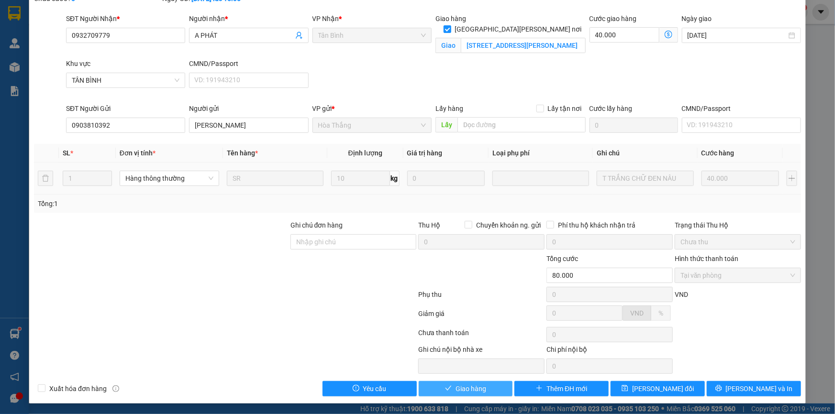
click at [485, 385] on button "Giao hàng" at bounding box center [465, 388] width 94 height 15
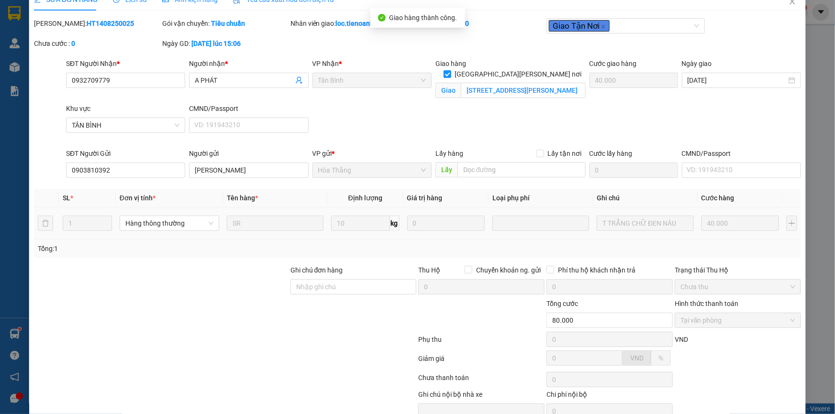
scroll to position [0, 0]
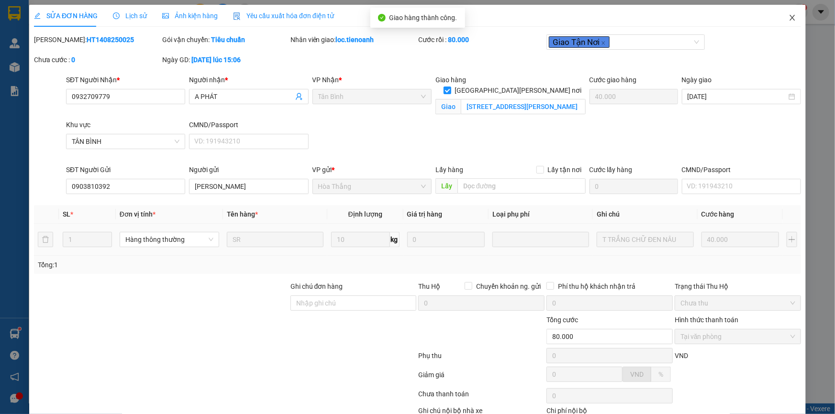
click at [788, 21] on icon "close" at bounding box center [792, 18] width 8 height 8
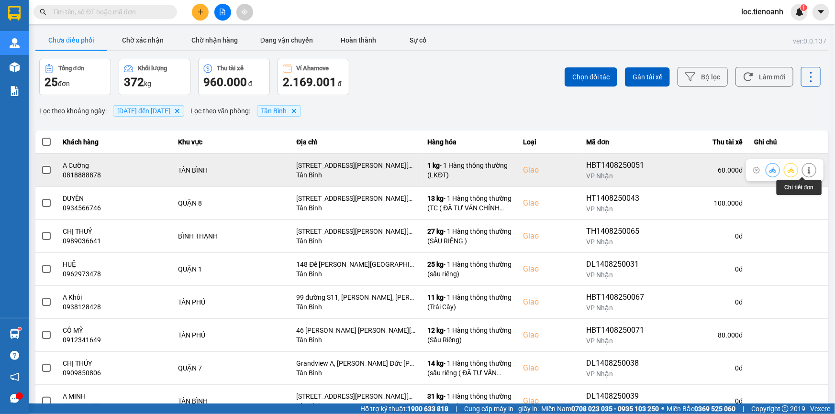
click at [805, 167] on icon at bounding box center [808, 170] width 7 height 7
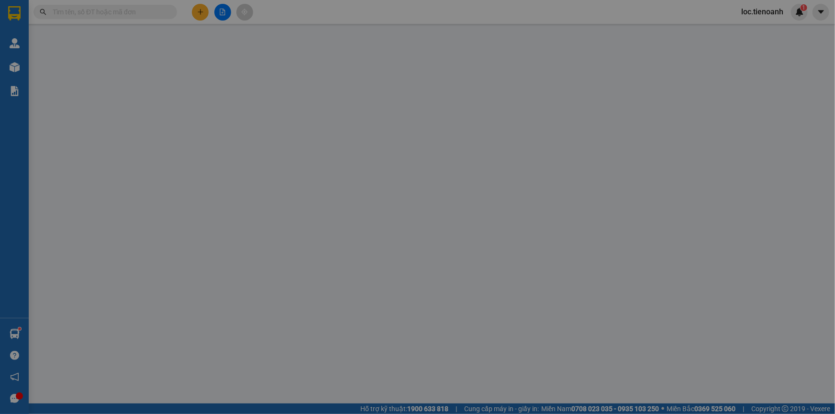
type input "0818888878"
type input "A Cường"
checkbox input "true"
type input "[STREET_ADDRESS][PERSON_NAME][PERSON_NAME][PERSON_NAME][PERSON_NAME]"
type input "0868986879"
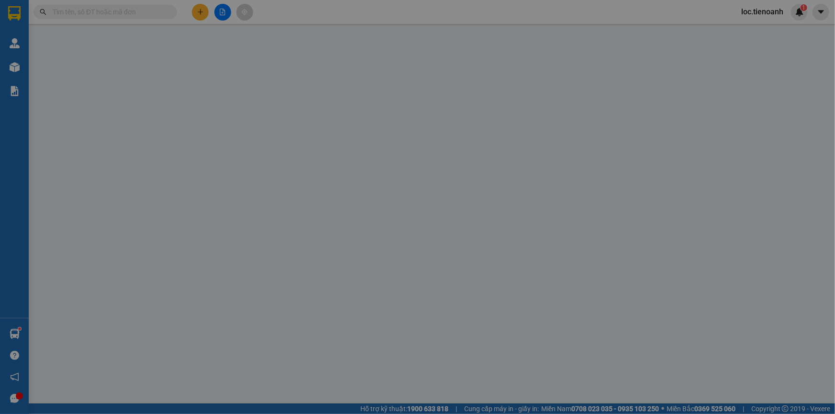
type input "A [PERSON_NAME]"
type input "60.000"
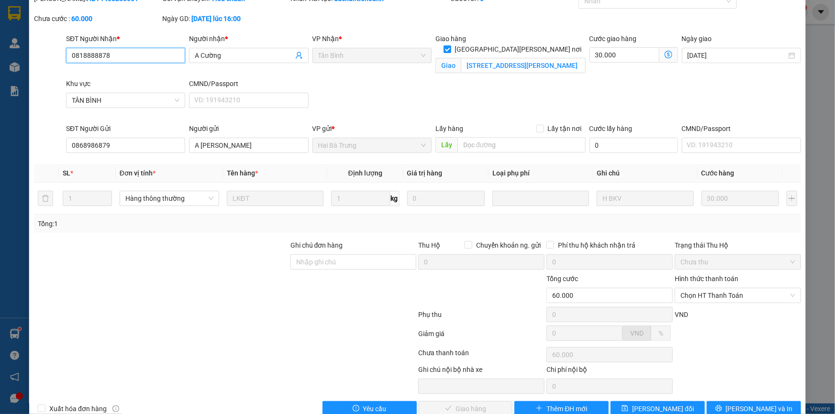
scroll to position [61, 0]
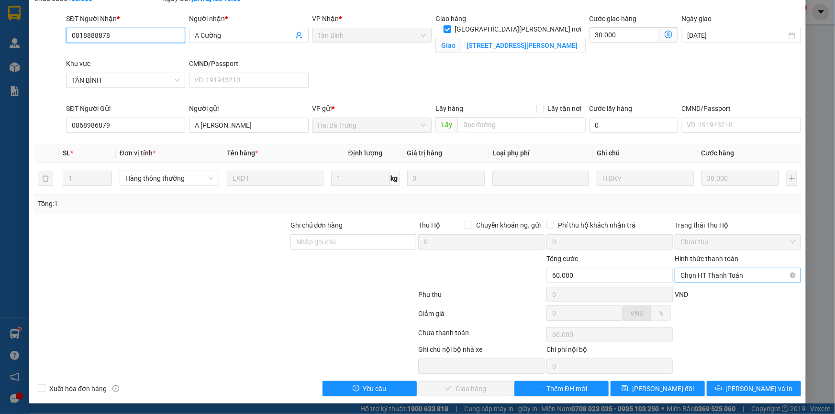
click at [708, 275] on span "Chọn HT Thanh Toán" at bounding box center [737, 275] width 115 height 14
click at [716, 296] on div "Tại văn phòng" at bounding box center [732, 294] width 114 height 11
type input "0"
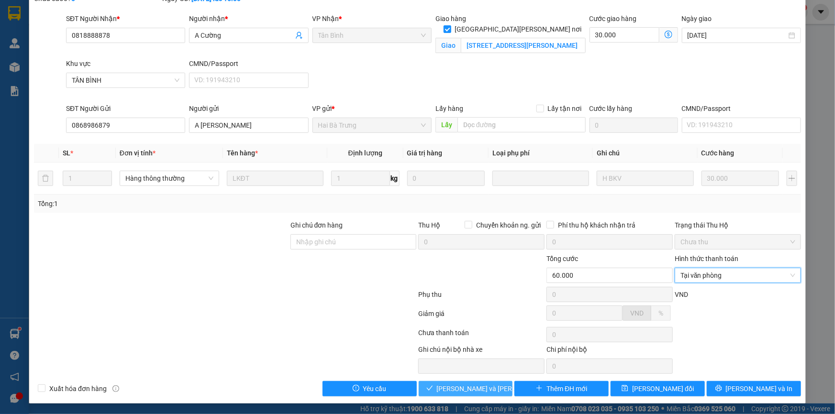
click at [471, 389] on span "[PERSON_NAME] và [PERSON_NAME] hàng" at bounding box center [501, 389] width 129 height 11
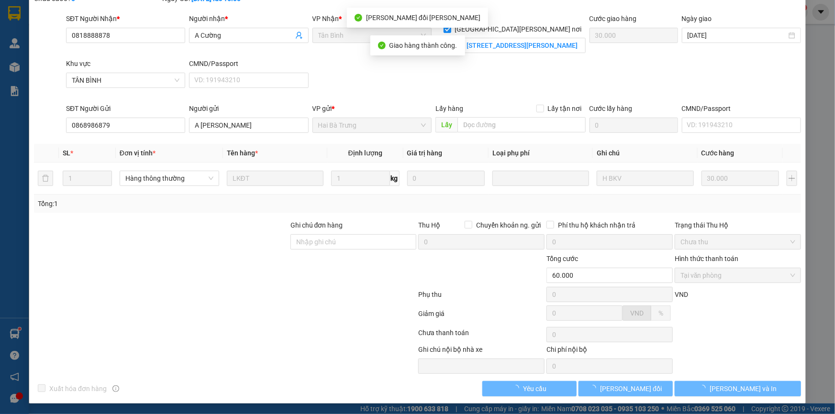
scroll to position [0, 0]
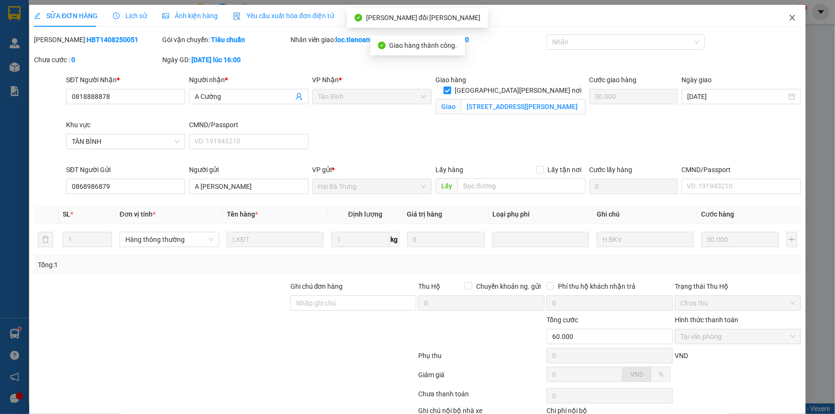
click at [788, 19] on icon "close" at bounding box center [792, 18] width 8 height 8
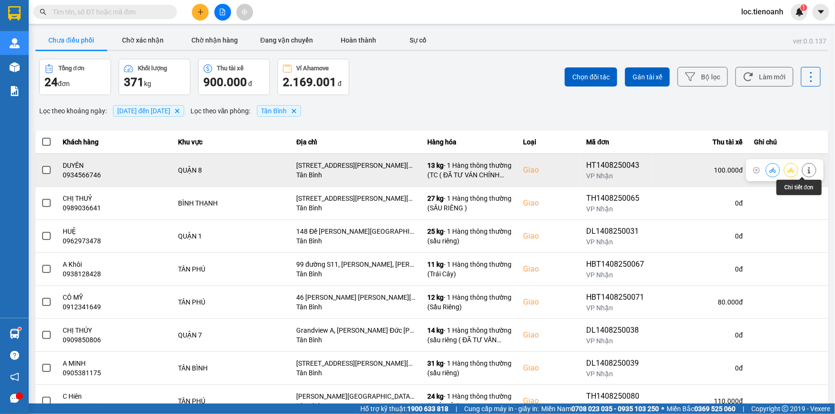
click at [805, 169] on icon at bounding box center [808, 170] width 7 height 7
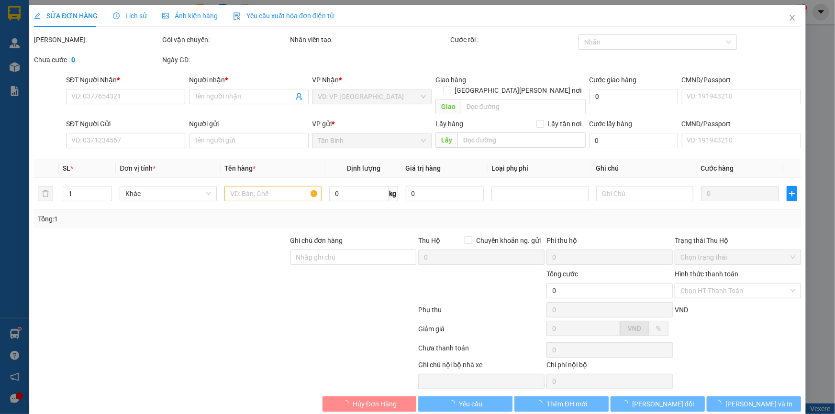
type input "0934566746"
type input "DUYÊN"
checkbox input "true"
type input "[STREET_ADDRESS][PERSON_NAME][PERSON_NAME][PERSON_NAME][PERSON_NAME][PERSON_NAM…"
type input "0354142966"
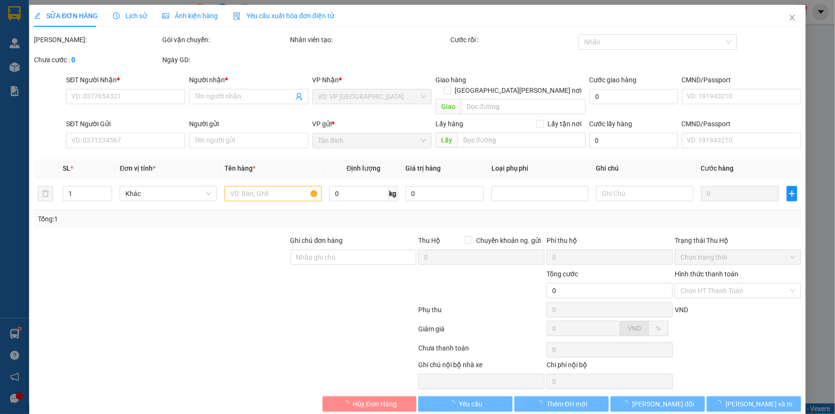
type input "C DUYÊN"
type input "100.000"
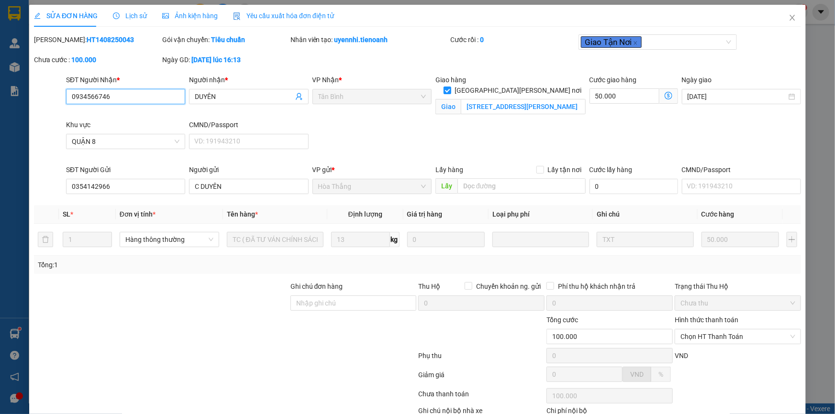
scroll to position [61, 0]
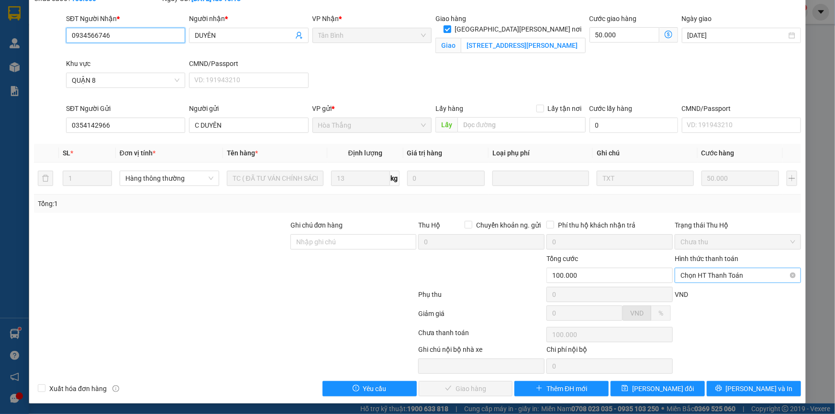
click at [731, 275] on span "Chọn HT Thanh Toán" at bounding box center [737, 275] width 115 height 14
click at [739, 296] on div "Tại văn phòng" at bounding box center [732, 294] width 114 height 11
type input "0"
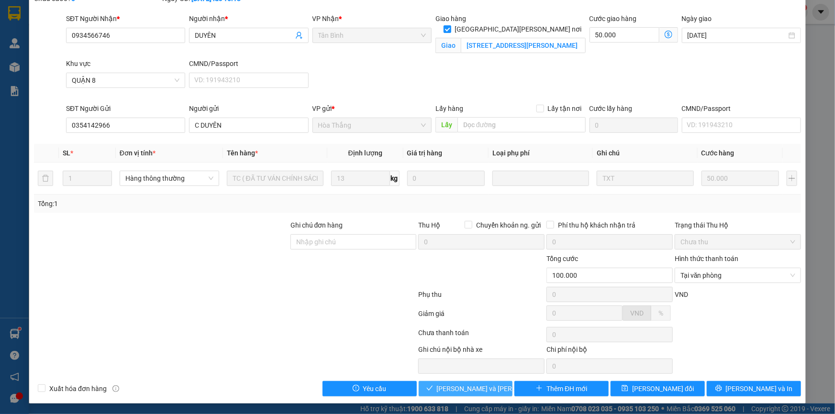
drag, startPoint x: 473, startPoint y: 386, endPoint x: 521, endPoint y: 330, distance: 73.6
click at [473, 385] on span "[PERSON_NAME] và [PERSON_NAME] hàng" at bounding box center [501, 389] width 129 height 11
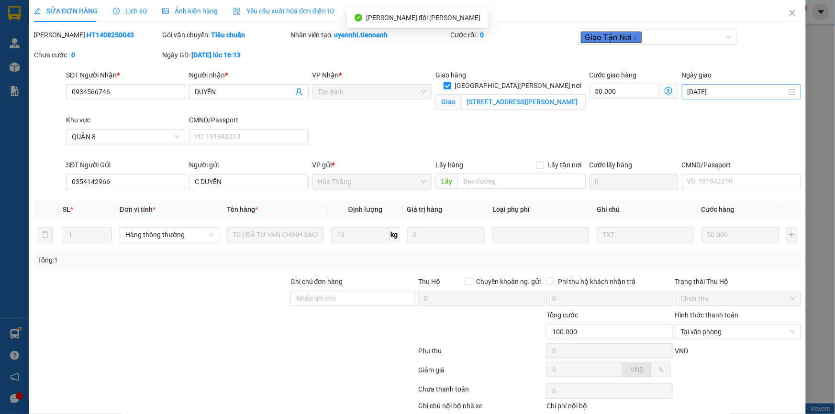
scroll to position [0, 0]
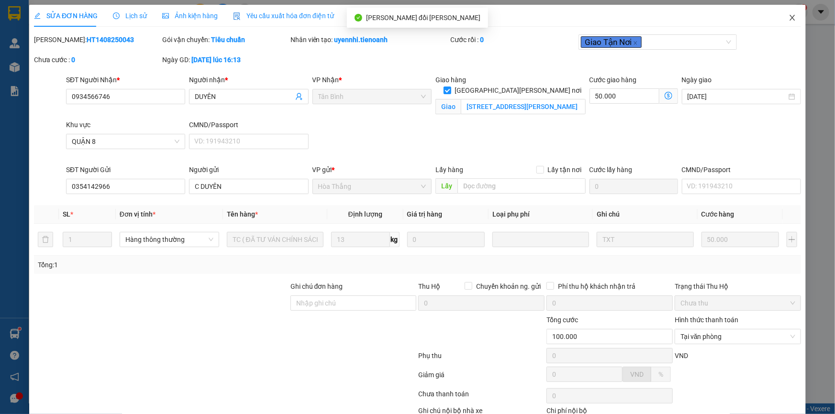
click at [788, 19] on icon "close" at bounding box center [792, 18] width 8 height 8
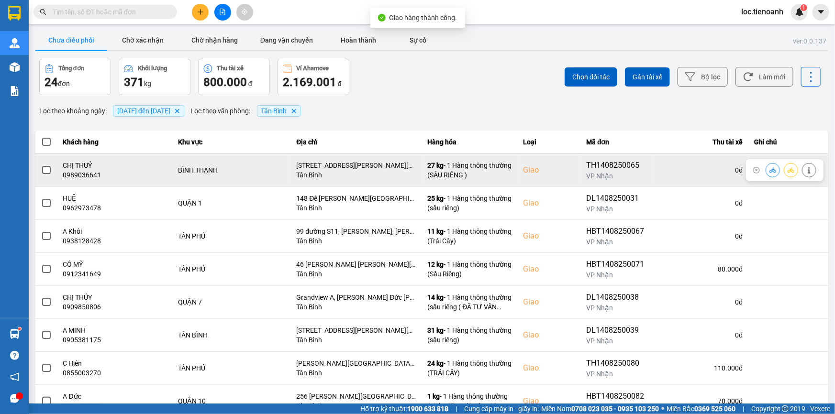
click at [805, 169] on icon at bounding box center [808, 170] width 7 height 7
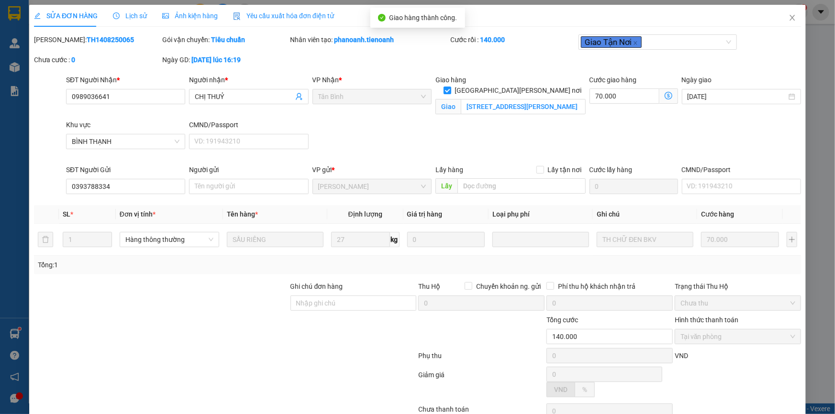
type input "0989036641"
type input "CHỊ THUỶ"
checkbox input "true"
type input "[STREET_ADDRESS][PERSON_NAME][PERSON_NAME][PERSON_NAME][PERSON_NAME]"
type input "0393788334"
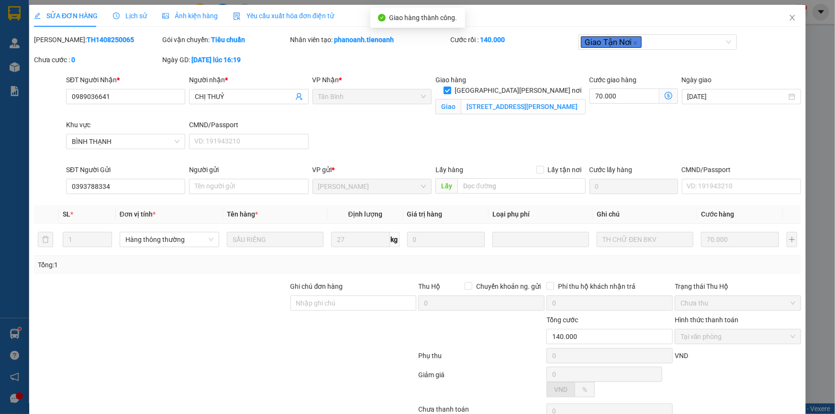
type input "140.000"
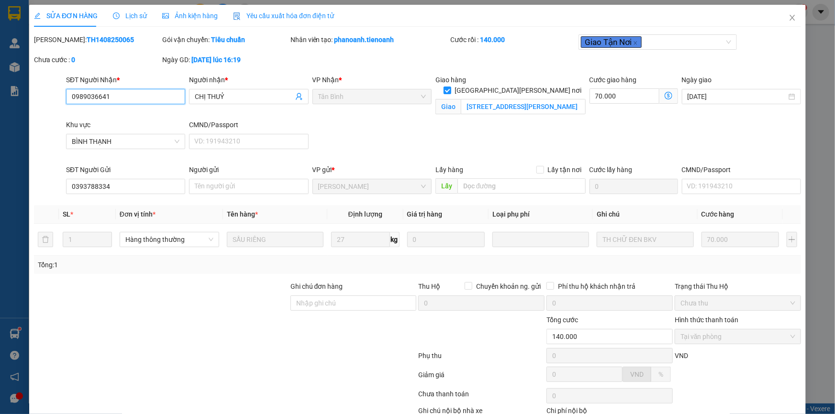
scroll to position [61, 0]
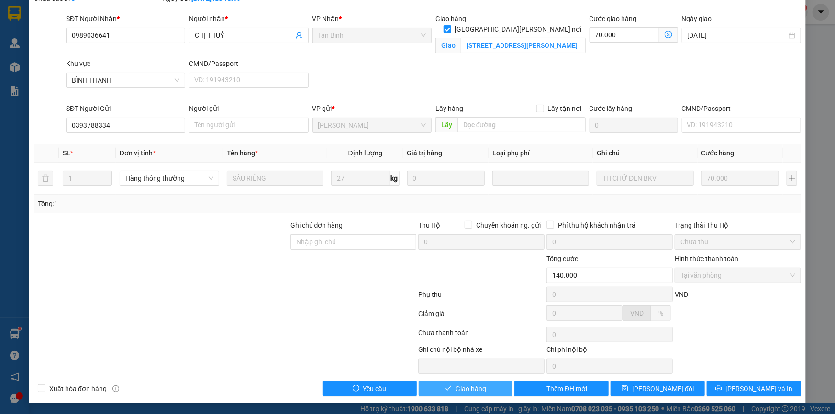
drag, startPoint x: 484, startPoint y: 392, endPoint x: 576, endPoint y: 303, distance: 127.5
click at [484, 392] on button "Giao hàng" at bounding box center [465, 388] width 94 height 15
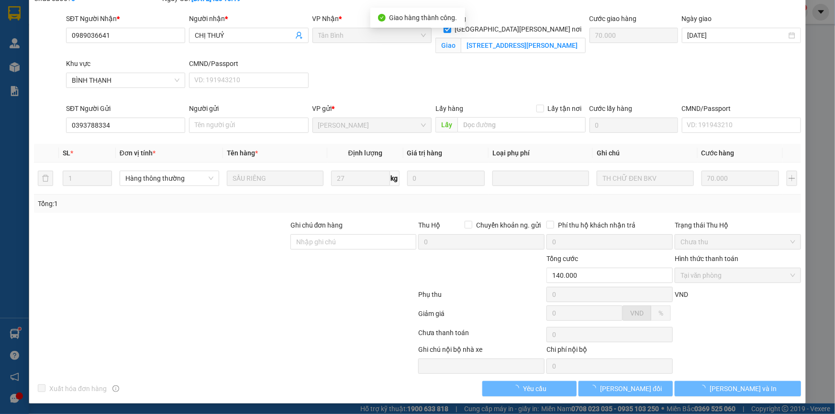
scroll to position [0, 0]
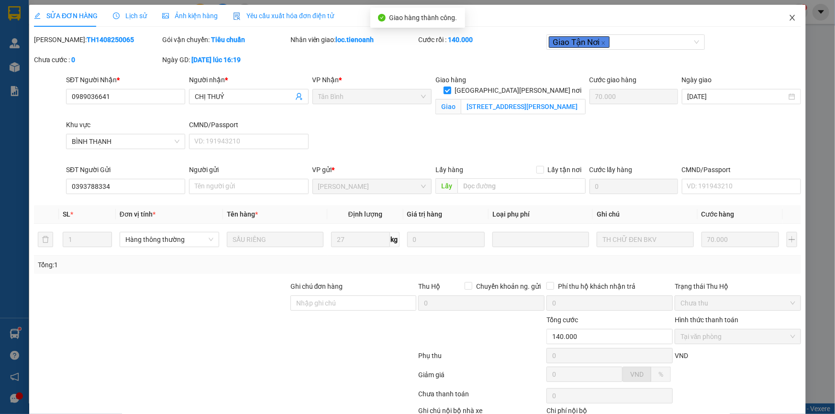
click at [788, 14] on icon "close" at bounding box center [792, 18] width 8 height 8
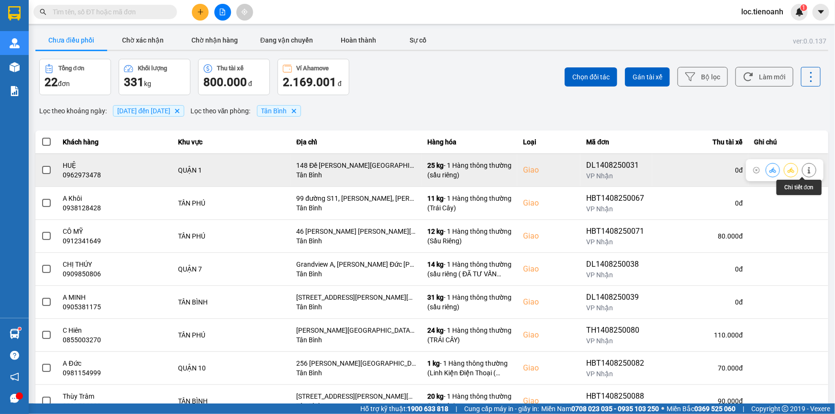
click at [805, 167] on icon at bounding box center [808, 170] width 7 height 7
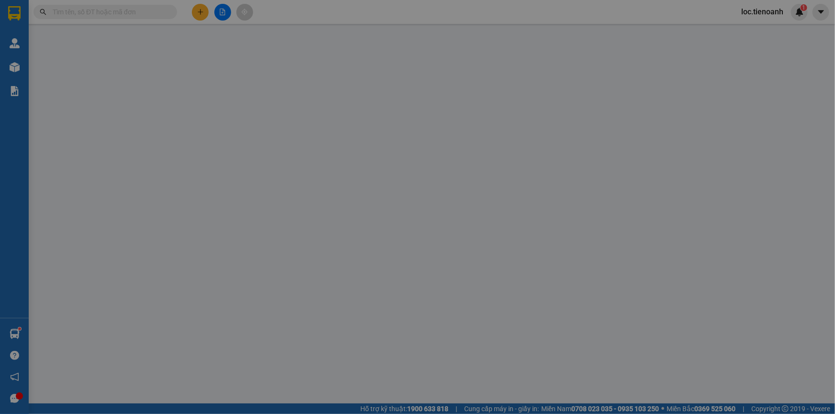
type input "0962973478"
type input "HUỆ"
checkbox input "true"
type input "148 Đề [PERSON_NAME][GEOGRAPHIC_DATA][PERSON_NAME][PERSON_NAME][PERSON_NAME][PE…"
type input "0354149492"
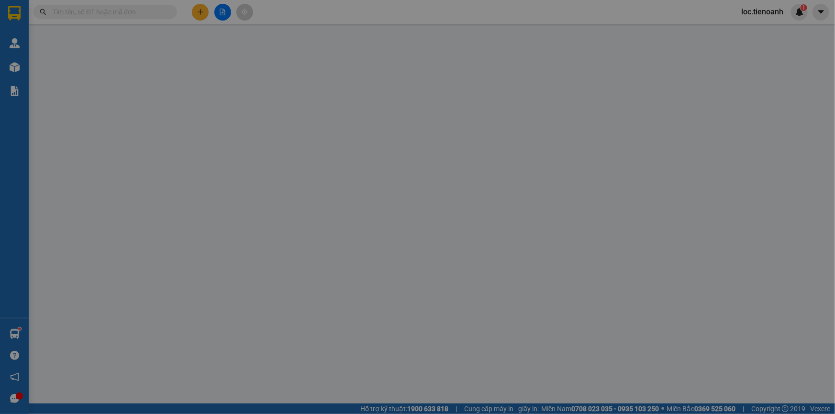
type input "thủy"
type input "066177005649"
type input "110.000"
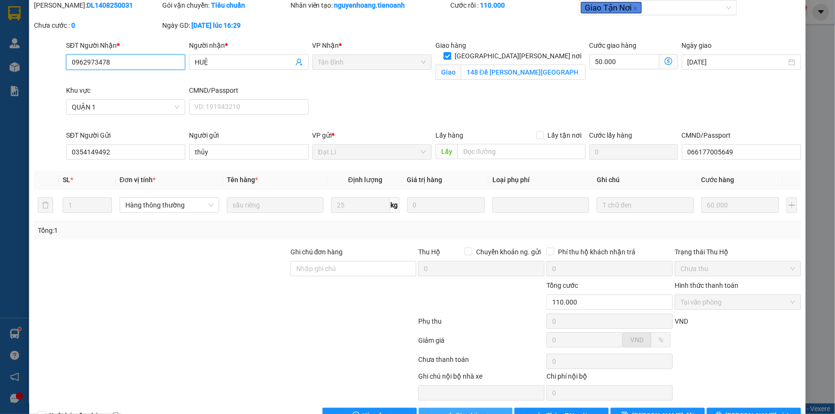
scroll to position [61, 0]
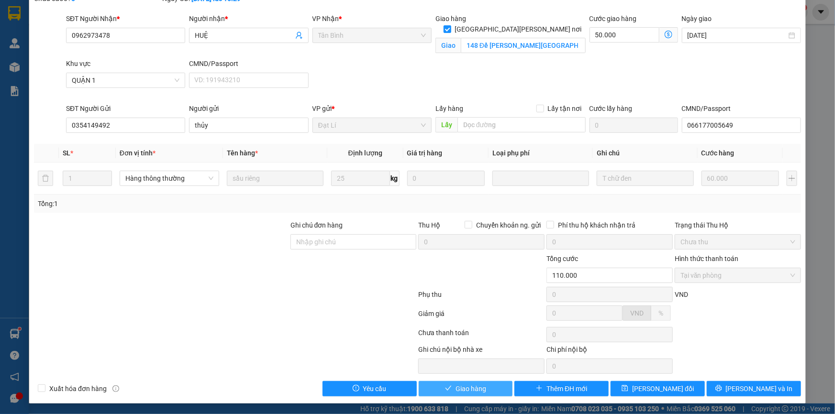
click at [473, 385] on span "Giao hàng" at bounding box center [470, 389] width 31 height 11
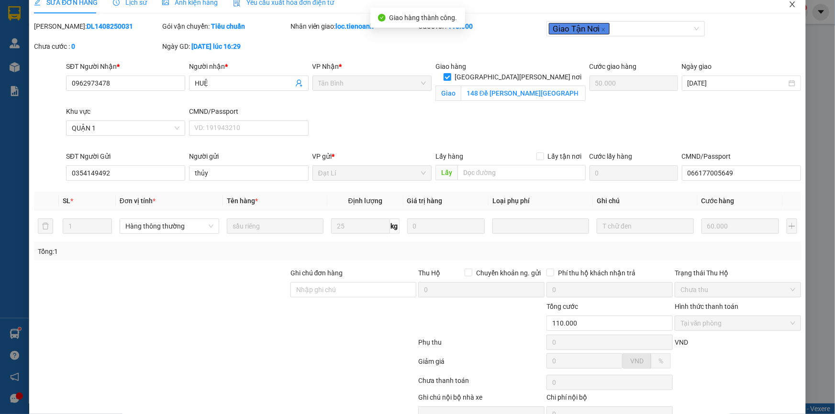
scroll to position [0, 0]
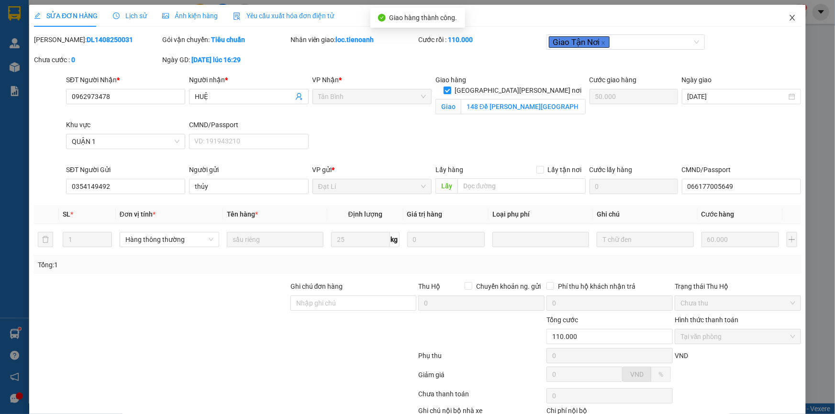
click at [788, 20] on icon "close" at bounding box center [792, 18] width 8 height 8
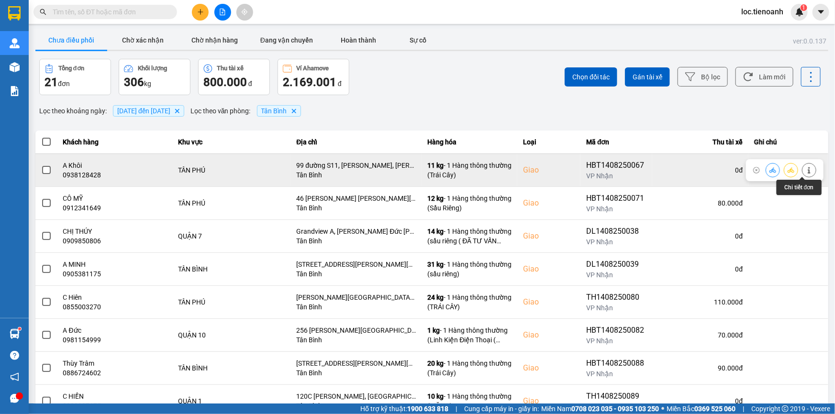
click at [805, 169] on icon at bounding box center [808, 170] width 7 height 7
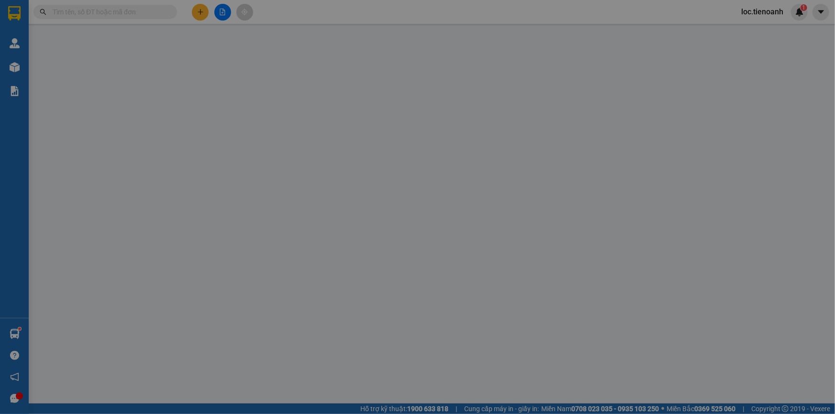
type input "0938128428"
type input "A Khôi"
checkbox input "true"
type input "99 đường S11, [PERSON_NAME], [PERSON_NAME]"
type input "0948994747"
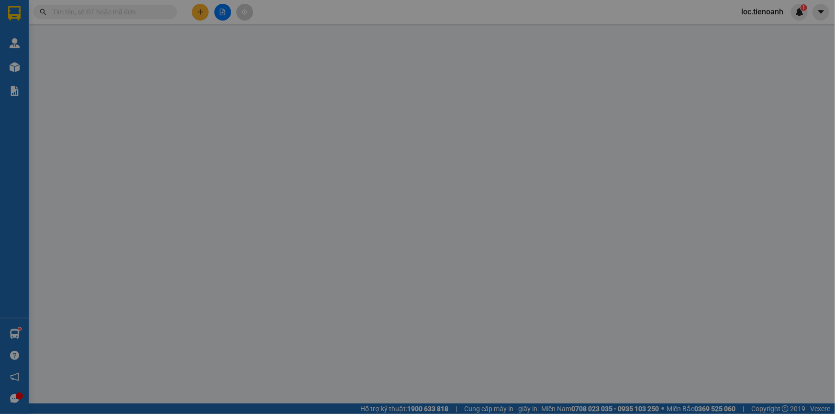
type input "A HIỀN"
type input "90.000"
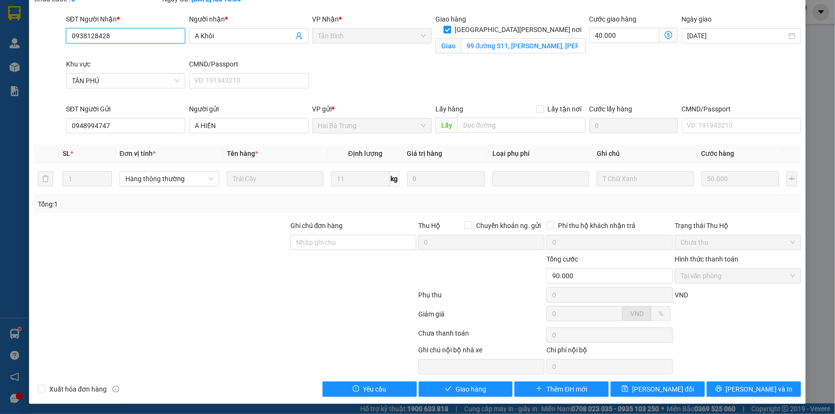
scroll to position [61, 0]
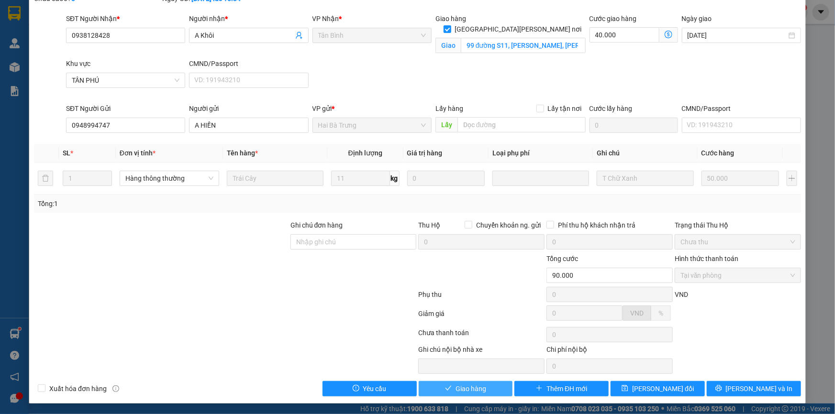
click at [467, 382] on button "Giao hàng" at bounding box center [465, 388] width 94 height 15
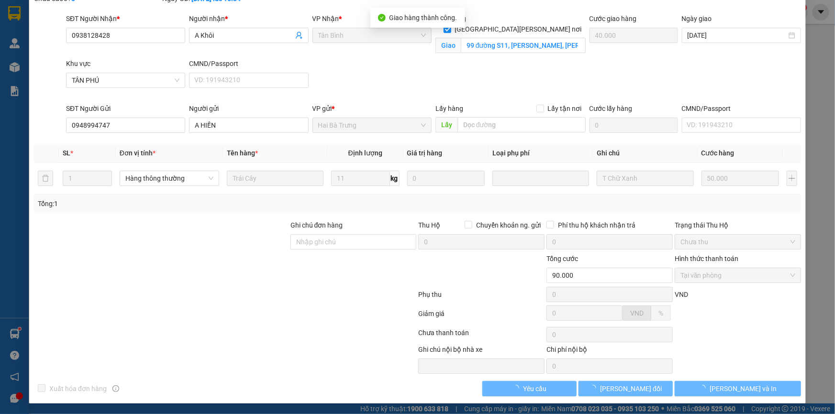
scroll to position [0, 0]
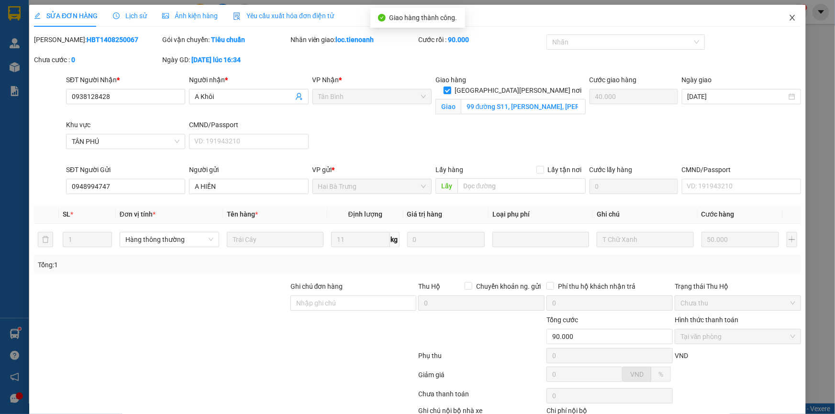
click at [788, 17] on icon "close" at bounding box center [792, 18] width 8 height 8
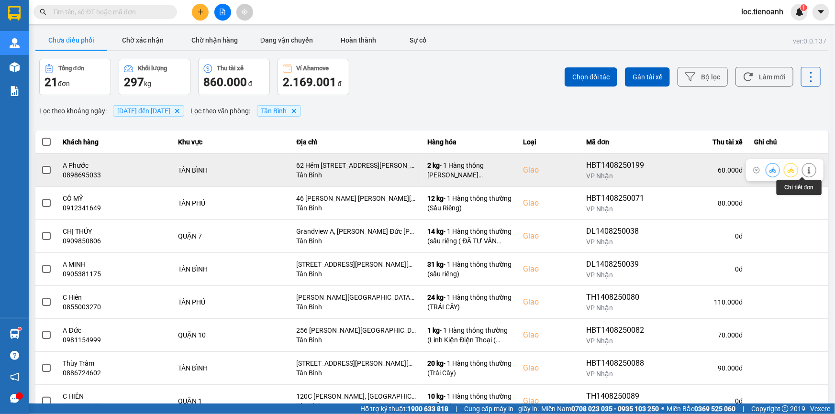
click at [807, 170] on icon at bounding box center [808, 170] width 2 height 7
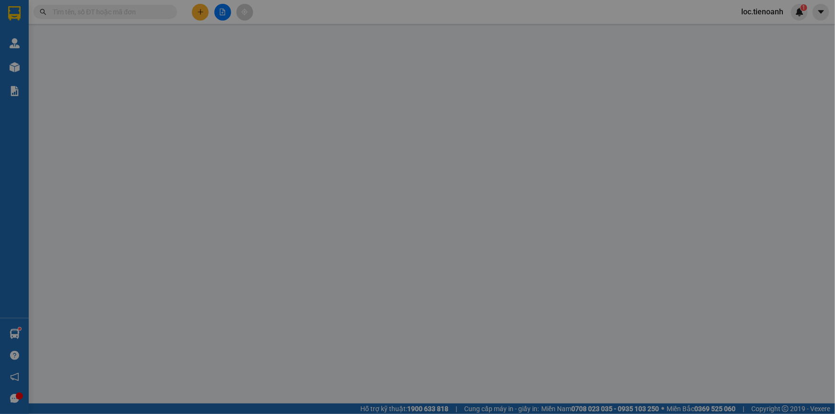
type input "0898695033"
type input "A Phước"
checkbox input "true"
type input "62 Hẻm [STREET_ADDRESS][PERSON_NAME][PERSON_NAME][PERSON_NAME][PERSON_NAME]"
type input "0946202036"
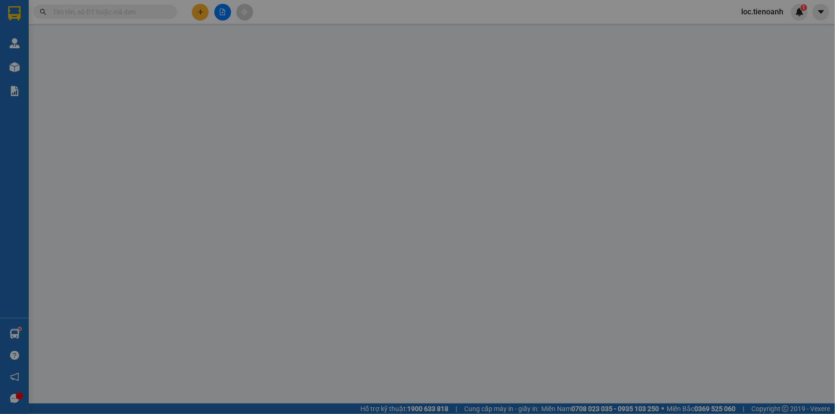
type input "DUYÊN ANH"
type input "60.000"
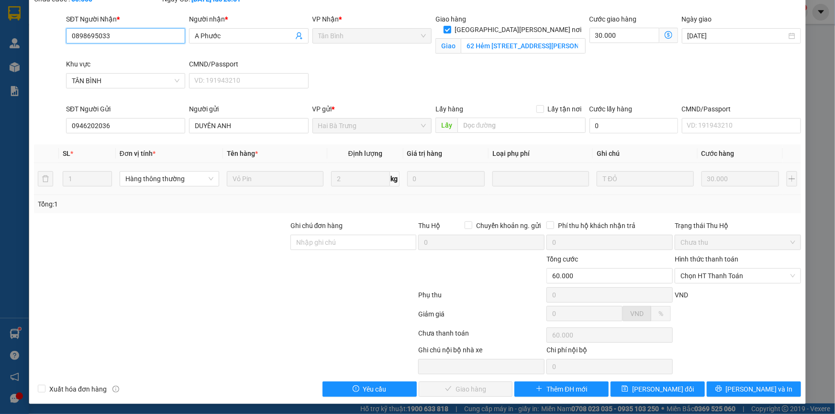
scroll to position [61, 0]
click at [723, 275] on span "Chọn HT Thanh Toán" at bounding box center [737, 275] width 115 height 14
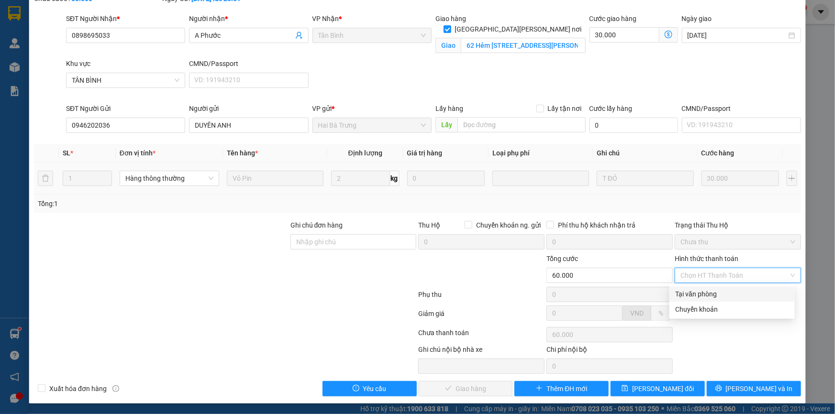
click at [719, 294] on div "Tại văn phòng" at bounding box center [732, 294] width 114 height 11
type input "0"
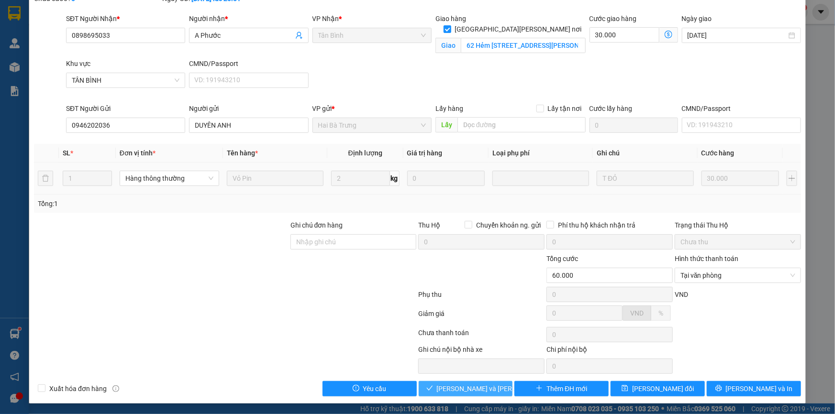
drag, startPoint x: 471, startPoint y: 390, endPoint x: 574, endPoint y: 324, distance: 122.6
click at [473, 390] on span "[PERSON_NAME] và [PERSON_NAME] hàng" at bounding box center [501, 389] width 129 height 11
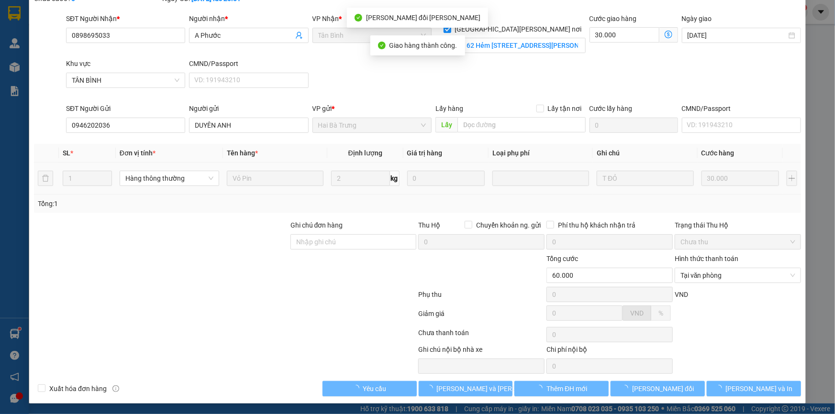
scroll to position [0, 0]
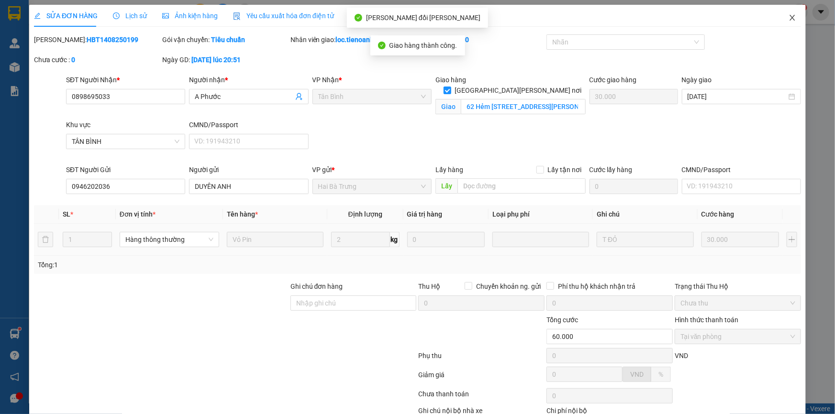
click at [788, 17] on icon "close" at bounding box center [792, 18] width 8 height 8
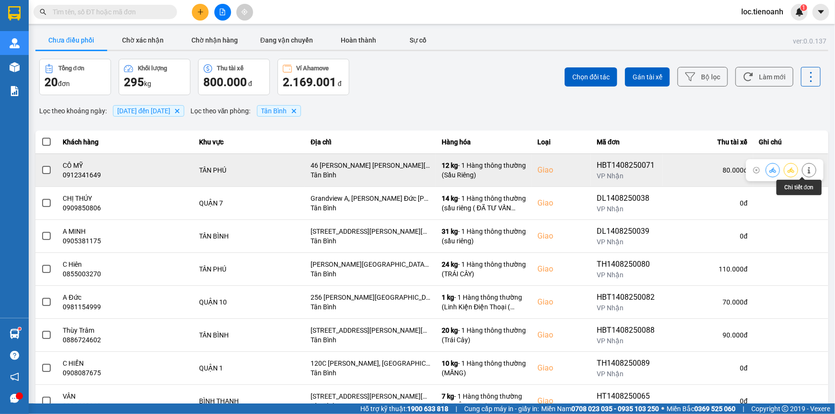
click at [805, 170] on icon at bounding box center [808, 170] width 7 height 7
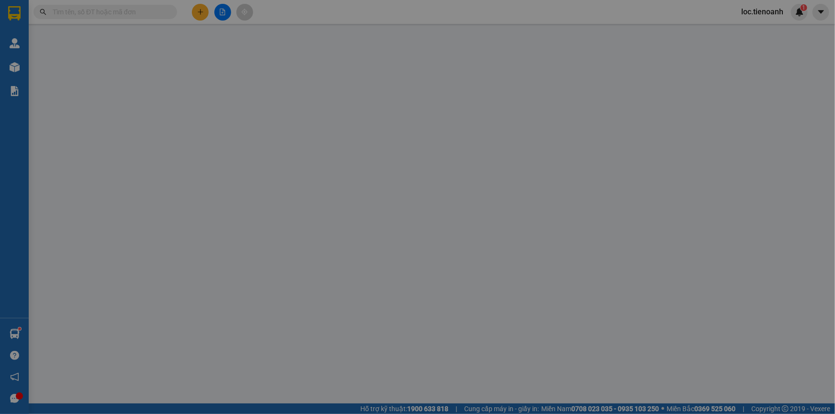
type input "0912341649"
type input "CÔ MỸ"
checkbox input "true"
type input "46 [PERSON_NAME] [PERSON_NAME][GEOGRAPHIC_DATA][PERSON_NAME]"
type input "0967811039"
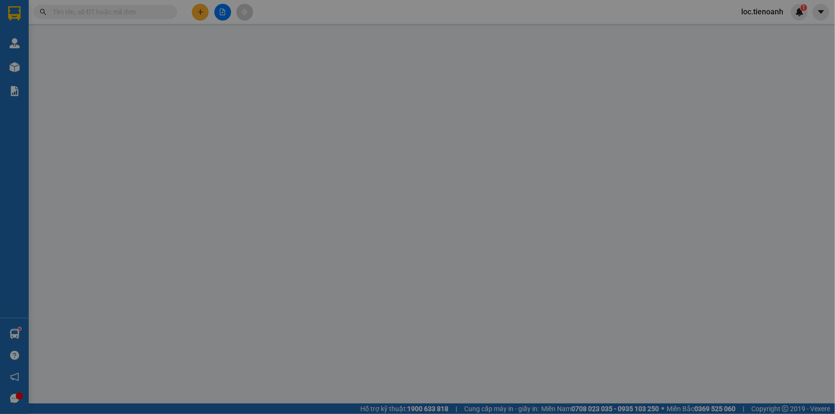
type input "[PERSON_NAME]"
type input "80.000"
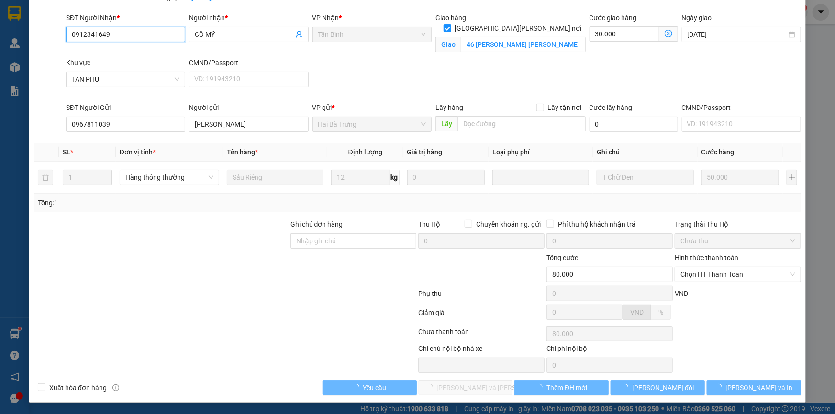
scroll to position [61, 0]
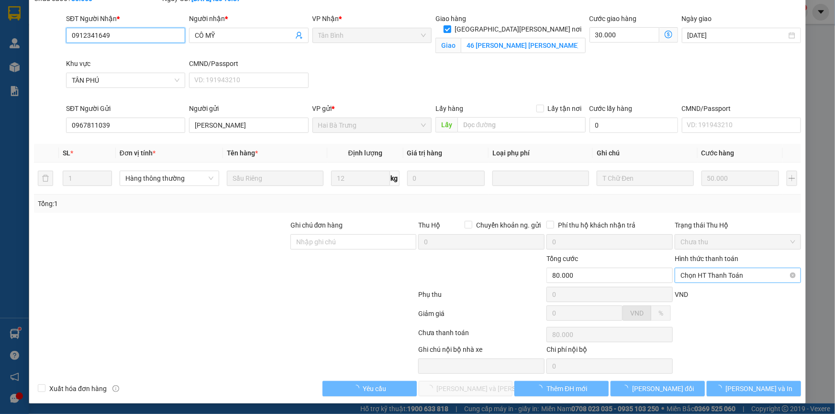
click at [693, 273] on span "Chọn HT Thanh Toán" at bounding box center [737, 275] width 115 height 14
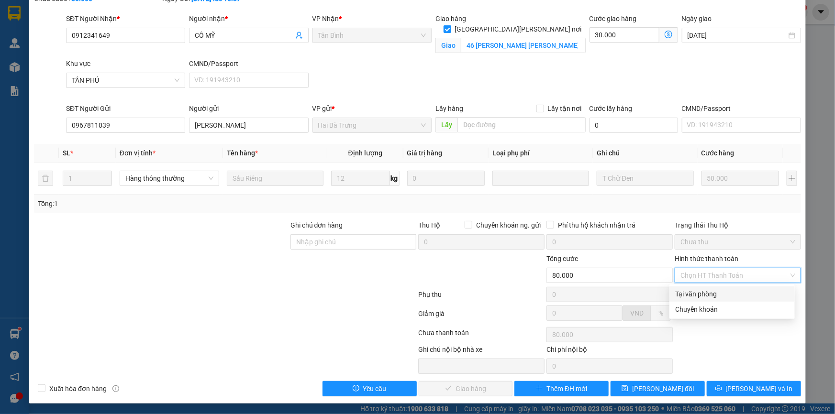
click at [703, 293] on div "Tại văn phòng" at bounding box center [732, 294] width 114 height 11
type input "0"
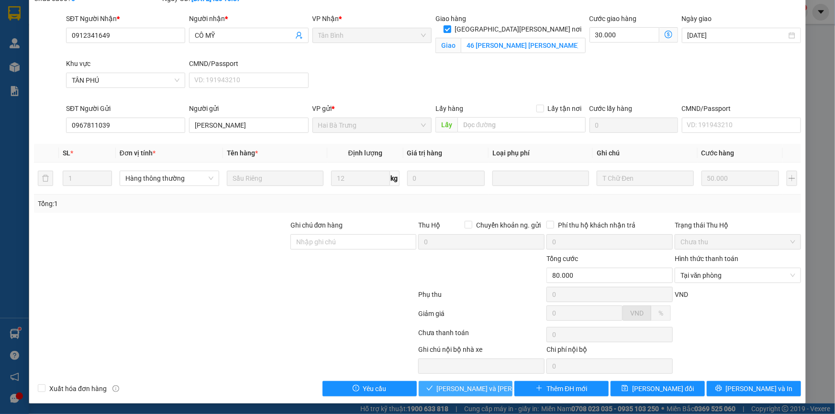
drag, startPoint x: 457, startPoint y: 380, endPoint x: 563, endPoint y: 319, distance: 123.2
click at [464, 377] on div "Total Paid Fee 0 Total UnPaid Fee 80.000 Cash Collection Total Fee Mã ĐH: HBT14…" at bounding box center [417, 184] width 767 height 423
click at [462, 384] on span "[PERSON_NAME] và [PERSON_NAME] hàng" at bounding box center [501, 389] width 129 height 11
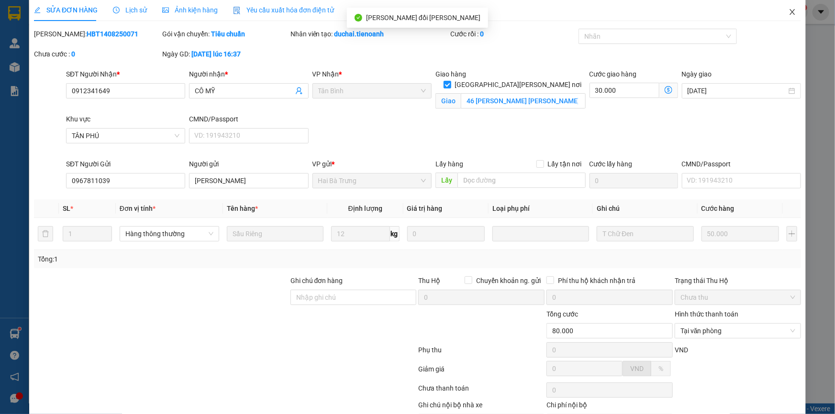
scroll to position [0, 0]
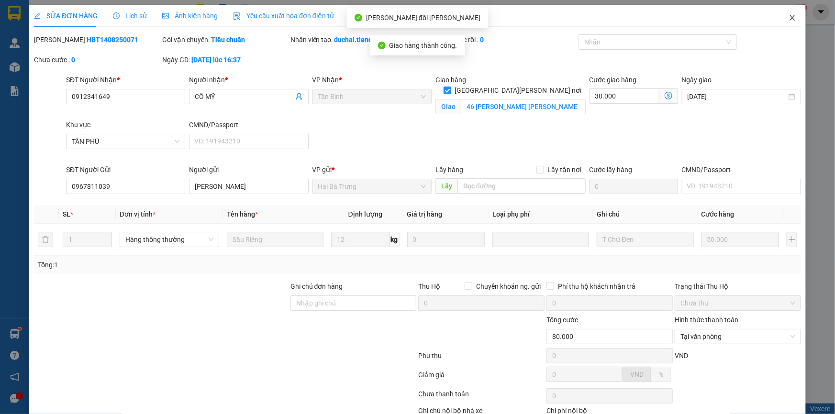
click at [788, 14] on icon "close" at bounding box center [792, 18] width 8 height 8
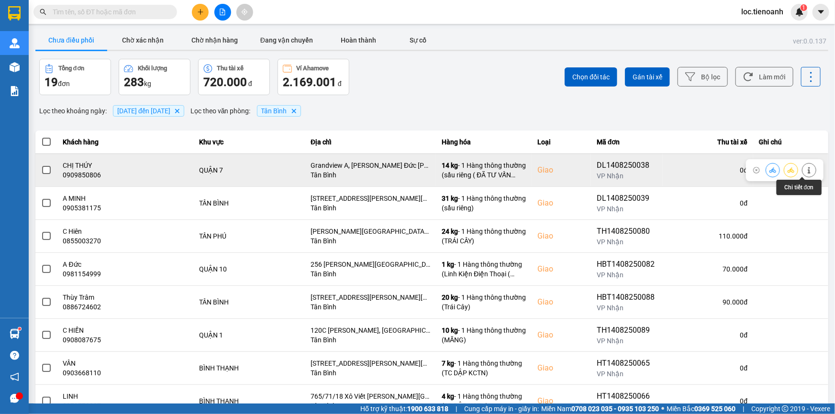
click at [805, 169] on icon at bounding box center [808, 170] width 7 height 7
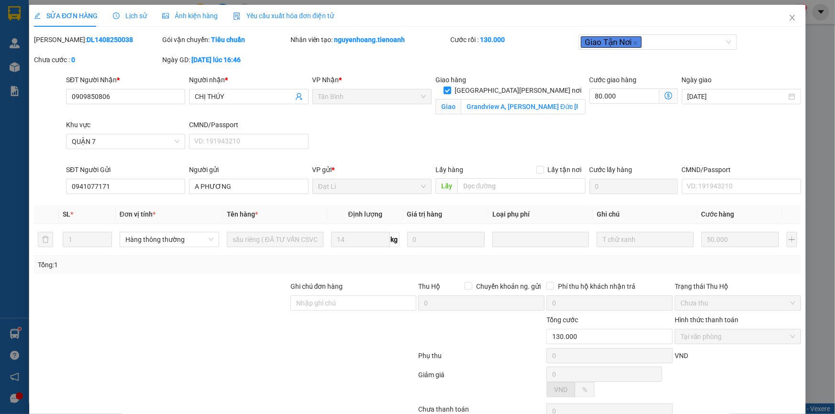
type input "0909850806"
type input "CHỊ THÚY"
checkbox input "true"
type input "Grandview A, [PERSON_NAME] Đức [PERSON_NAME], Khu đô [PERSON_NAME][GEOGRAPHIC_D…"
type input "0941077171"
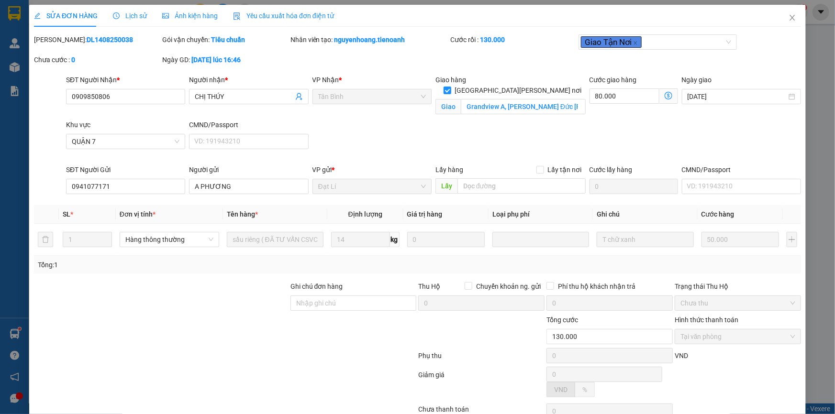
type input "A PHƯƠNG"
type input "130.000"
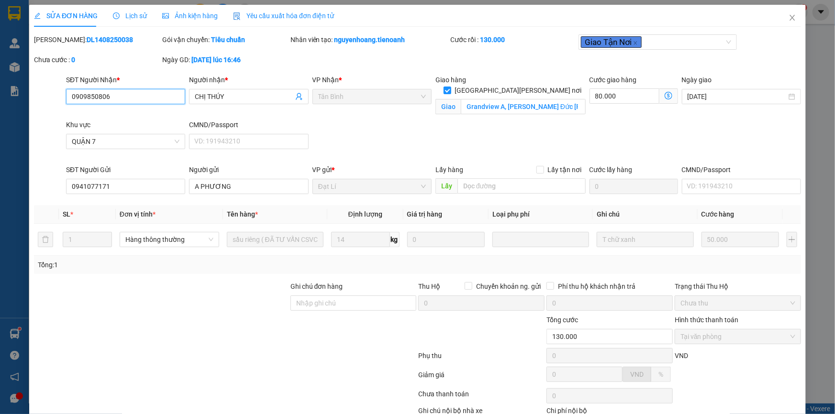
scroll to position [61, 0]
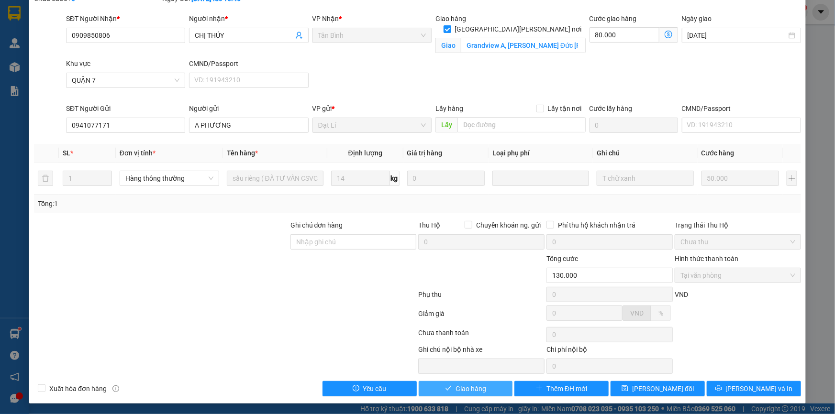
click at [472, 386] on span "Giao hàng" at bounding box center [470, 389] width 31 height 11
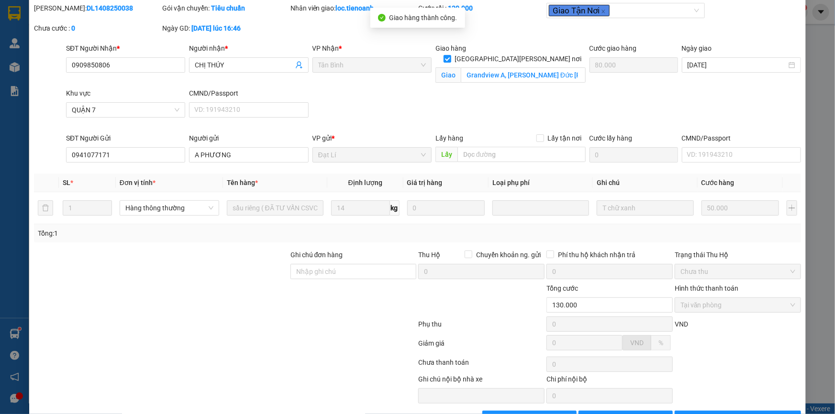
scroll to position [0, 0]
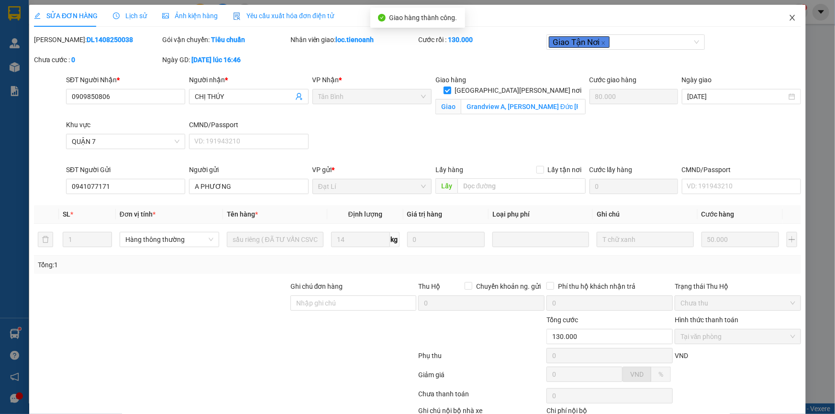
click at [789, 19] on icon "close" at bounding box center [791, 18] width 5 height 6
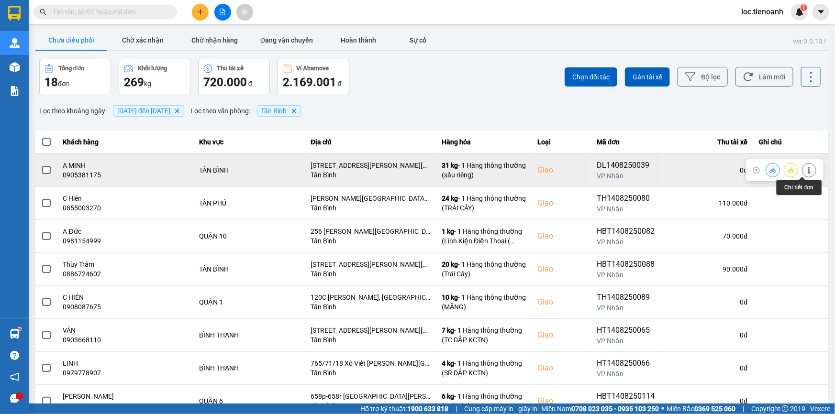
click at [807, 173] on icon at bounding box center [808, 170] width 2 height 7
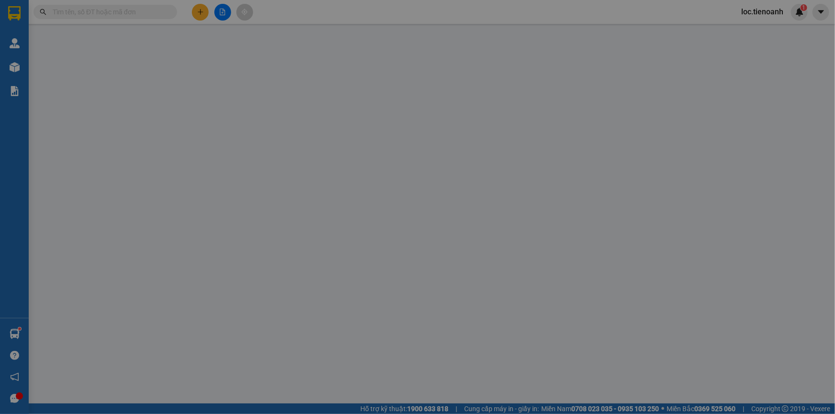
type input "0905381175"
type input "A MINH"
checkbox input "true"
type input "[STREET_ADDRESS][PERSON_NAME][PERSON_NAME][PERSON_NAME][PERSON_NAME]"
type input "0935484959"
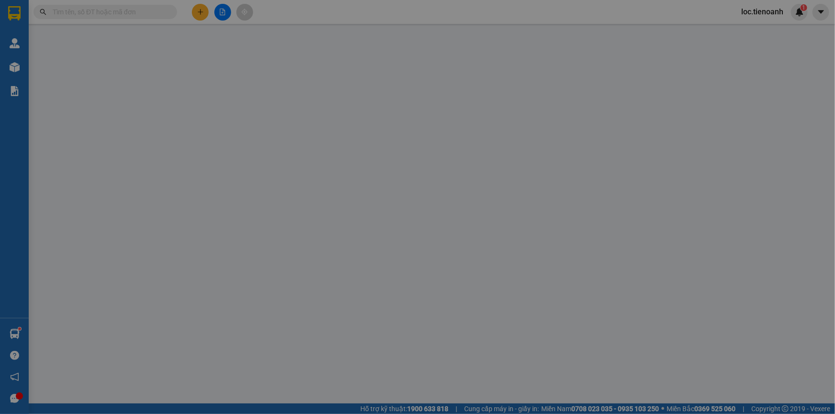
type input "A TRUNG"
type input "240816923"
type input "150.000"
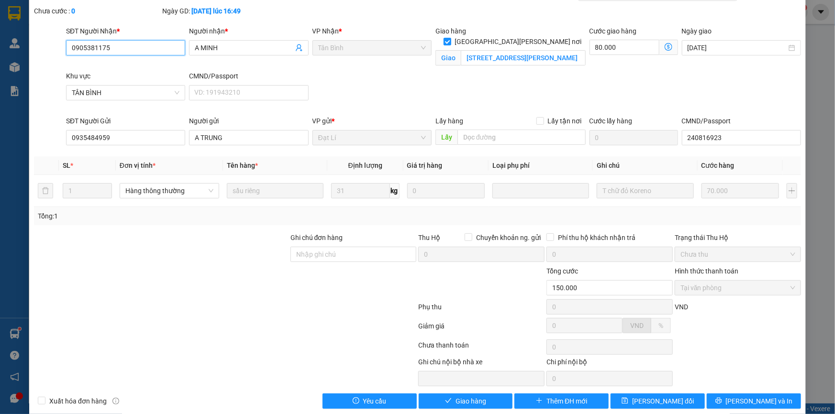
scroll to position [61, 0]
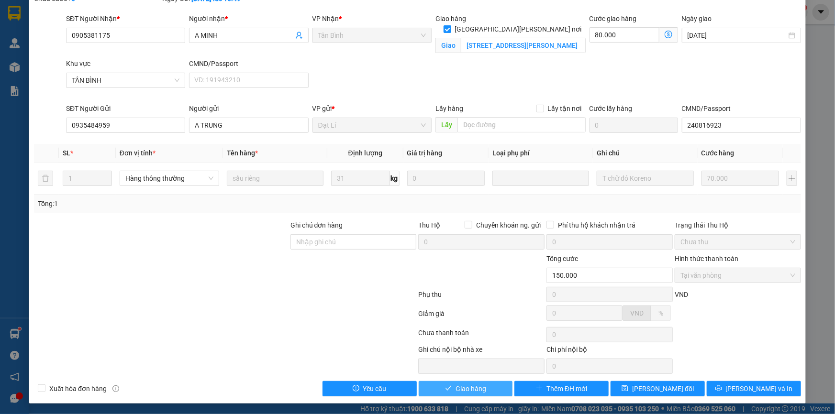
drag, startPoint x: 458, startPoint y: 387, endPoint x: 497, endPoint y: 366, distance: 45.2
click at [461, 387] on span "Giao hàng" at bounding box center [470, 389] width 31 height 11
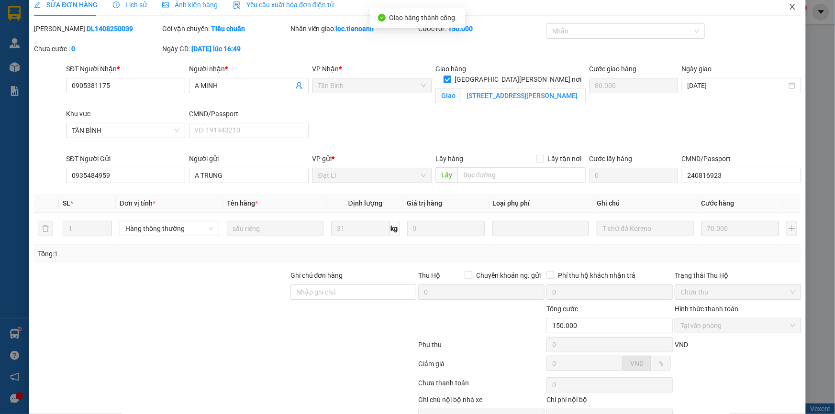
scroll to position [0, 0]
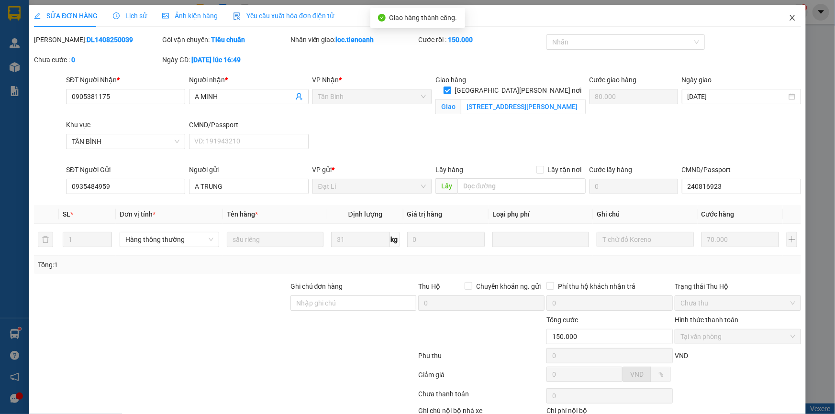
click at [789, 20] on icon "close" at bounding box center [791, 18] width 5 height 6
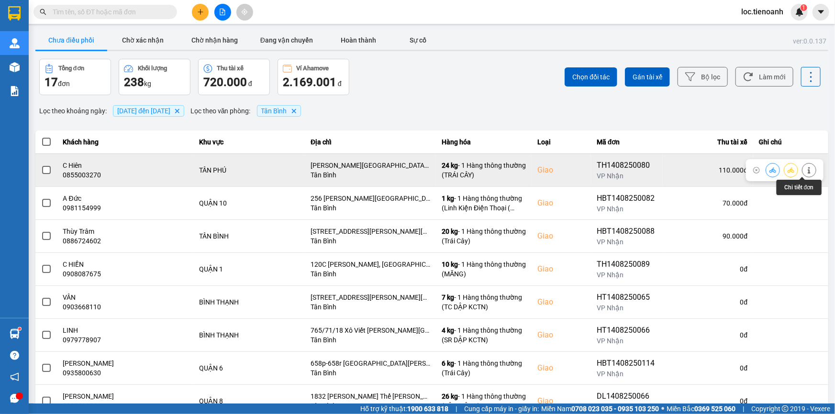
click at [805, 167] on icon at bounding box center [808, 170] width 7 height 7
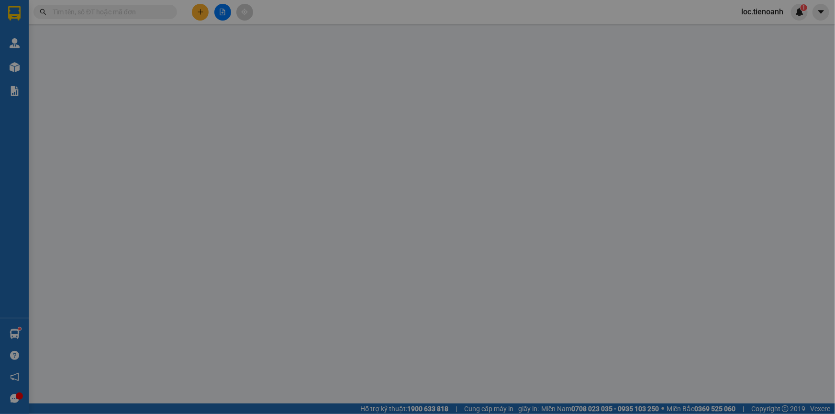
type input "0855003270"
type input "C Hiên"
checkbox input "true"
type input "[PERSON_NAME][GEOGRAPHIC_DATA], [GEOGRAPHIC_DATA][PERSON_NAME], [GEOGRAPHIC_DAT…"
type input "241364702"
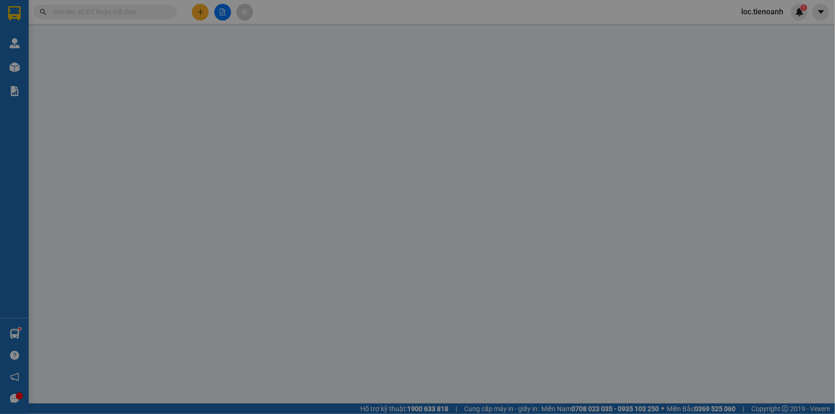
type input "0914774379"
type input "110.000"
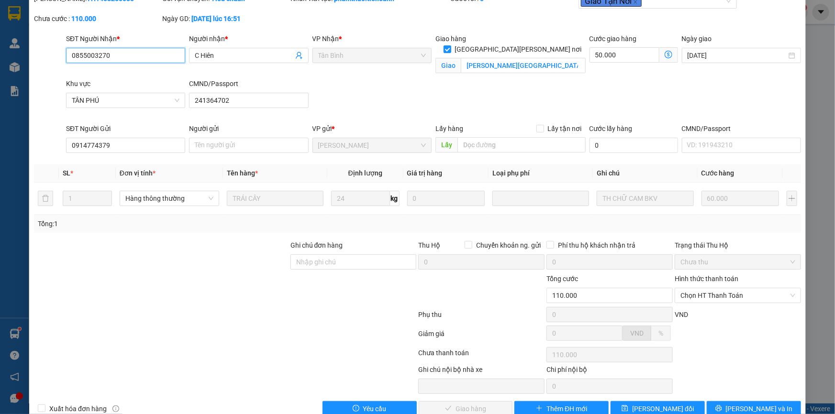
scroll to position [61, 0]
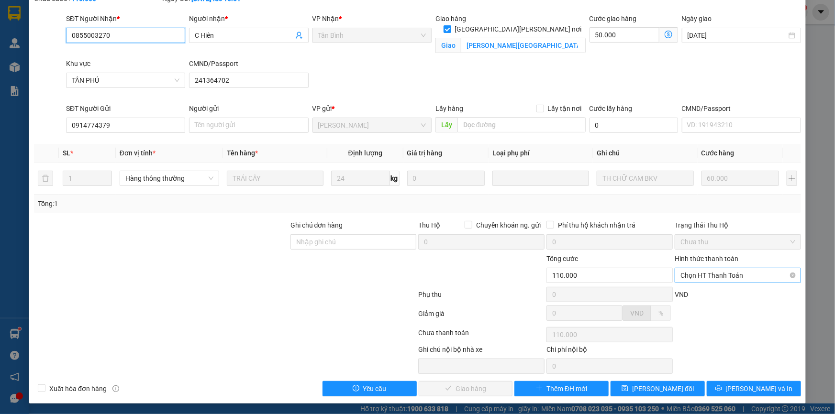
click at [725, 278] on span "Chọn HT Thanh Toán" at bounding box center [737, 275] width 115 height 14
click at [717, 297] on div "Tại văn phòng" at bounding box center [732, 294] width 114 height 11
type input "0"
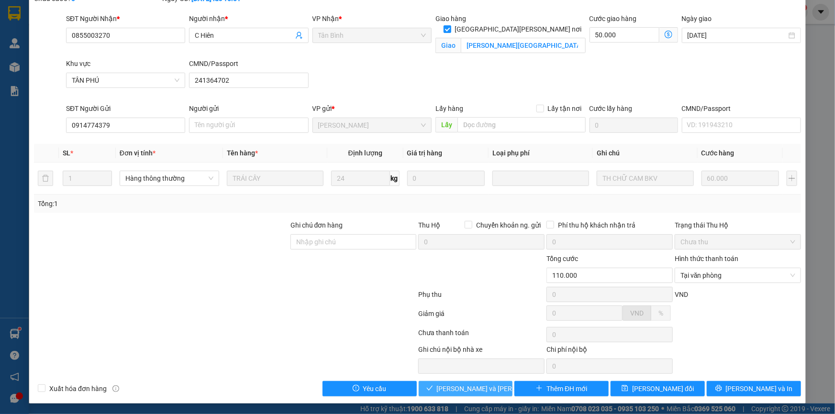
click at [475, 390] on span "[PERSON_NAME] và [PERSON_NAME] hàng" at bounding box center [501, 389] width 129 height 11
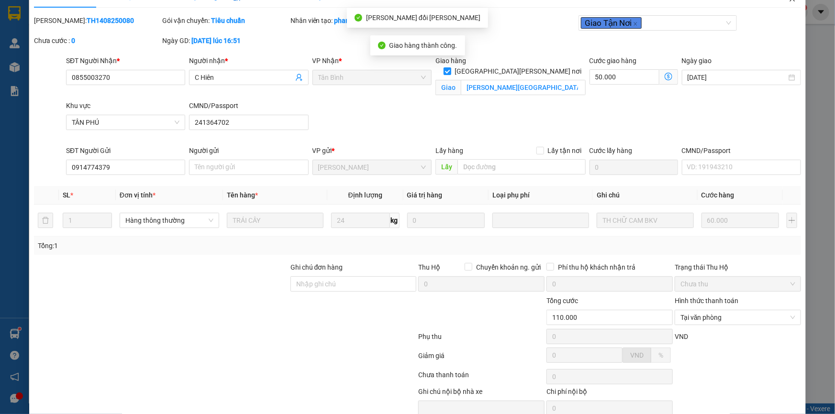
scroll to position [0, 0]
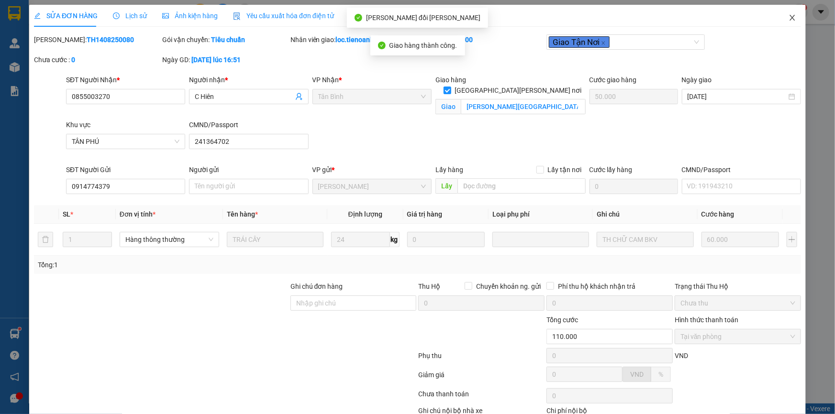
click at [789, 19] on icon "close" at bounding box center [791, 18] width 5 height 6
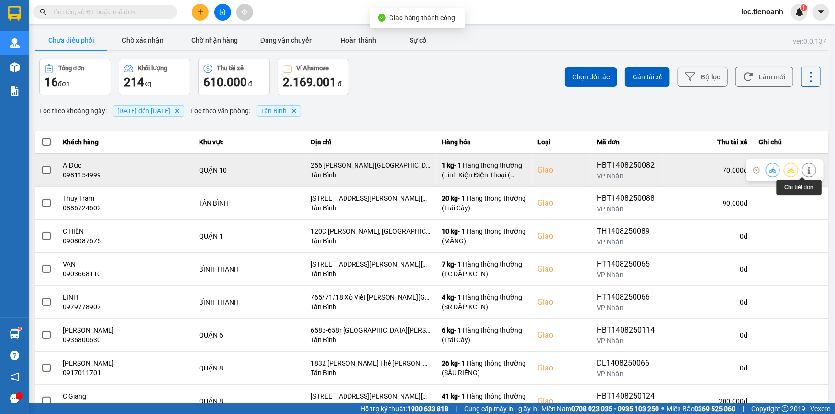
click at [805, 170] on icon at bounding box center [808, 170] width 7 height 7
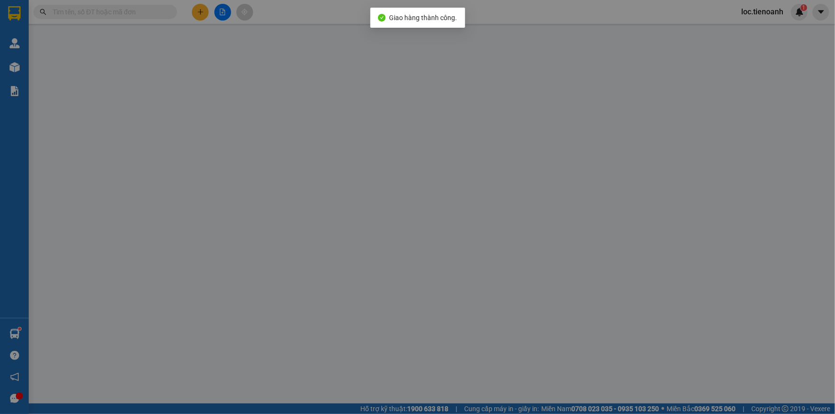
type input "0981154999"
type input "A Đức"
checkbox input "true"
type input "256 [PERSON_NAME][GEOGRAPHIC_DATA][PERSON_NAME][PERSON_NAME]"
type input "0818647777"
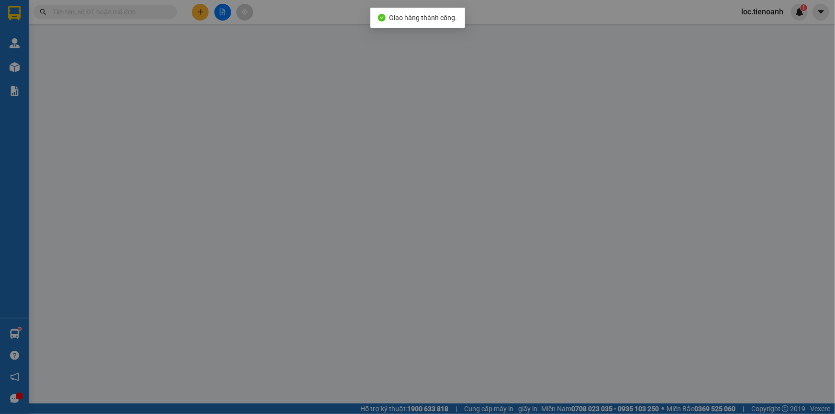
type input "A Tuấn"
type input "70.000"
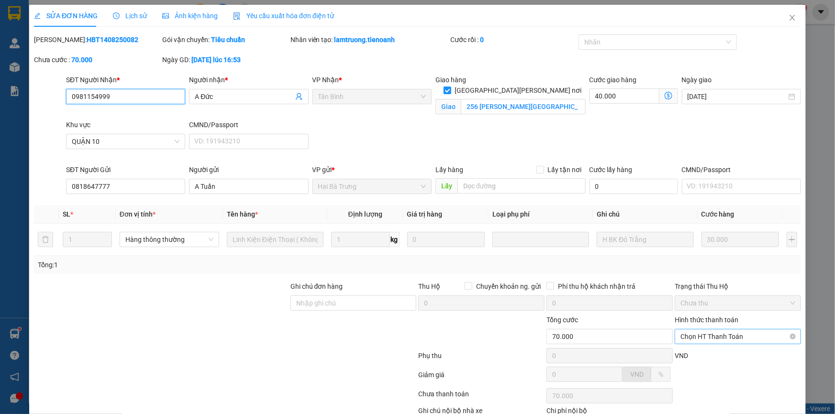
scroll to position [61, 0]
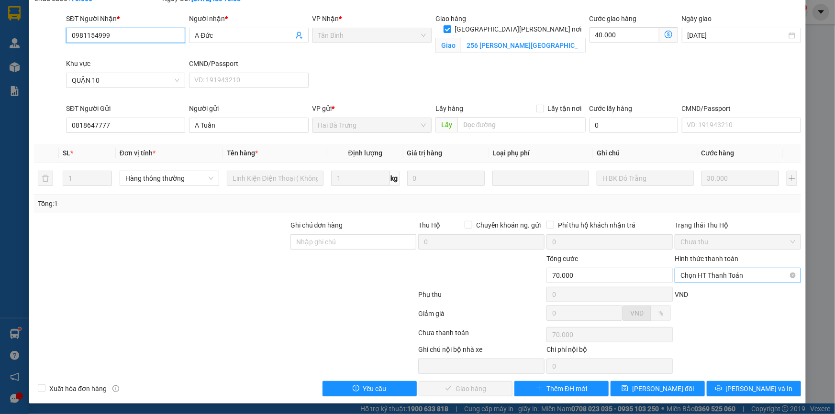
click at [713, 277] on span "Chọn HT Thanh Toán" at bounding box center [737, 275] width 115 height 14
click at [700, 297] on div "Tại văn phòng" at bounding box center [732, 294] width 114 height 11
type input "0"
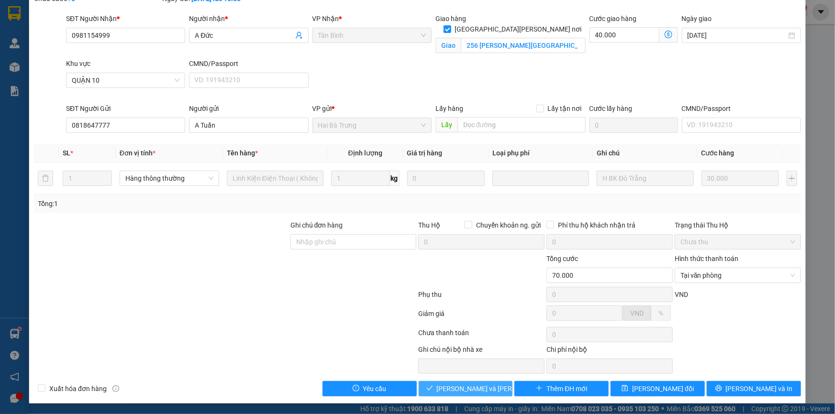
drag, startPoint x: 480, startPoint y: 388, endPoint x: 550, endPoint y: 291, distance: 119.6
click at [481, 388] on span "[PERSON_NAME] và [PERSON_NAME] hàng" at bounding box center [501, 389] width 129 height 11
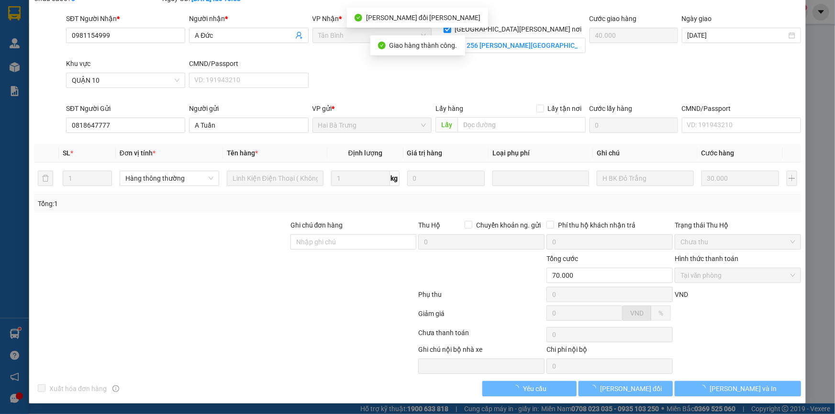
scroll to position [0, 0]
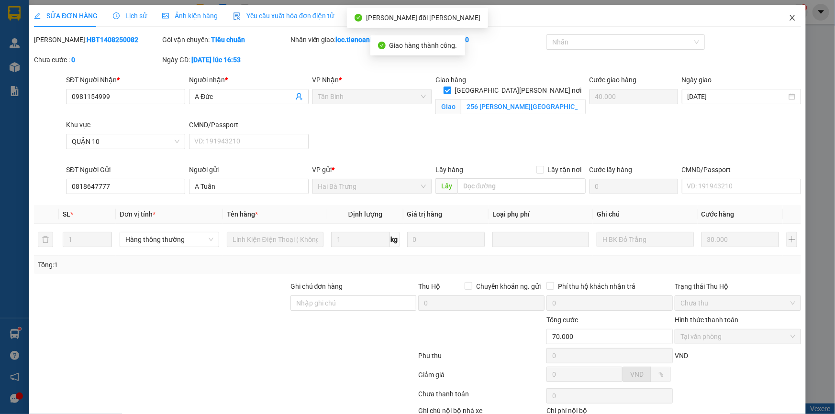
click at [791, 19] on span "Close" at bounding box center [792, 18] width 27 height 27
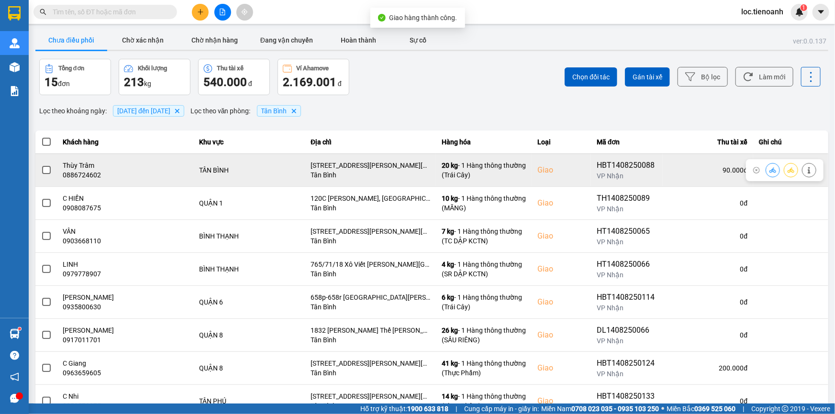
click at [805, 168] on icon at bounding box center [808, 170] width 7 height 7
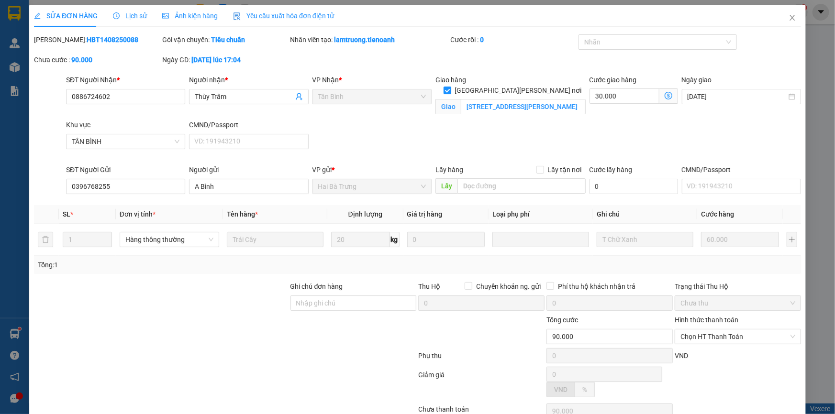
type input "0886724602"
type input "Thùy Trâm"
checkbox input "true"
type input "[STREET_ADDRESS][PERSON_NAME][PERSON_NAME][PERSON_NAME][PERSON_NAME]"
type input "0396768255"
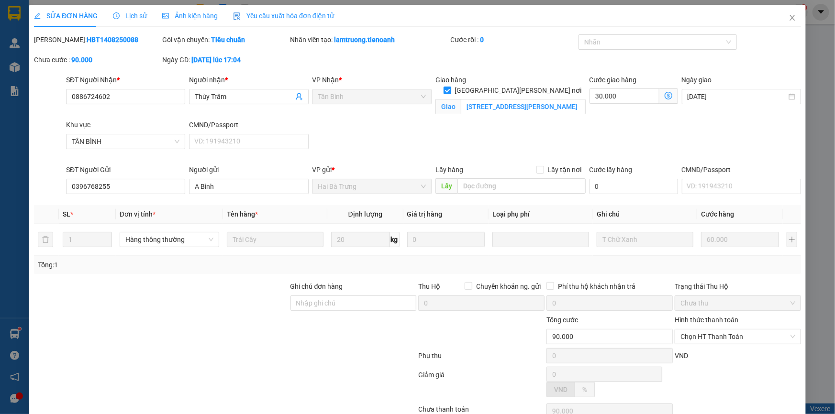
type input "A Bình"
type input "90.000"
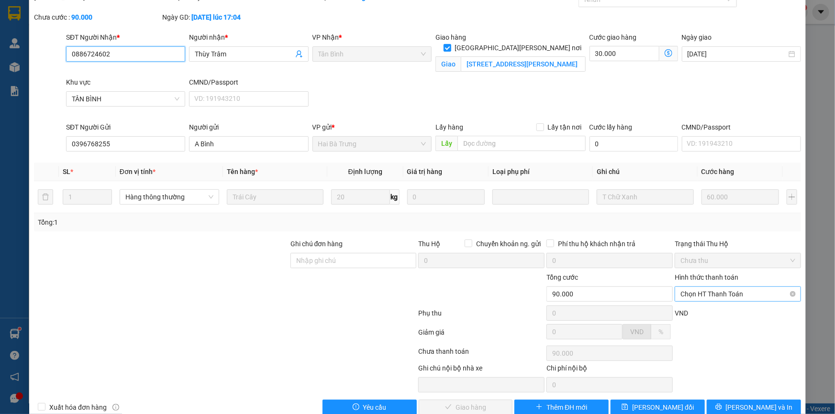
scroll to position [61, 0]
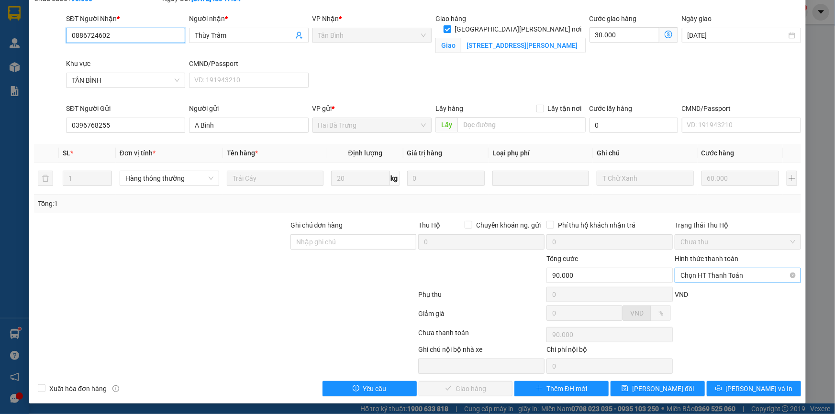
click at [717, 273] on span "Chọn HT Thanh Toán" at bounding box center [737, 275] width 115 height 14
click at [711, 296] on div "Tại văn phòng" at bounding box center [732, 294] width 114 height 11
type input "0"
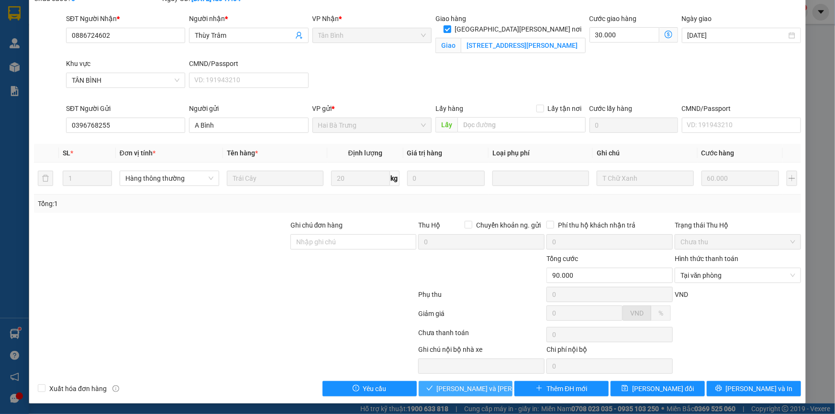
drag, startPoint x: 473, startPoint y: 386, endPoint x: 531, endPoint y: 343, distance: 72.5
click at [473, 386] on span "[PERSON_NAME] và [PERSON_NAME] hàng" at bounding box center [501, 389] width 129 height 11
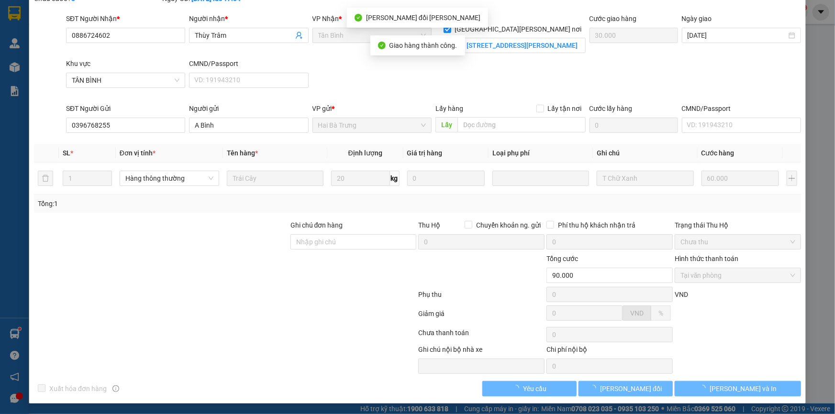
scroll to position [0, 0]
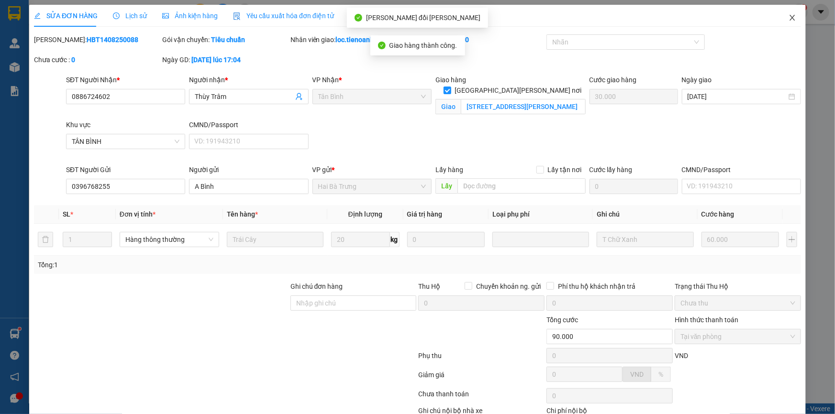
click at [788, 17] on icon "close" at bounding box center [792, 18] width 8 height 8
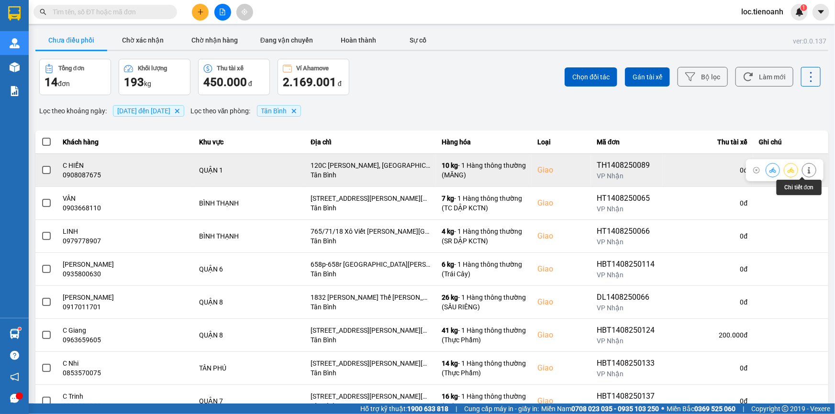
click at [805, 167] on icon at bounding box center [808, 170] width 7 height 7
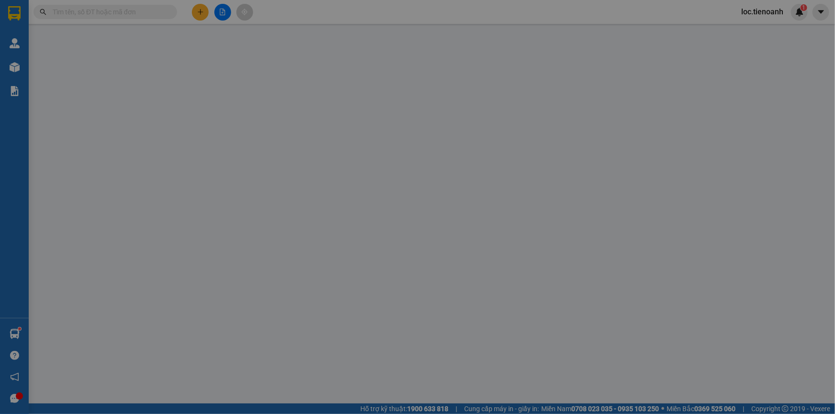
type input "0908087675"
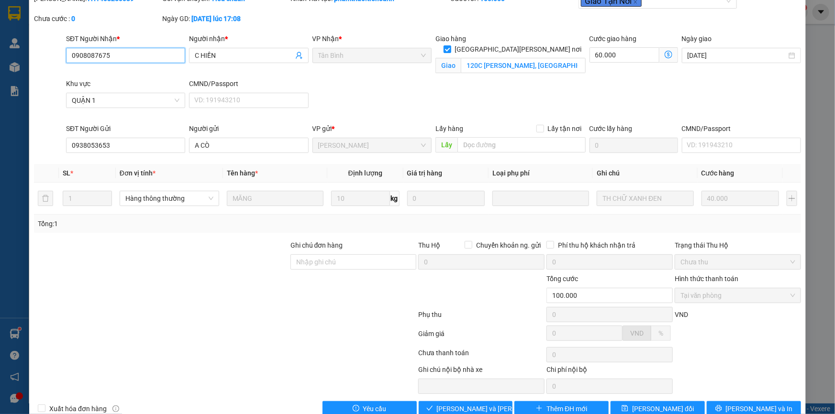
scroll to position [61, 0]
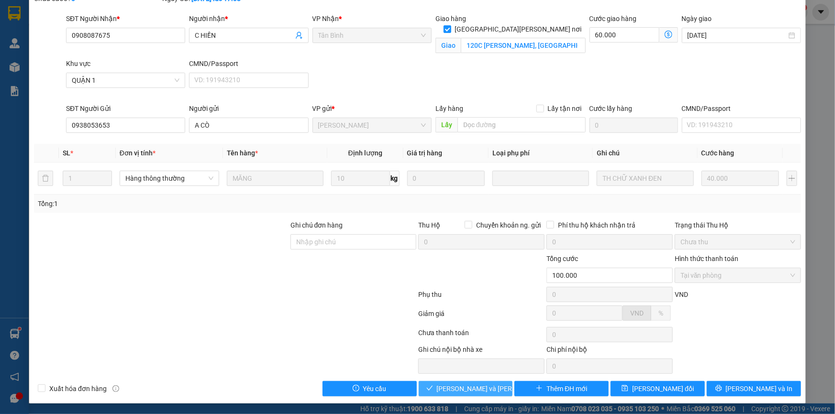
drag, startPoint x: 472, startPoint y: 382, endPoint x: 498, endPoint y: 370, distance: 28.9
click at [489, 374] on div "Total Paid Fee 100.000 Total UnPaid Fee 0 Cash Collection Total Fee Mã ĐH: TH14…" at bounding box center [417, 184] width 767 height 423
drag, startPoint x: 473, startPoint y: 385, endPoint x: 549, endPoint y: 343, distance: 86.7
click at [475, 385] on span "[PERSON_NAME] và [PERSON_NAME] hàng" at bounding box center [501, 389] width 129 height 11
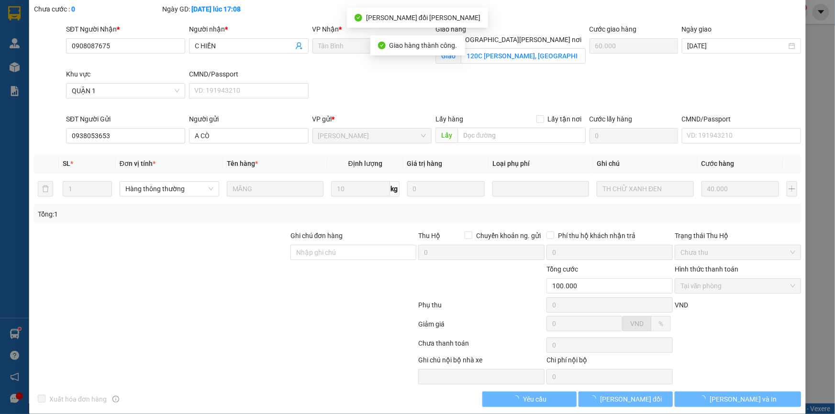
scroll to position [0, 0]
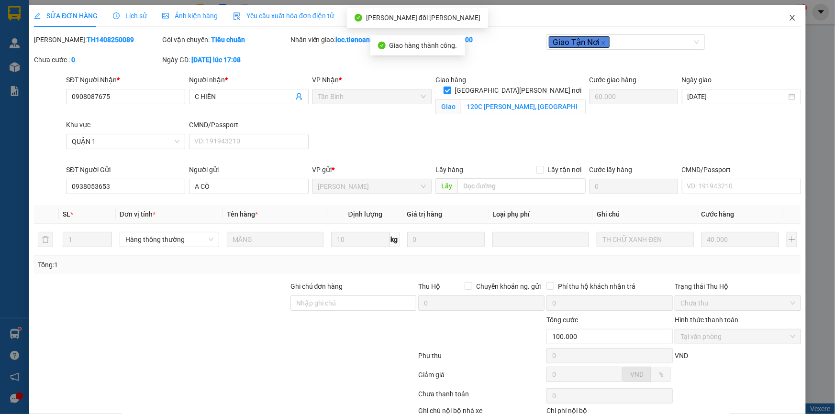
click at [789, 18] on icon "close" at bounding box center [792, 18] width 8 height 8
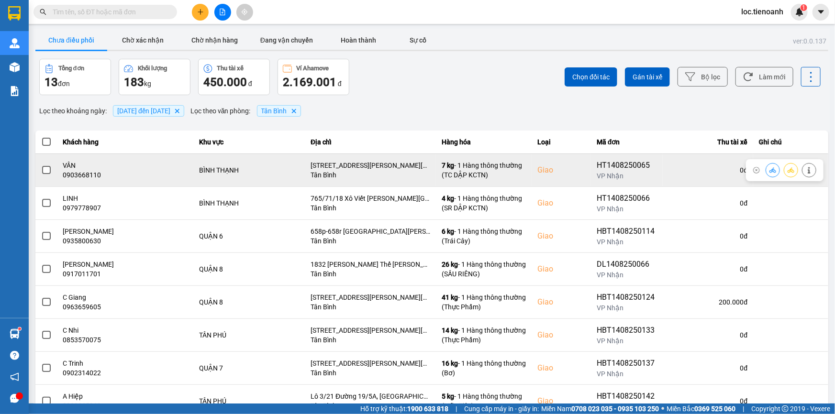
click at [805, 167] on icon at bounding box center [808, 170] width 7 height 7
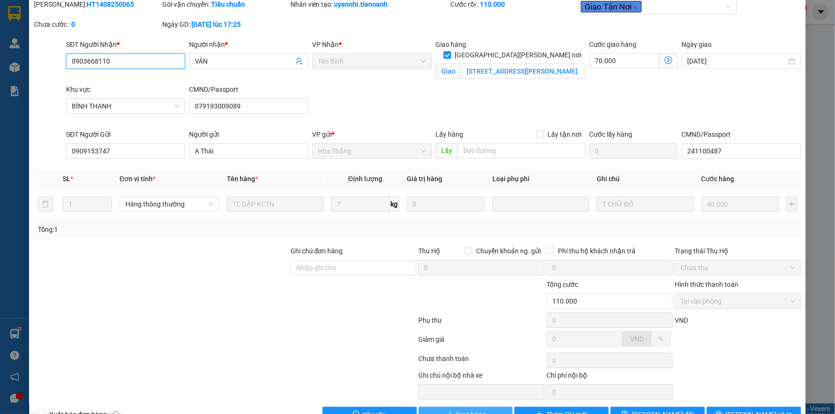
scroll to position [61, 0]
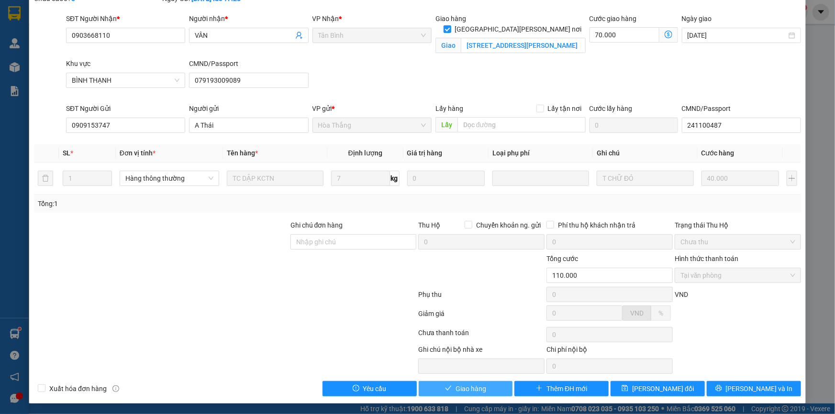
click at [460, 390] on span "Giao hàng" at bounding box center [470, 389] width 31 height 11
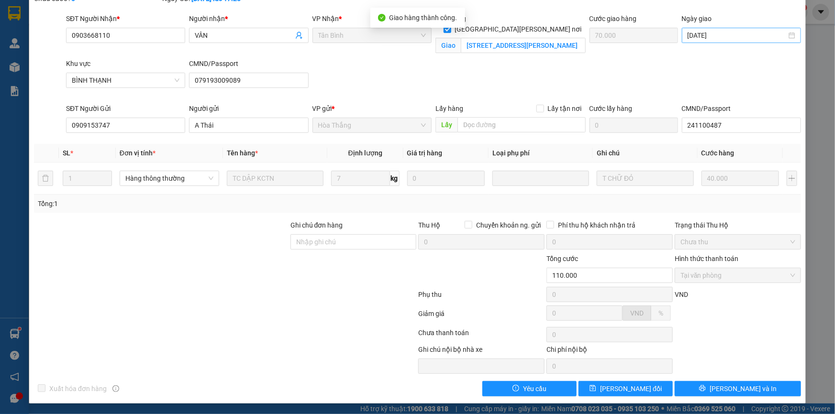
scroll to position [0, 0]
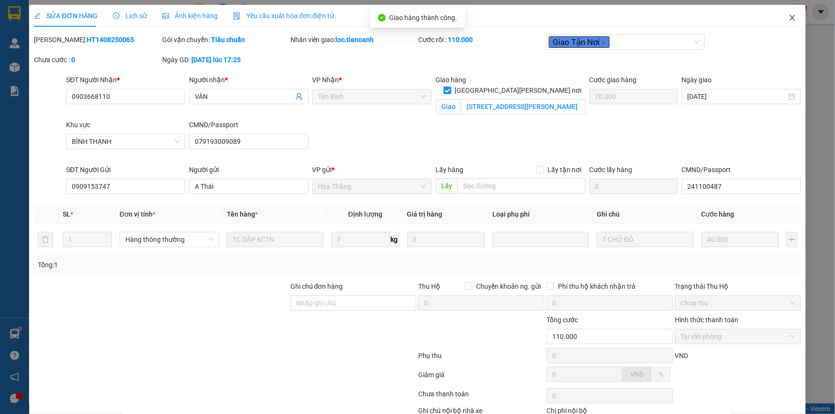
click at [789, 18] on icon "close" at bounding box center [791, 18] width 5 height 6
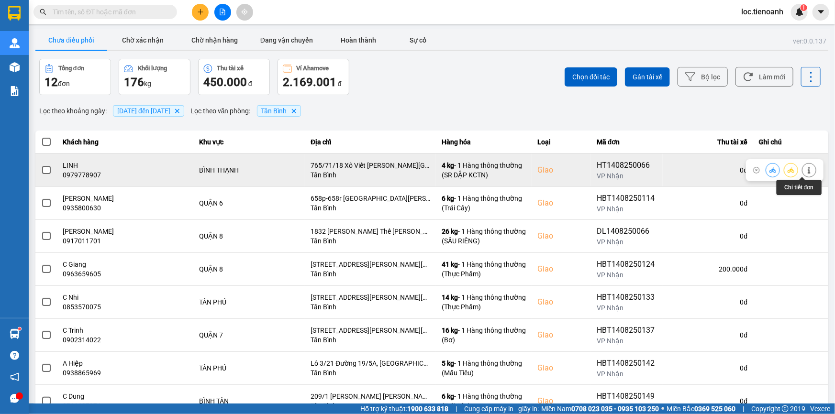
click at [807, 167] on icon at bounding box center [808, 170] width 2 height 7
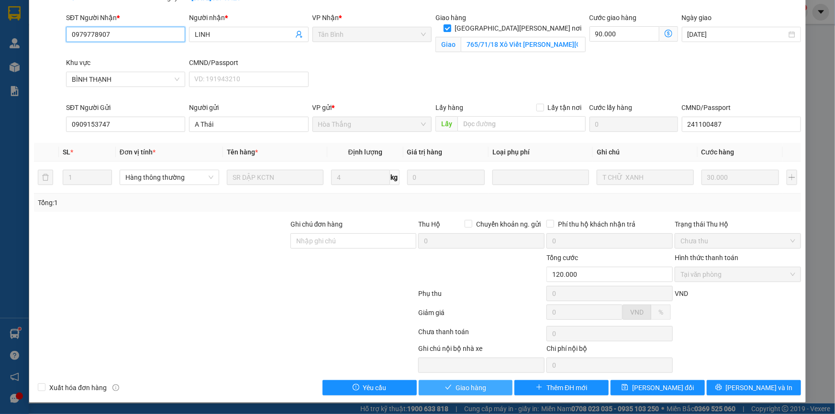
scroll to position [61, 0]
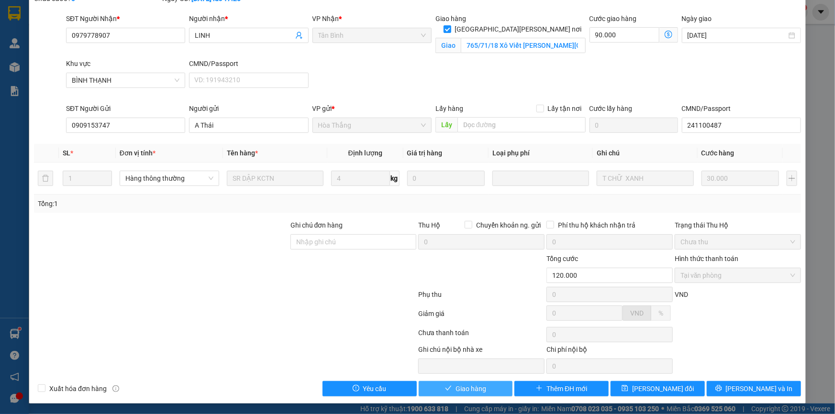
drag, startPoint x: 459, startPoint y: 384, endPoint x: 506, endPoint y: 361, distance: 52.6
click at [461, 384] on span "Giao hàng" at bounding box center [470, 389] width 31 height 11
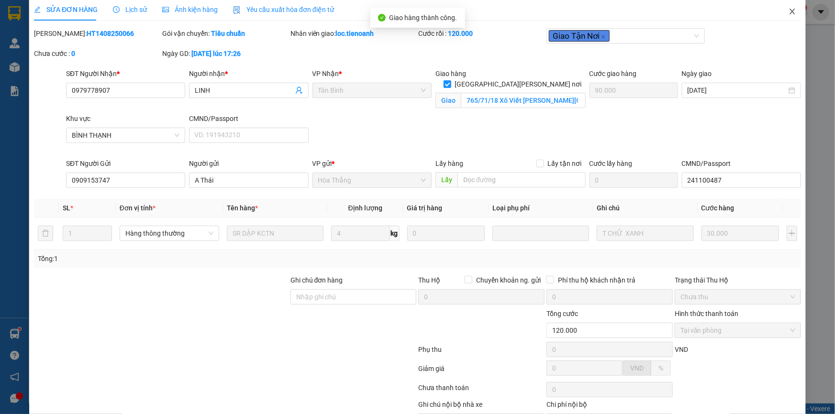
scroll to position [0, 0]
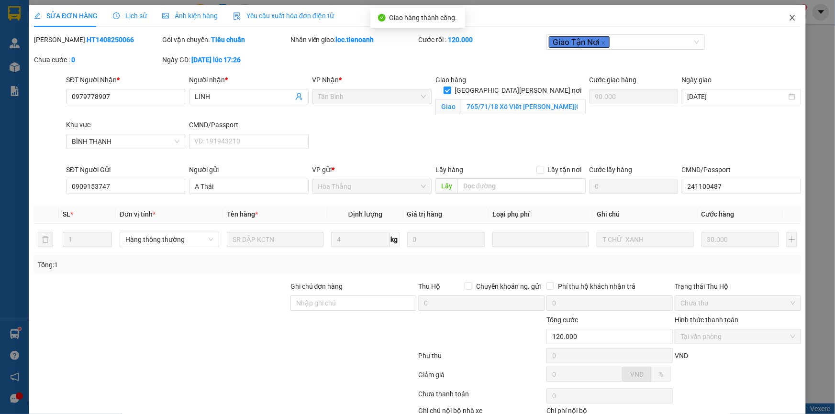
click at [788, 14] on icon "close" at bounding box center [792, 18] width 8 height 8
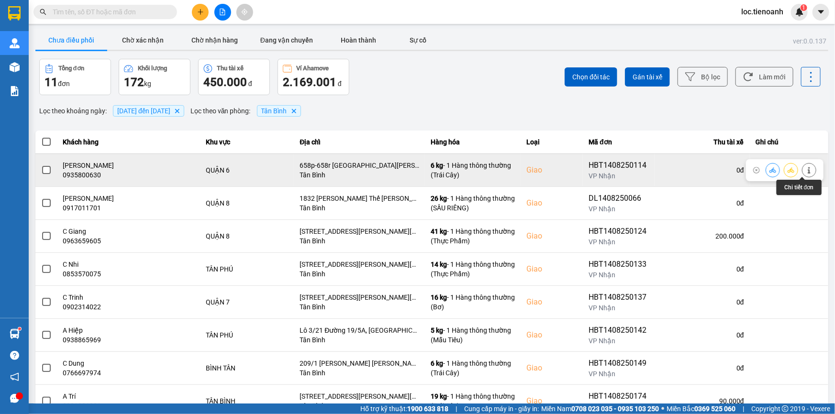
click at [806, 170] on button at bounding box center [808, 170] width 13 height 17
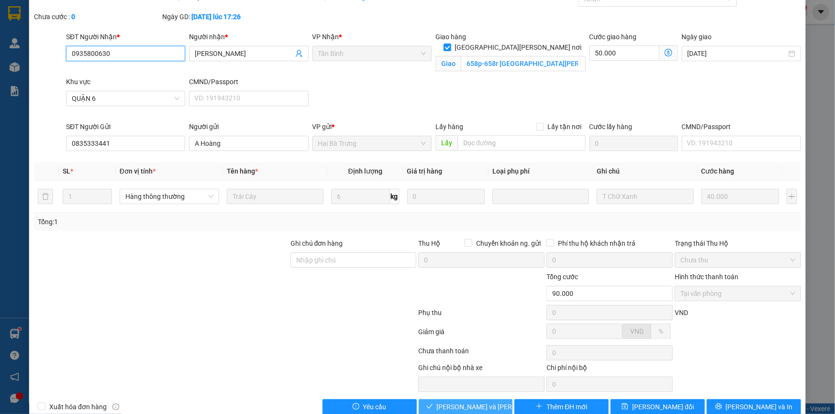
scroll to position [61, 0]
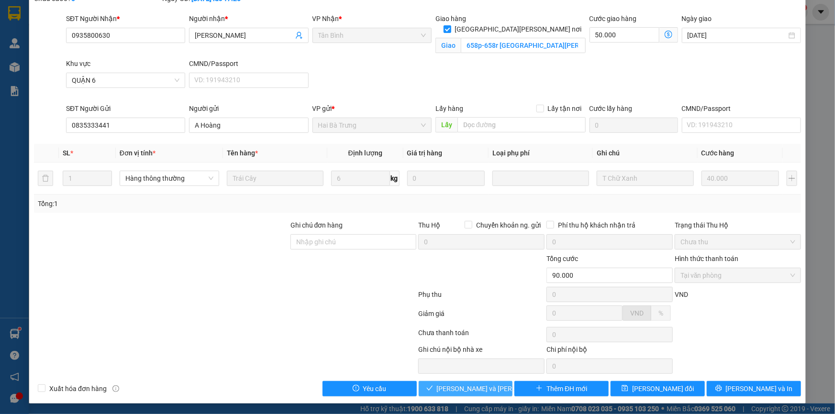
drag, startPoint x: 461, startPoint y: 387, endPoint x: 513, endPoint y: 352, distance: 62.9
click at [465, 386] on span "[PERSON_NAME] và [PERSON_NAME] hàng" at bounding box center [501, 389] width 129 height 11
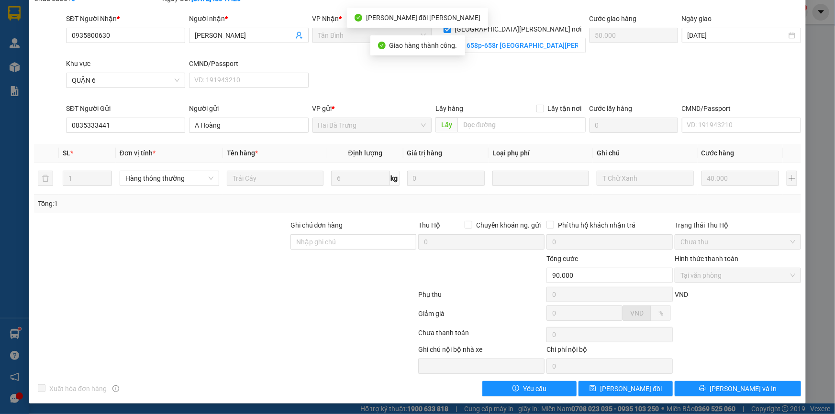
scroll to position [0, 0]
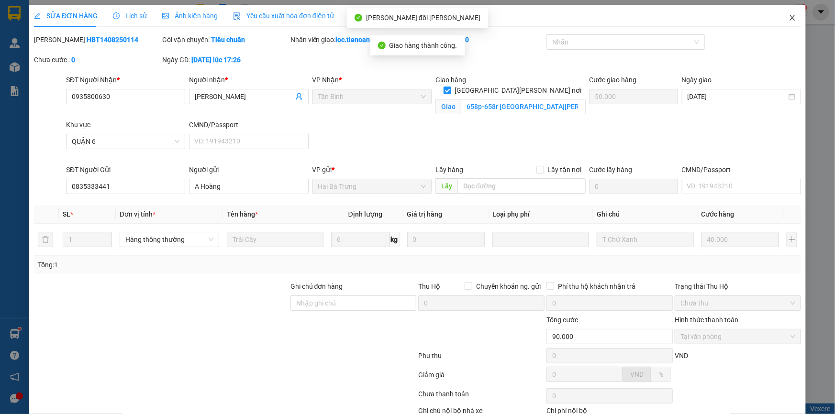
click at [788, 19] on icon "close" at bounding box center [792, 18] width 8 height 8
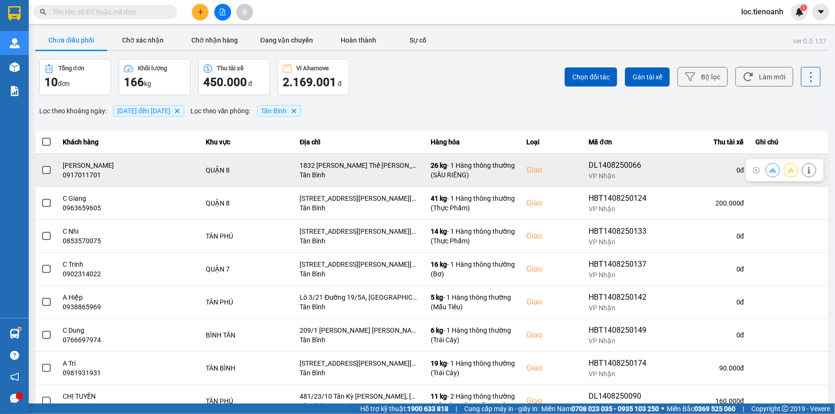
click at [794, 171] on div at bounding box center [790, 170] width 51 height 14
click at [805, 170] on icon at bounding box center [808, 170] width 7 height 7
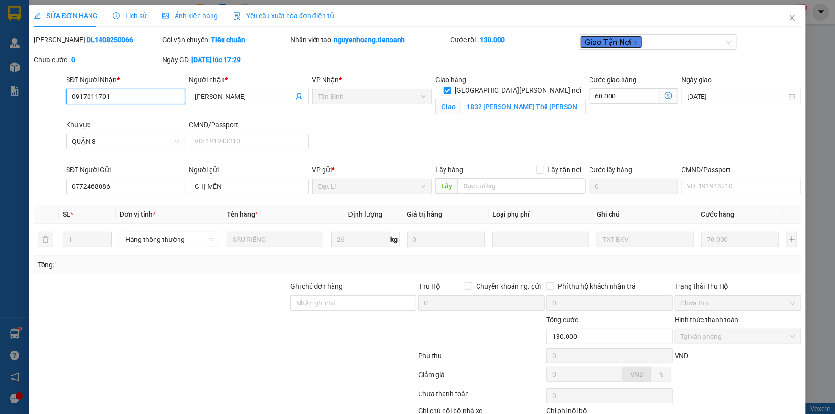
scroll to position [61, 0]
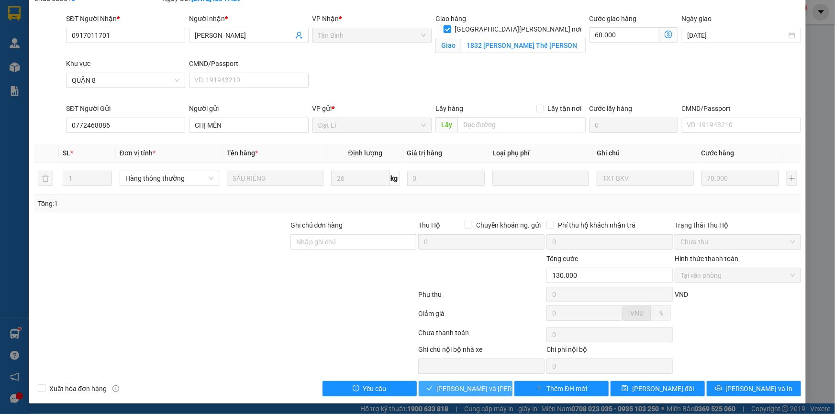
click at [480, 386] on span "[PERSON_NAME] và [PERSON_NAME] hàng" at bounding box center [501, 389] width 129 height 11
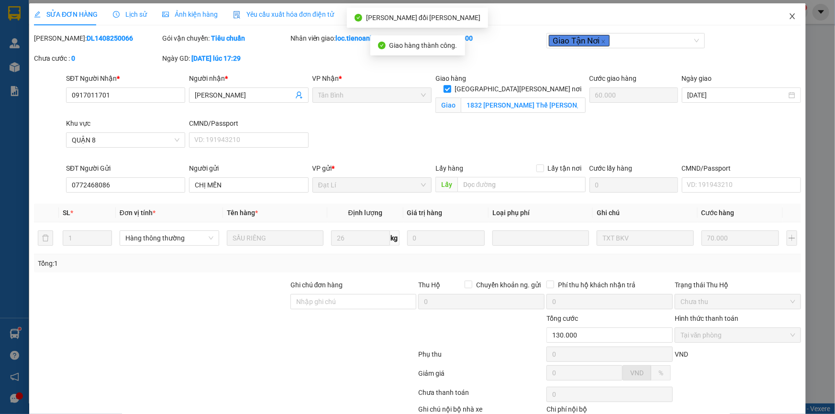
scroll to position [0, 0]
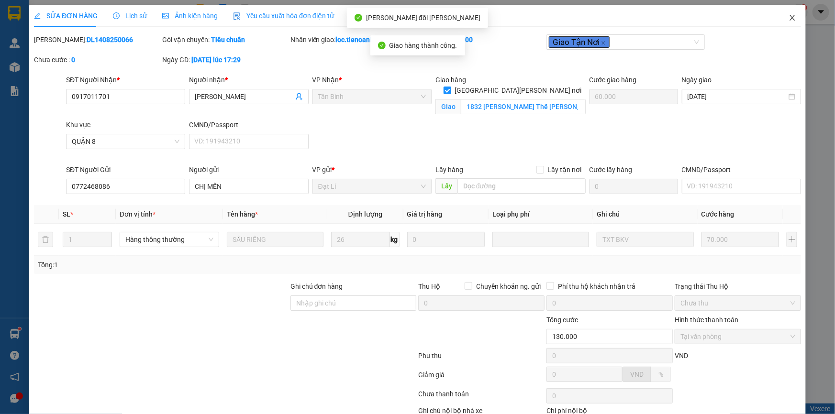
click at [789, 15] on icon "close" at bounding box center [791, 18] width 5 height 6
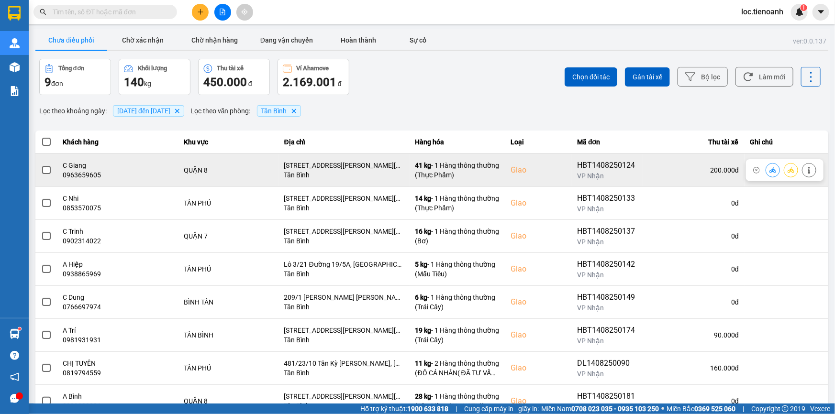
click at [805, 167] on icon at bounding box center [808, 170] width 7 height 7
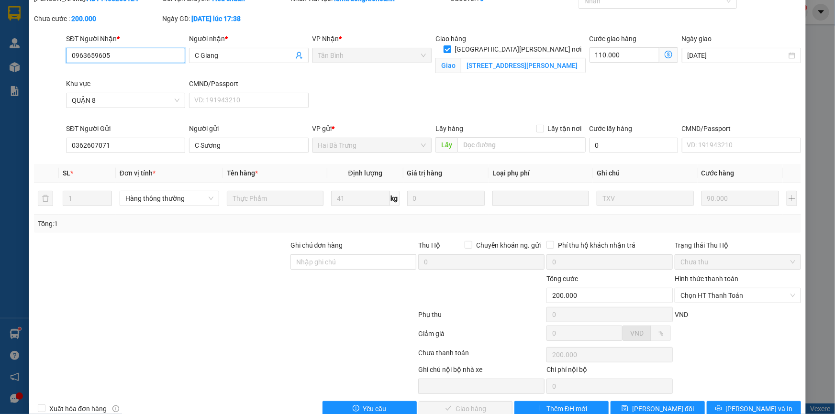
scroll to position [61, 0]
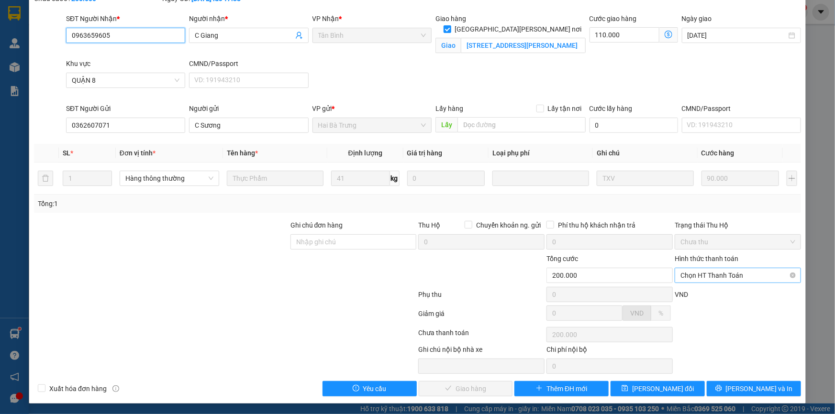
click at [728, 275] on span "Chọn HT Thanh Toán" at bounding box center [737, 275] width 115 height 14
drag, startPoint x: 691, startPoint y: 292, endPoint x: 613, endPoint y: 311, distance: 80.2
click at [689, 292] on div "Tại văn phòng" at bounding box center [732, 294] width 114 height 11
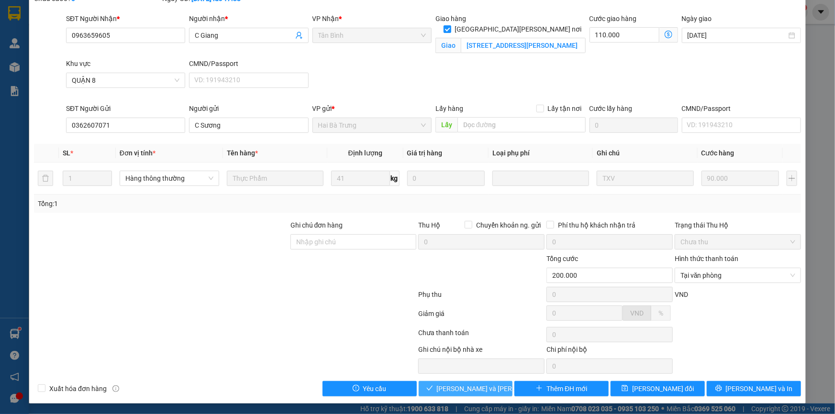
drag, startPoint x: 456, startPoint y: 388, endPoint x: 549, endPoint y: 330, distance: 109.8
click at [466, 385] on span "[PERSON_NAME] và [PERSON_NAME] hàng" at bounding box center [501, 389] width 129 height 11
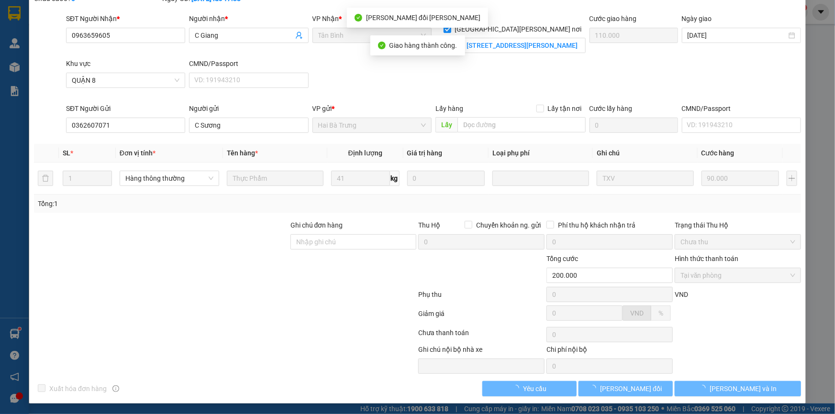
scroll to position [0, 0]
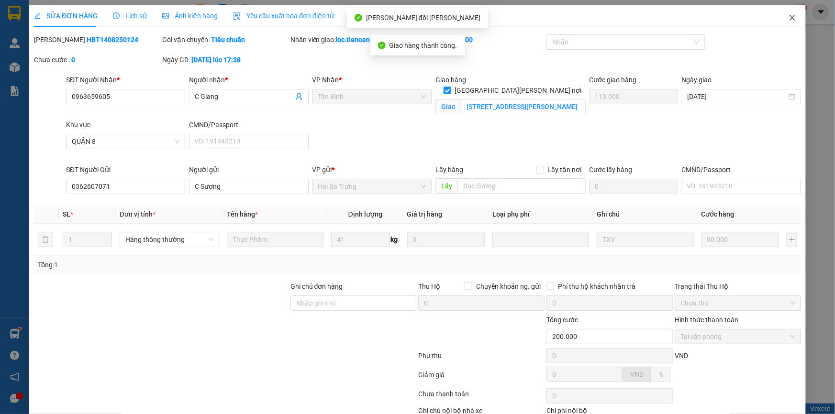
click at [788, 19] on icon "close" at bounding box center [792, 18] width 8 height 8
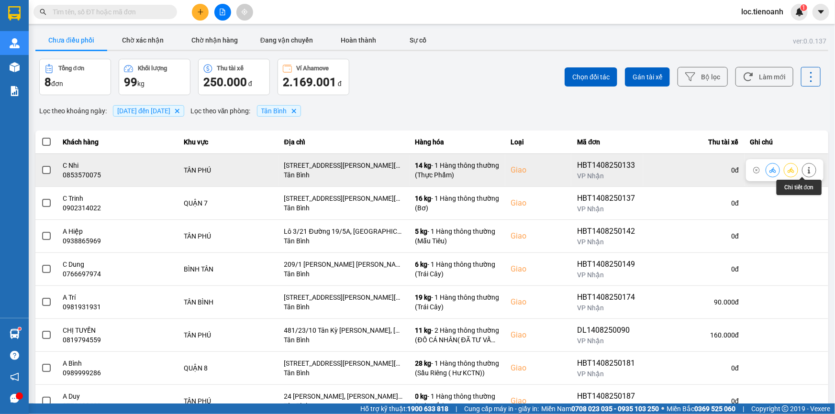
click at [805, 169] on icon at bounding box center [808, 170] width 7 height 7
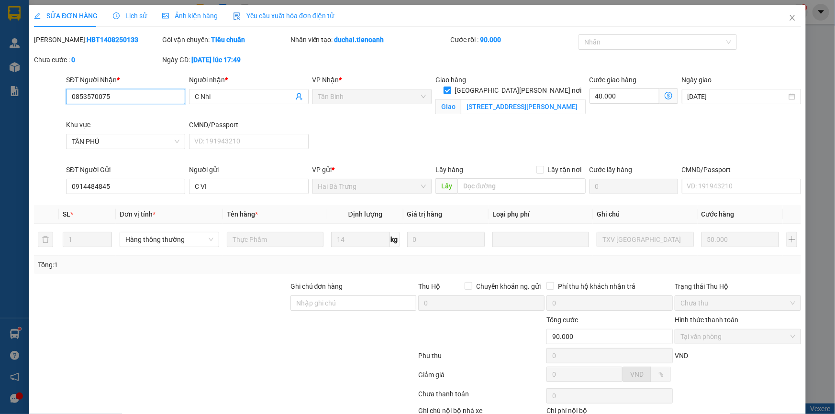
scroll to position [61, 0]
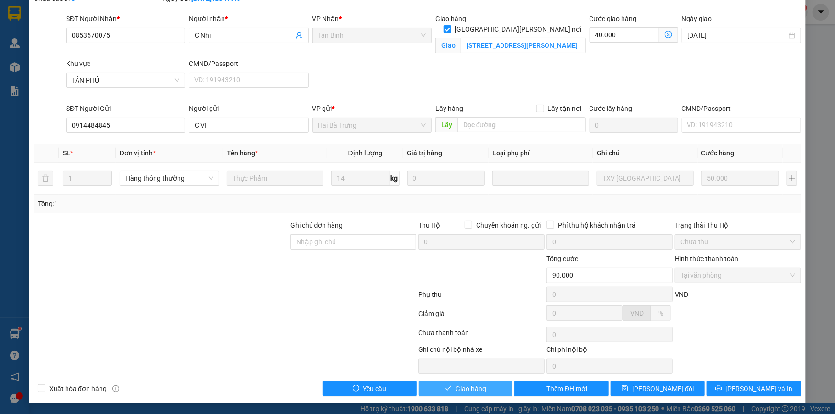
click at [470, 387] on span "Giao hàng" at bounding box center [470, 389] width 31 height 11
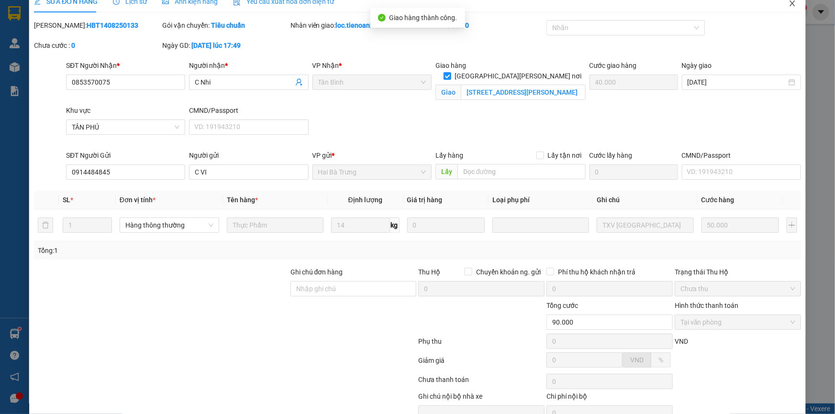
scroll to position [0, 0]
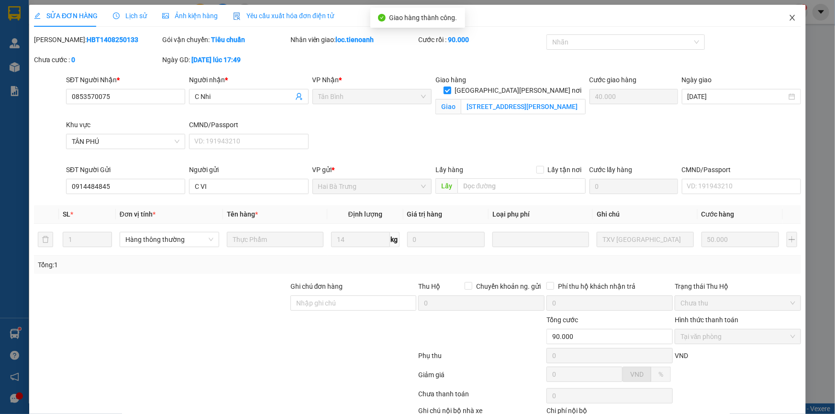
click at [788, 17] on icon "close" at bounding box center [792, 18] width 8 height 8
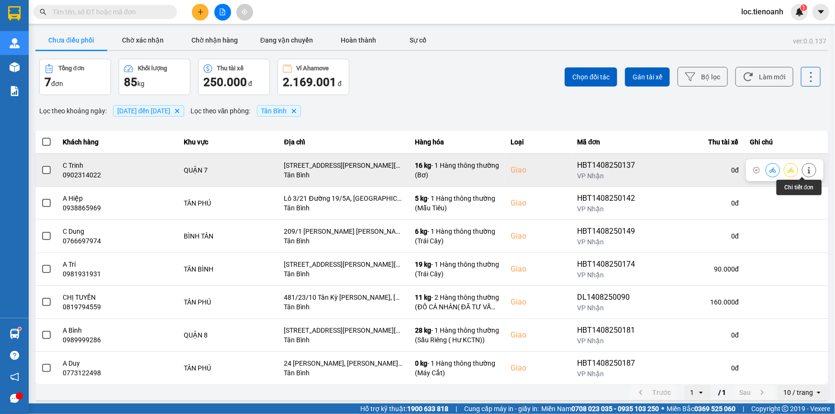
click at [802, 170] on button at bounding box center [808, 170] width 13 height 17
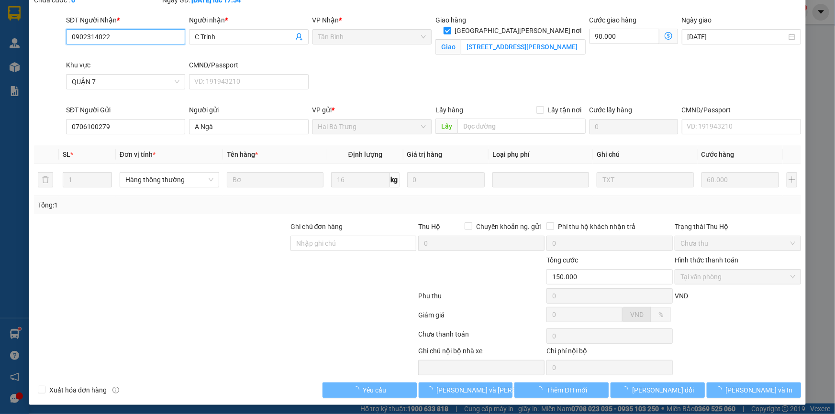
scroll to position [61, 0]
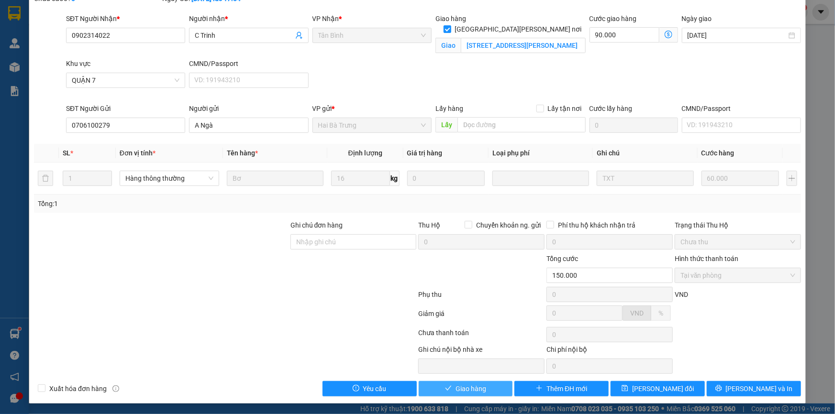
drag, startPoint x: 472, startPoint y: 387, endPoint x: 474, endPoint y: 362, distance: 25.0
click at [472, 384] on span "Giao hàng" at bounding box center [470, 389] width 31 height 11
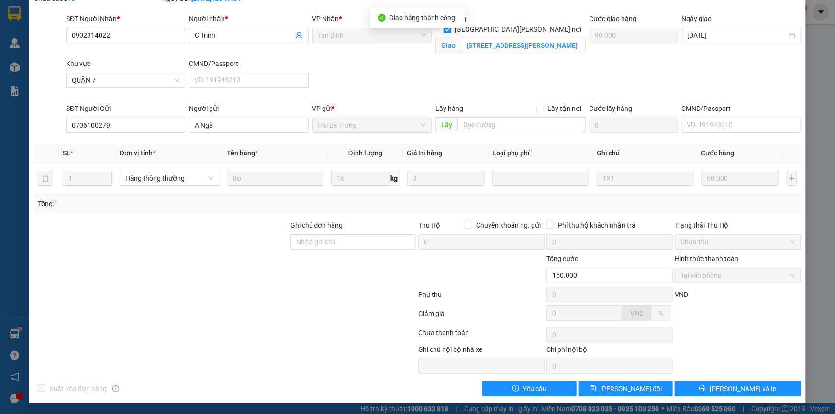
scroll to position [0, 0]
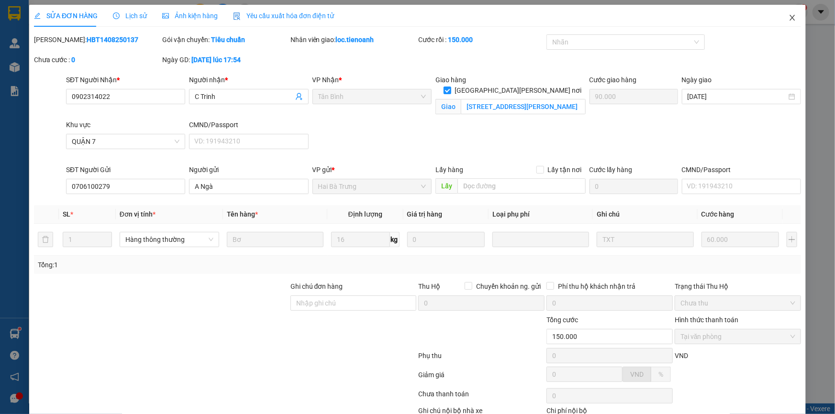
click at [788, 15] on icon "close" at bounding box center [792, 18] width 8 height 8
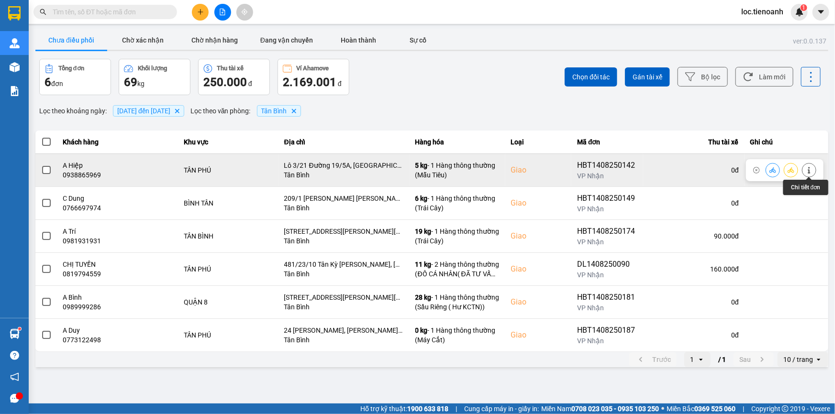
click at [809, 165] on button at bounding box center [808, 170] width 13 height 17
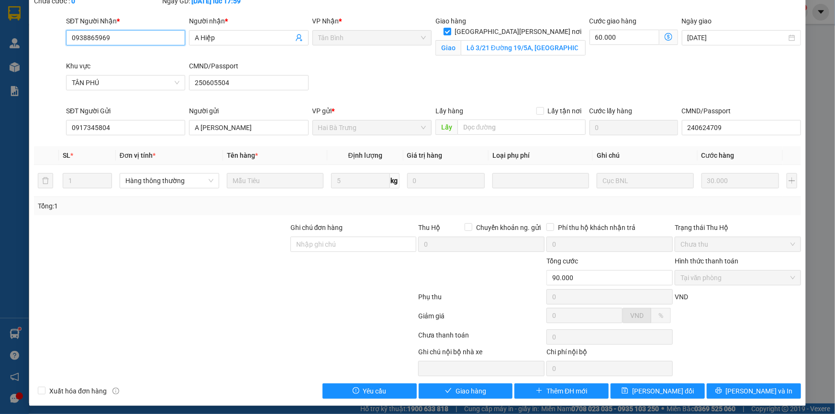
scroll to position [61, 0]
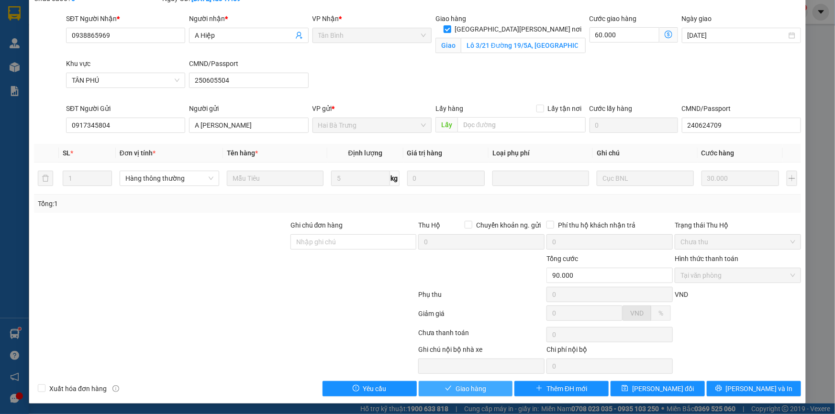
click at [469, 389] on span "Giao hàng" at bounding box center [470, 389] width 31 height 11
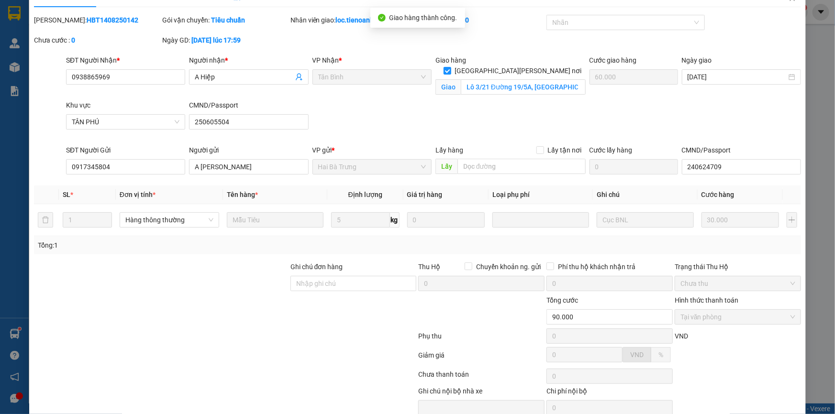
scroll to position [0, 0]
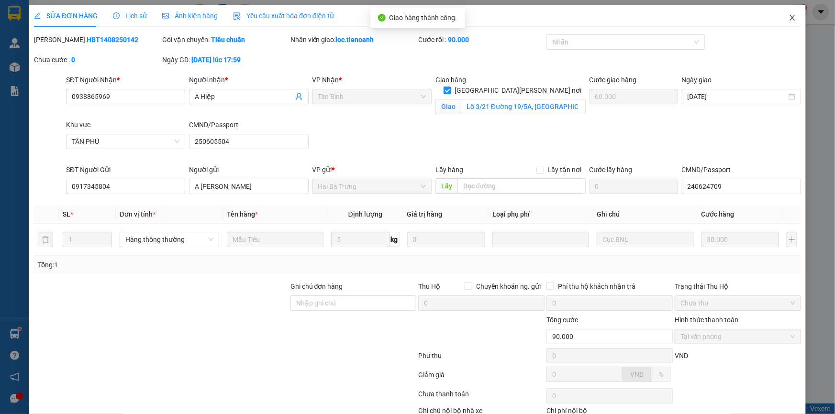
click at [789, 19] on icon "close" at bounding box center [792, 18] width 8 height 8
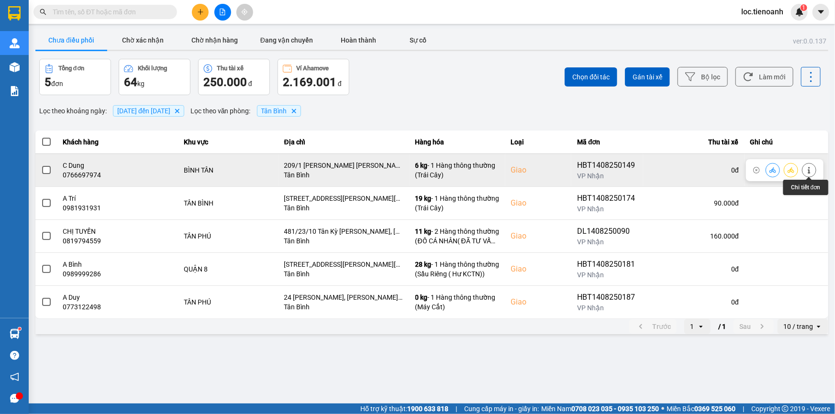
click at [814, 168] on button at bounding box center [808, 170] width 13 height 17
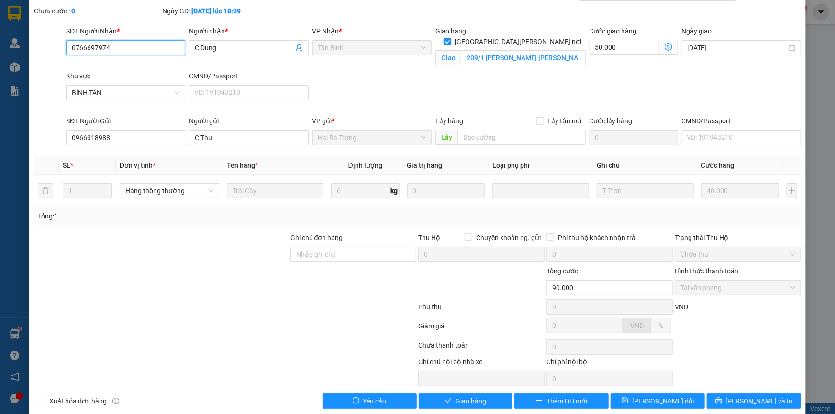
scroll to position [61, 0]
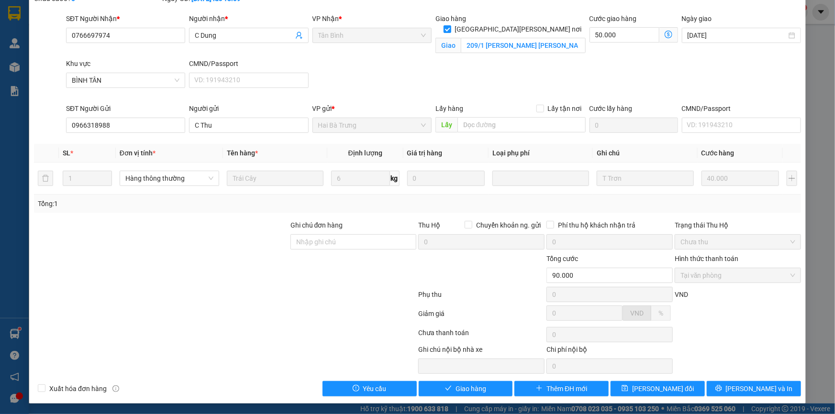
click at [482, 378] on div "Total Paid Fee 90.000 Total UnPaid Fee 0 Cash Collection Total Fee Mã ĐH: HBT14…" at bounding box center [417, 184] width 767 height 423
click at [479, 386] on span "Giao hàng" at bounding box center [470, 389] width 31 height 11
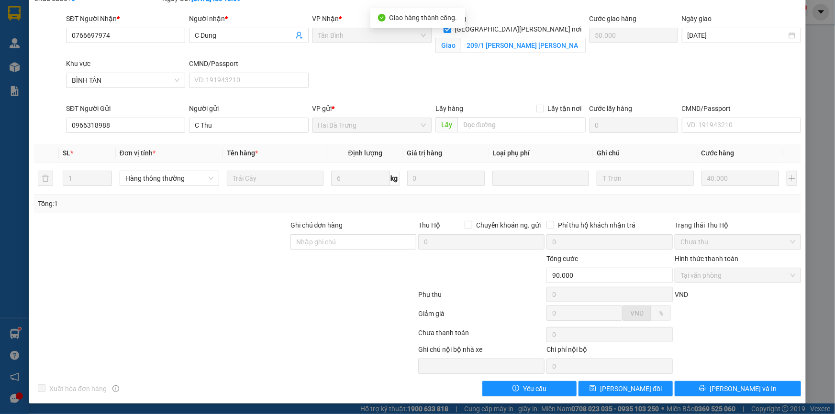
scroll to position [0, 0]
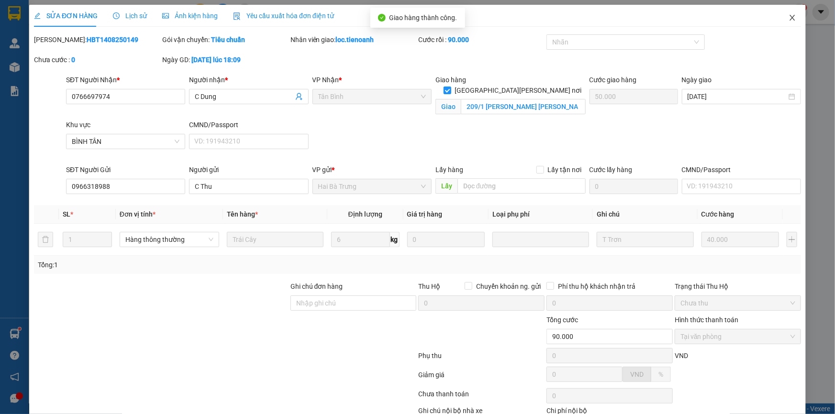
click at [788, 14] on icon "close" at bounding box center [792, 18] width 8 height 8
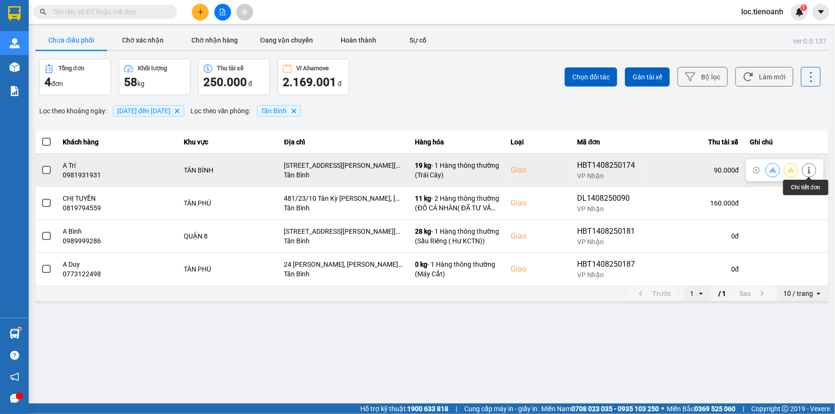
click at [808, 167] on icon at bounding box center [808, 170] width 7 height 7
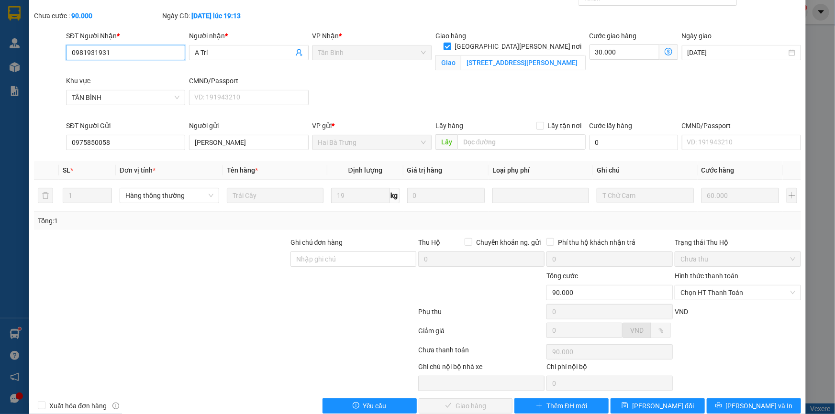
scroll to position [61, 0]
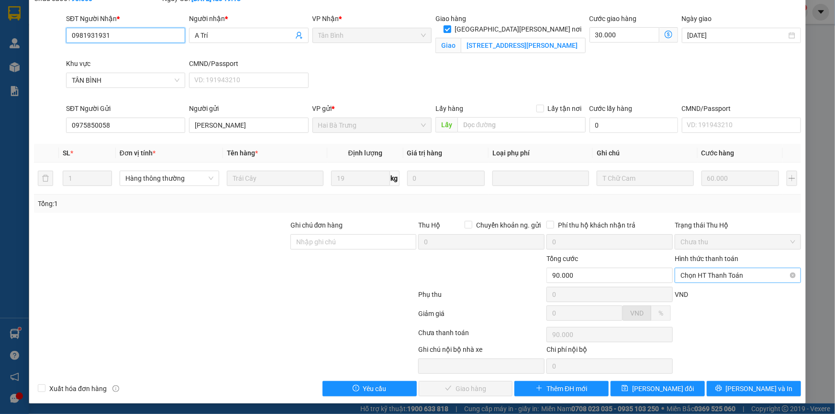
click at [715, 273] on span "Chọn HT Thanh Toán" at bounding box center [737, 275] width 115 height 14
click at [696, 293] on div "Tại văn phòng" at bounding box center [732, 294] width 114 height 11
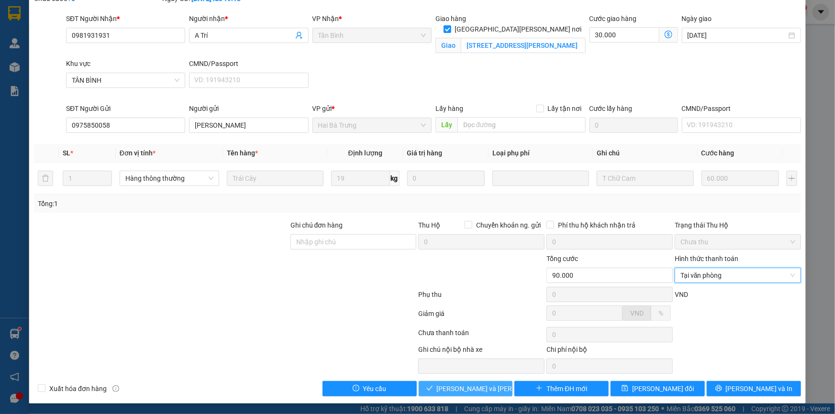
click at [481, 387] on span "[PERSON_NAME] và [PERSON_NAME] hàng" at bounding box center [501, 389] width 129 height 11
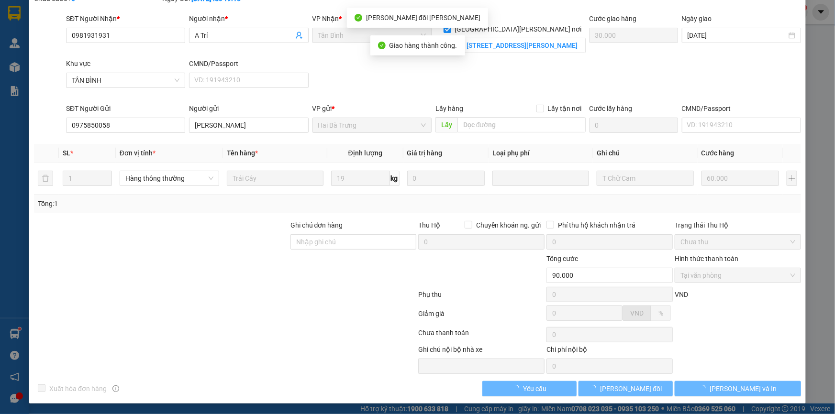
scroll to position [0, 0]
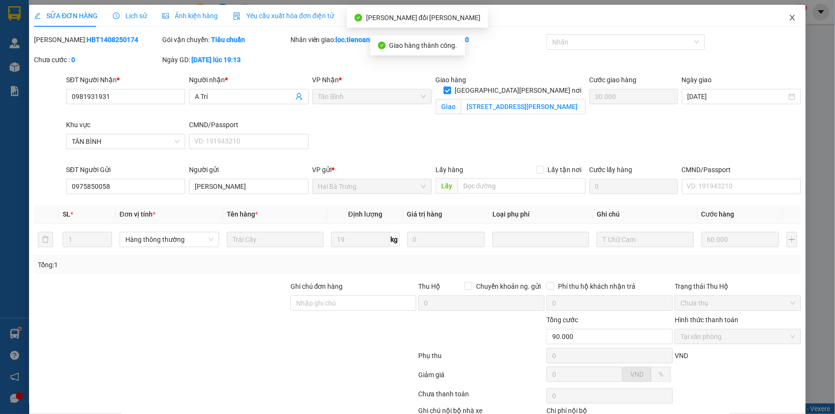
click at [788, 15] on icon "close" at bounding box center [792, 18] width 8 height 8
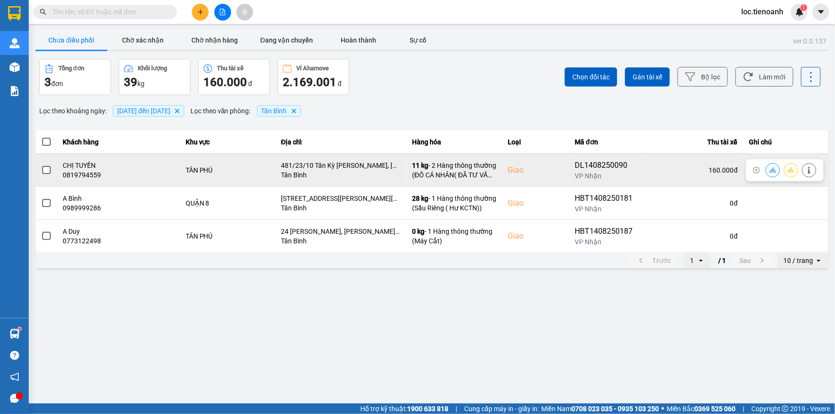
click at [809, 169] on icon at bounding box center [808, 170] width 7 height 7
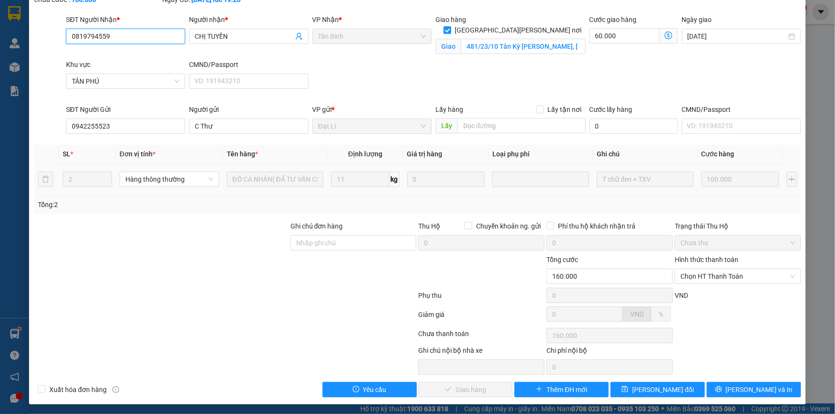
scroll to position [61, 0]
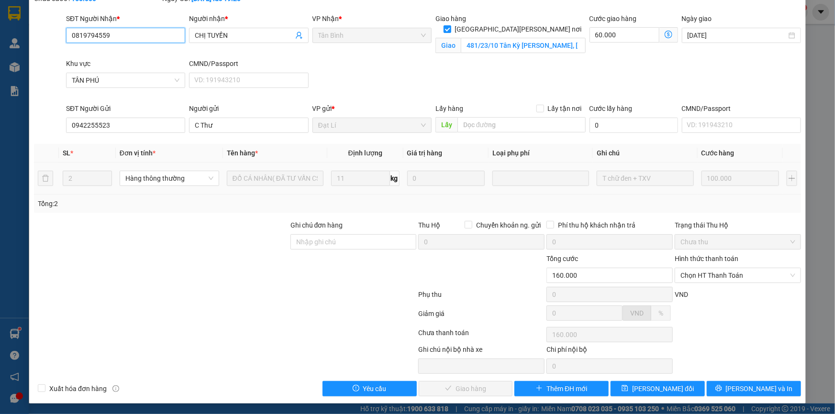
drag, startPoint x: 723, startPoint y: 273, endPoint x: 593, endPoint y: 308, distance: 134.7
click at [723, 273] on span "Chọn HT Thanh Toán" at bounding box center [737, 275] width 115 height 14
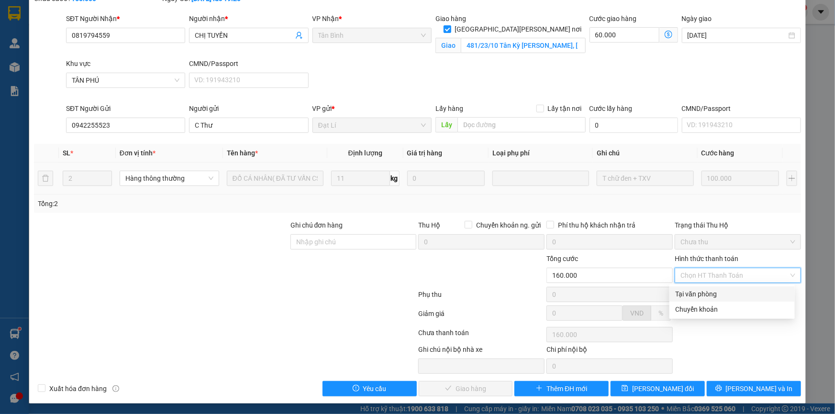
click at [736, 296] on div "Tại văn phòng" at bounding box center [732, 294] width 114 height 11
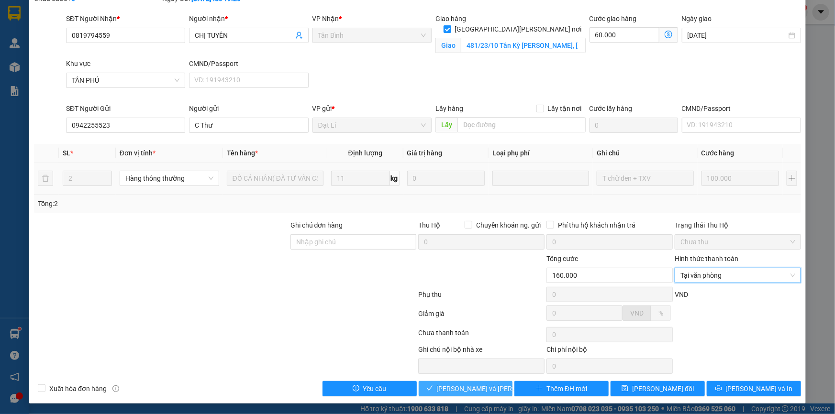
click at [470, 384] on span "[PERSON_NAME] và [PERSON_NAME] hàng" at bounding box center [501, 389] width 129 height 11
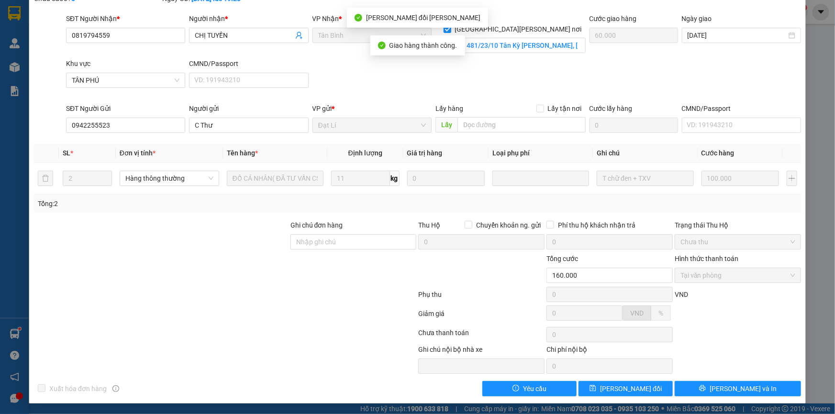
scroll to position [0, 0]
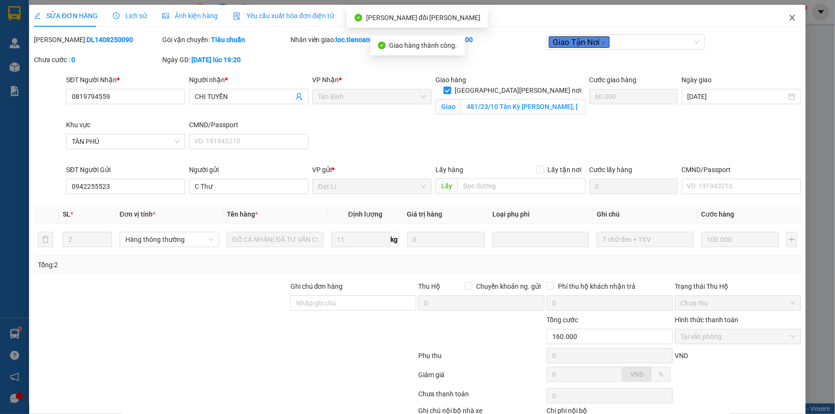
click at [788, 18] on icon "close" at bounding box center [792, 18] width 8 height 8
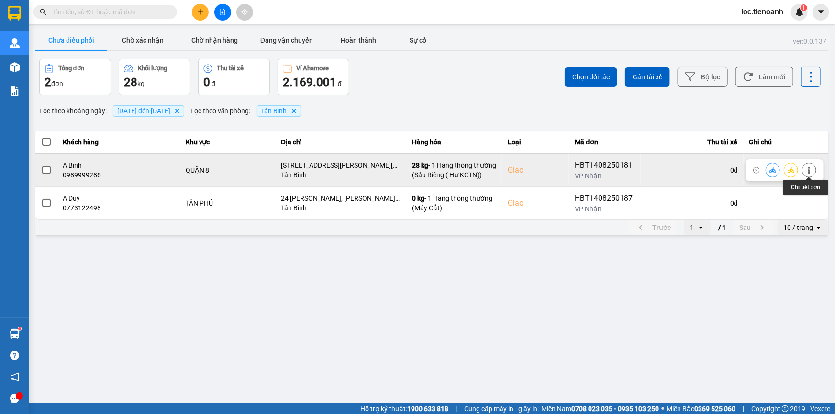
click at [810, 169] on icon at bounding box center [808, 170] width 7 height 7
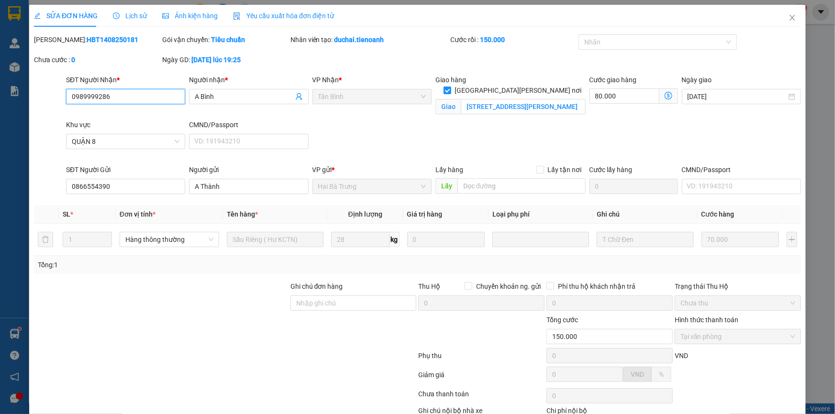
scroll to position [61, 0]
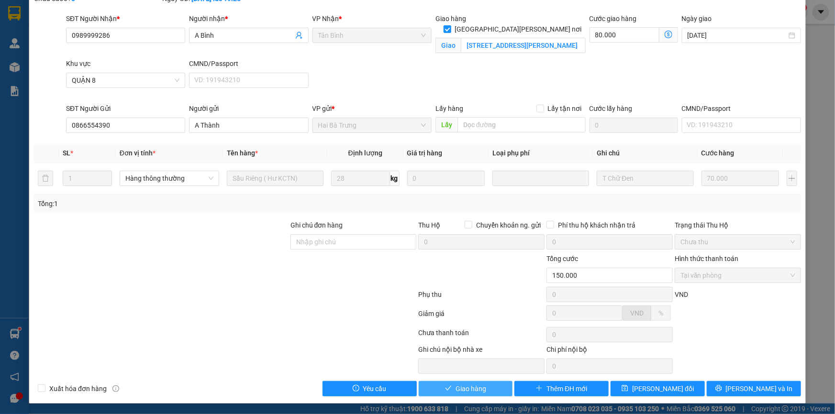
drag, startPoint x: 471, startPoint y: 390, endPoint x: 507, endPoint y: 369, distance: 41.3
click at [473, 390] on span "Giao hàng" at bounding box center [470, 389] width 31 height 11
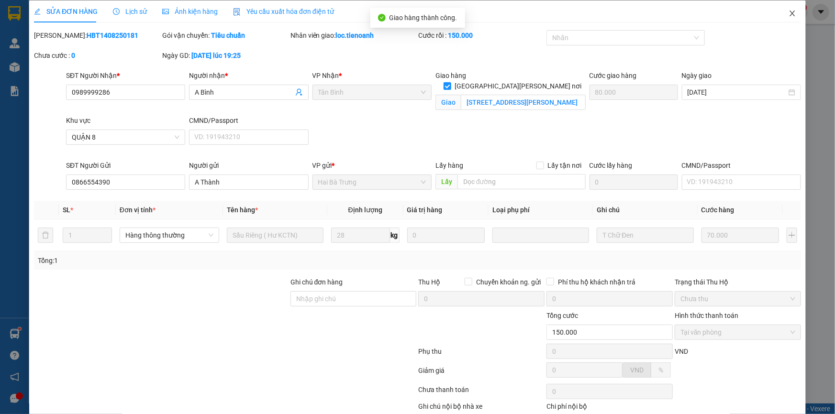
scroll to position [0, 0]
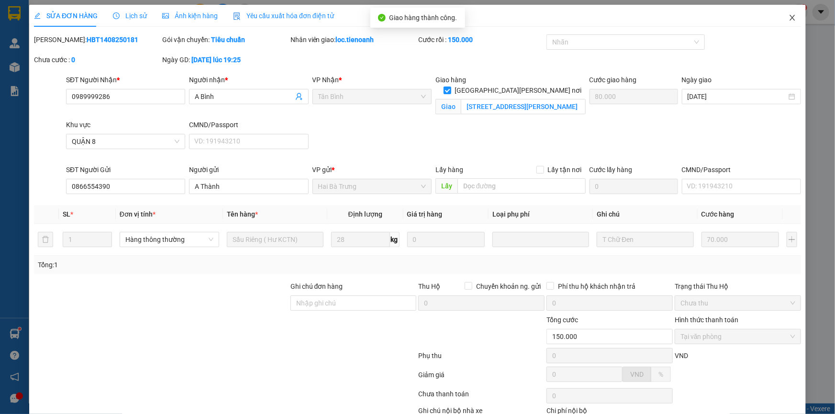
click at [789, 16] on icon "close" at bounding box center [791, 18] width 5 height 6
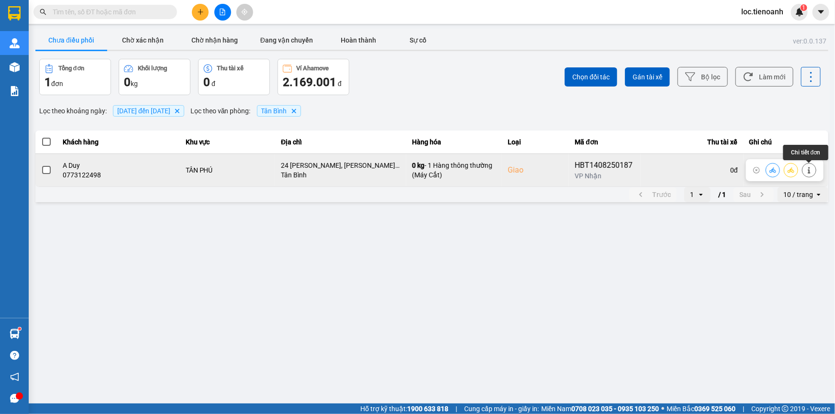
click at [809, 170] on icon at bounding box center [808, 170] width 2 height 7
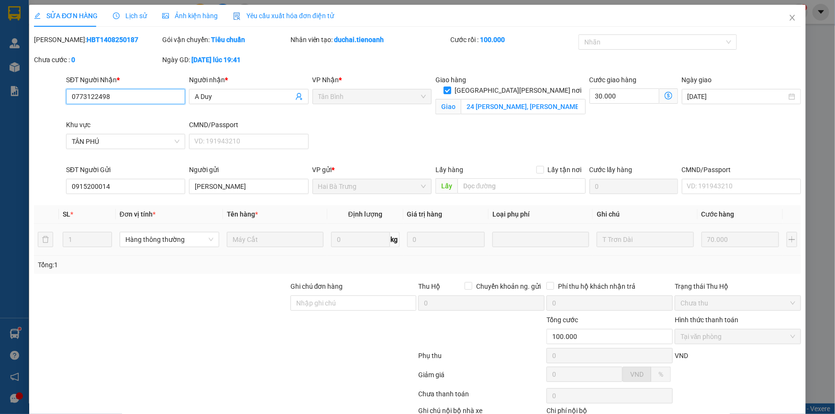
scroll to position [61, 0]
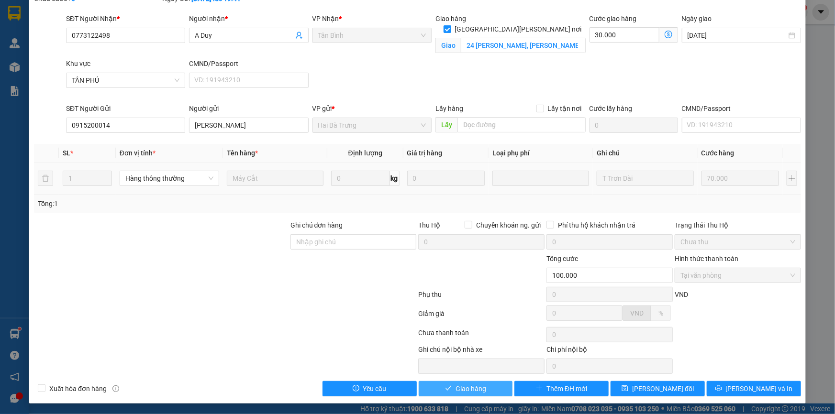
drag, startPoint x: 481, startPoint y: 392, endPoint x: 504, endPoint y: 363, distance: 36.7
click at [481, 389] on span "Giao hàng" at bounding box center [470, 389] width 31 height 11
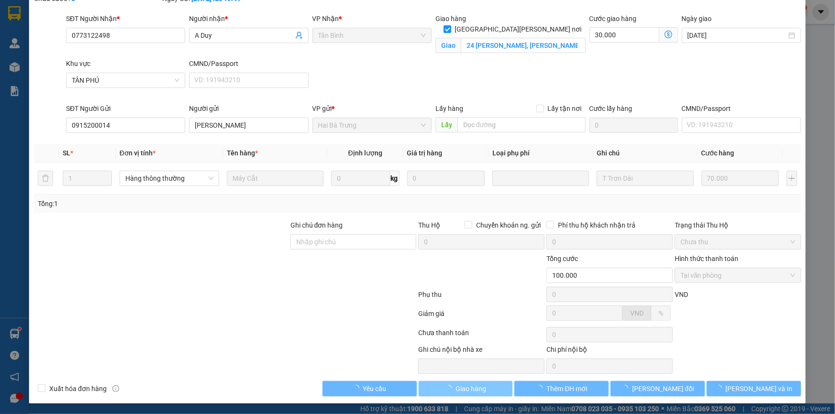
scroll to position [0, 0]
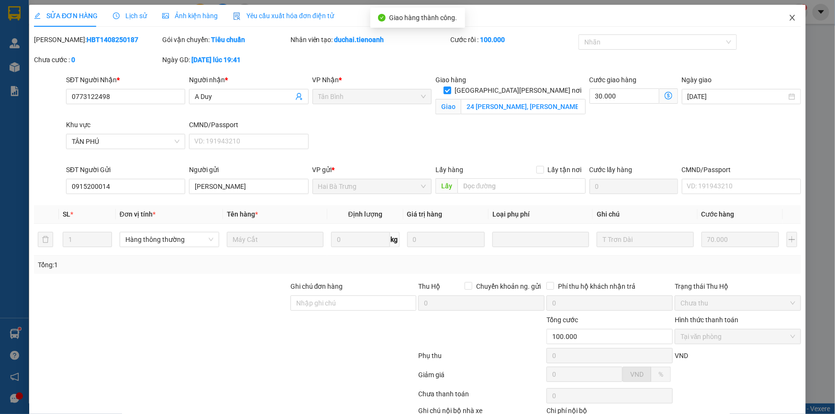
click at [789, 17] on icon "close" at bounding box center [792, 18] width 8 height 8
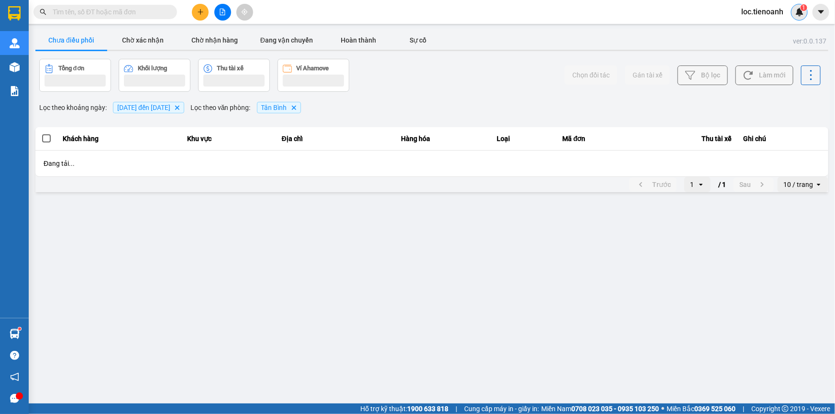
click at [799, 12] on img at bounding box center [799, 12] width 9 height 9
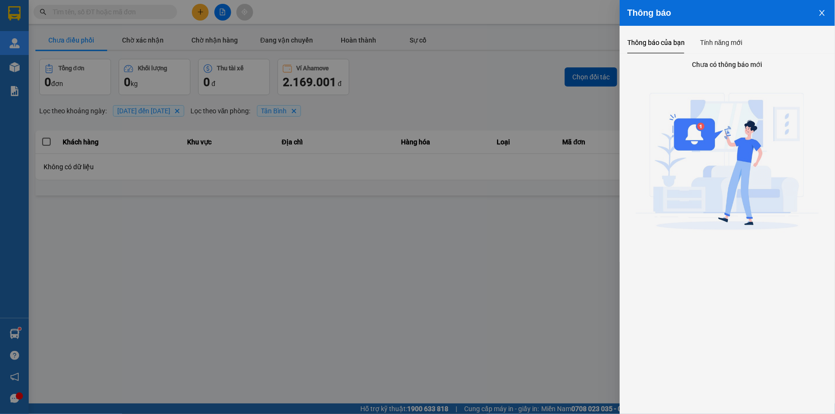
click at [822, 11] on icon "close" at bounding box center [821, 13] width 5 height 6
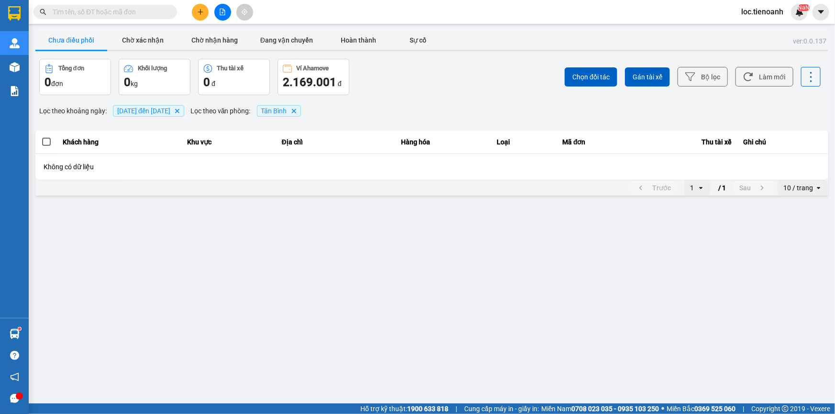
click at [760, 8] on span "loc.tienoanh" at bounding box center [761, 12] width 57 height 12
click at [759, 33] on span "Đăng xuất" at bounding box center [768, 29] width 40 height 11
